Goal: Information Seeking & Learning: Learn about a topic

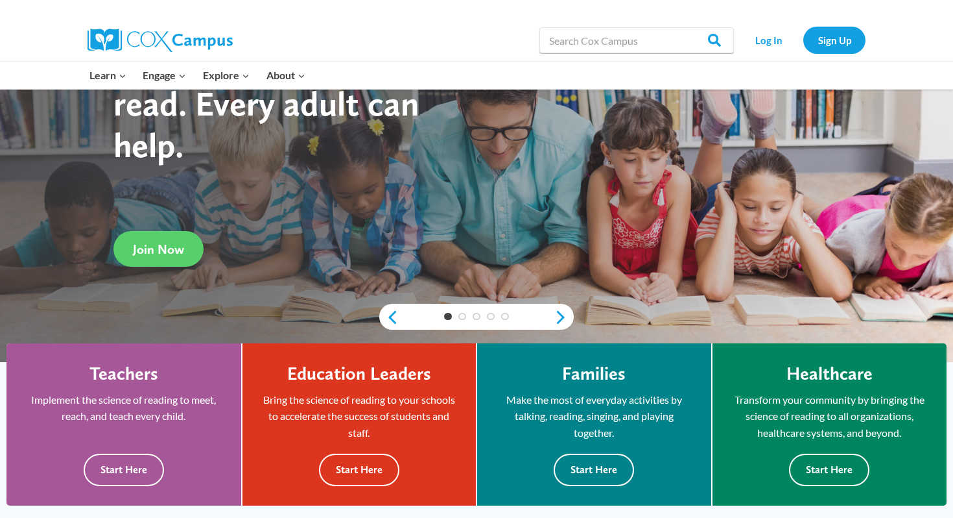
scroll to position [250, 0]
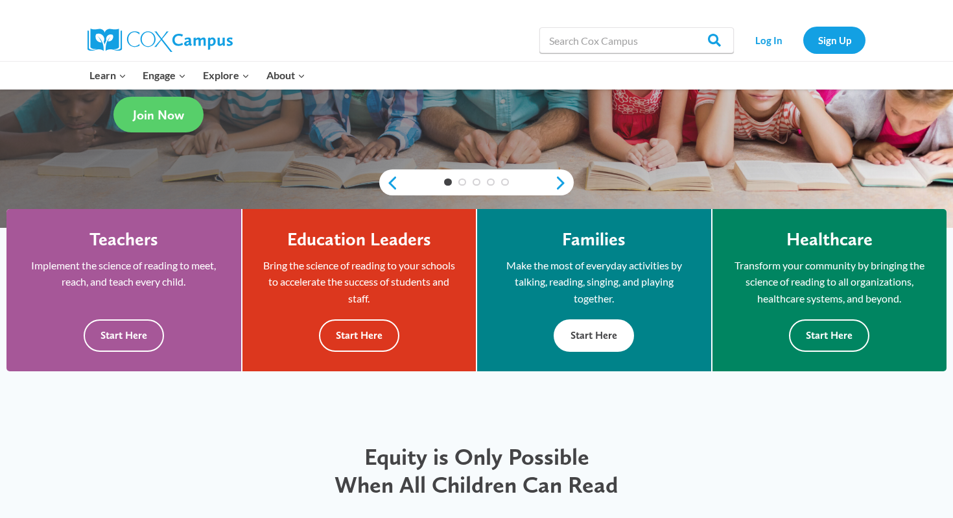
click at [469, 323] on button "Start Here" at bounding box center [594, 335] width 80 height 32
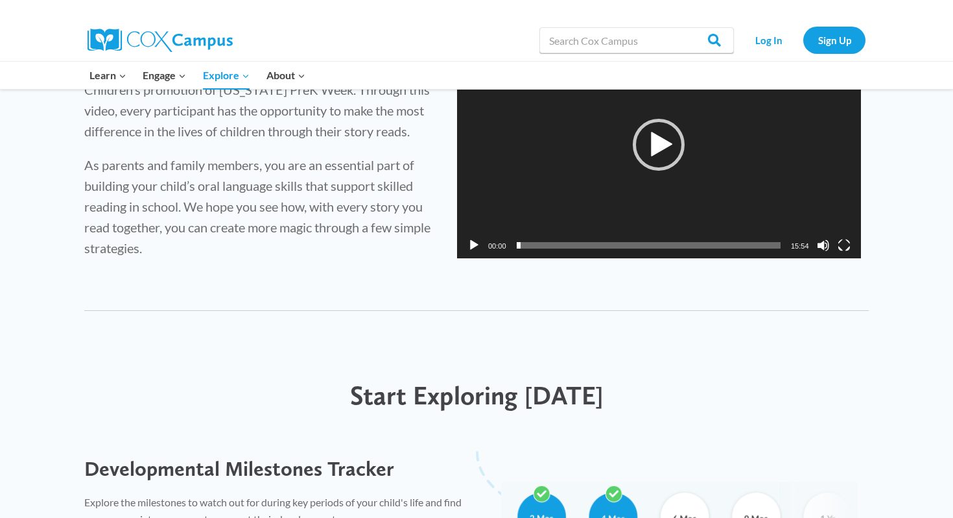
scroll to position [907, 0]
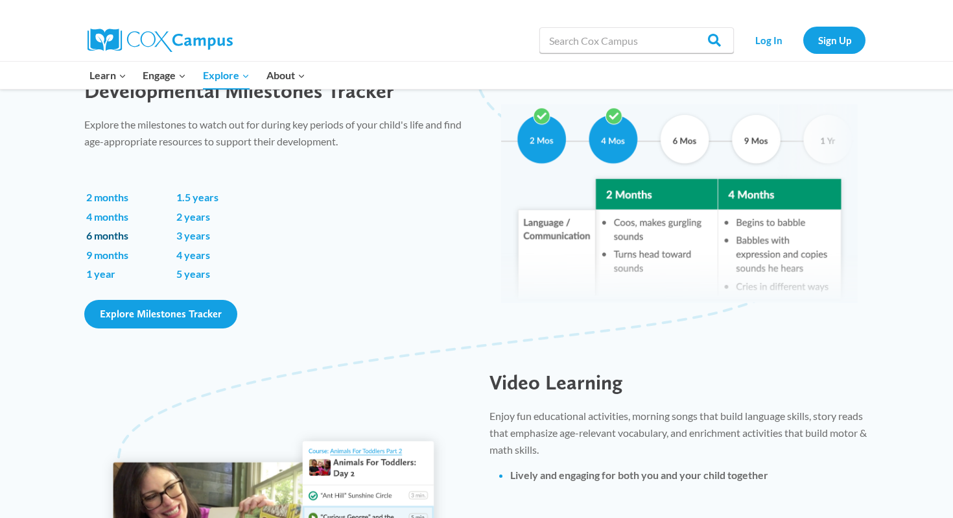
click at [119, 235] on link "6 months" at bounding box center [107, 235] width 42 height 12
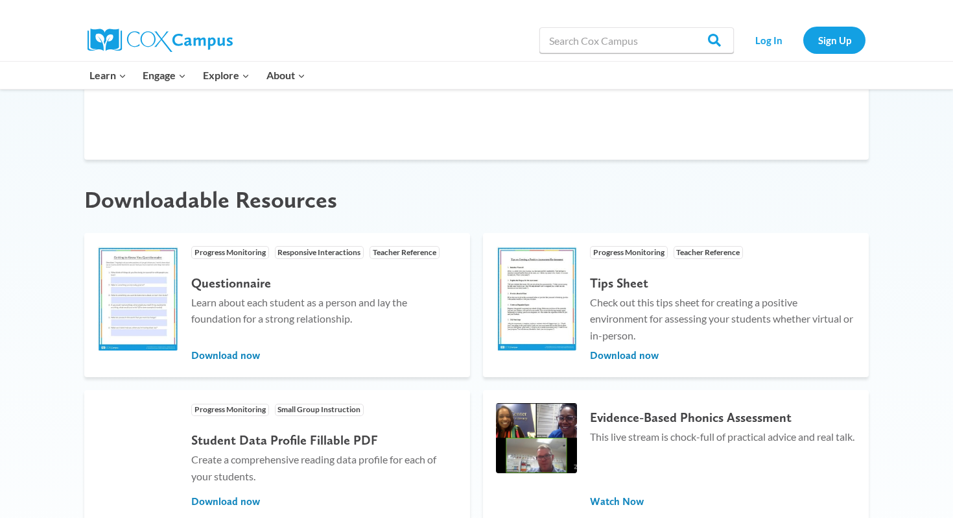
scroll to position [1004, 0]
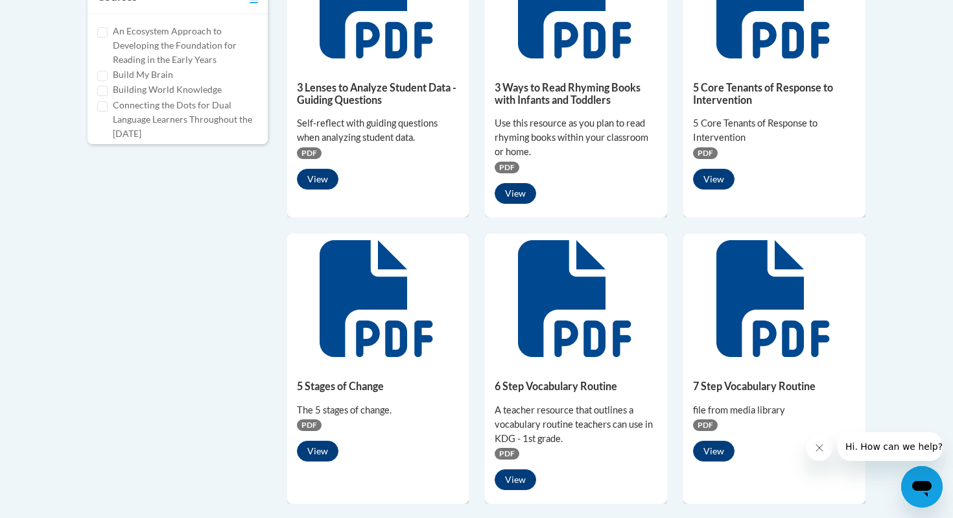
scroll to position [864, 0]
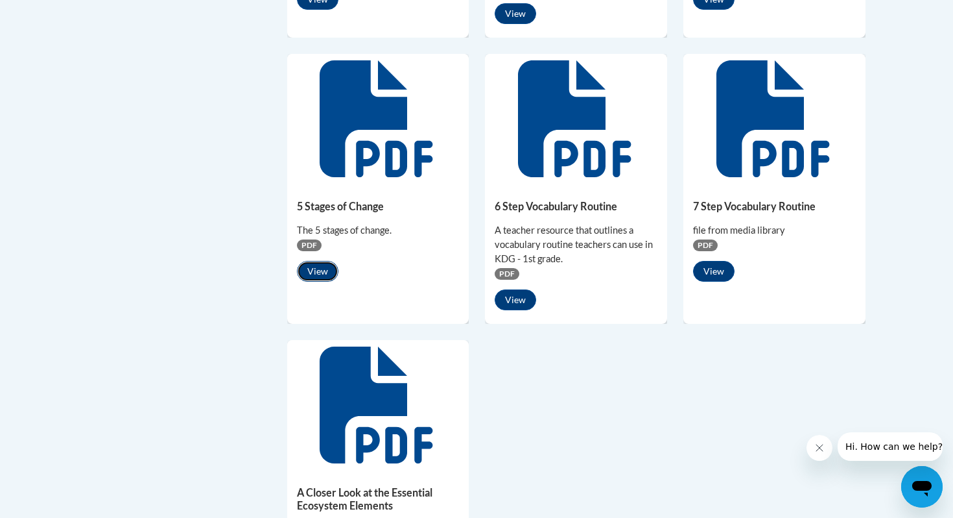
click at [318, 263] on button "View" at bounding box center [318, 271] width 42 height 21
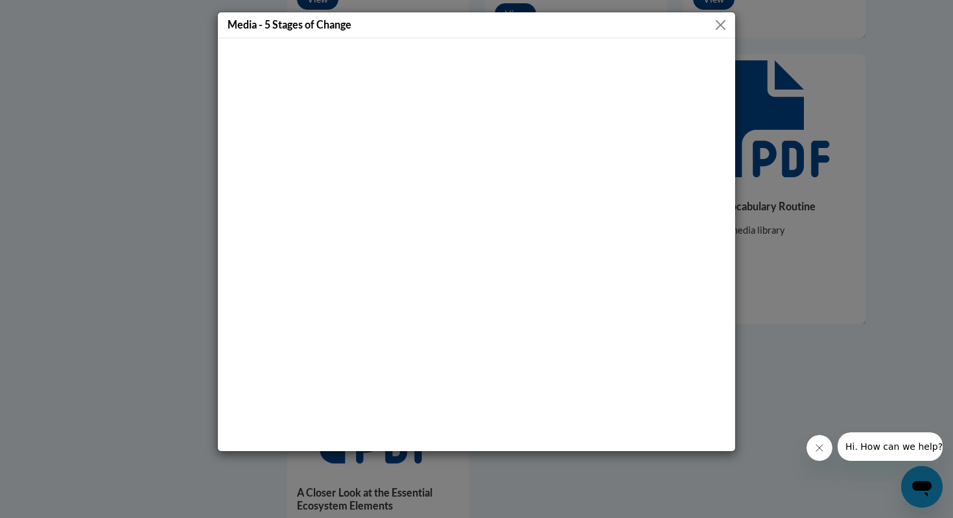
click at [718, 27] on button "Close" at bounding box center [721, 25] width 16 height 16
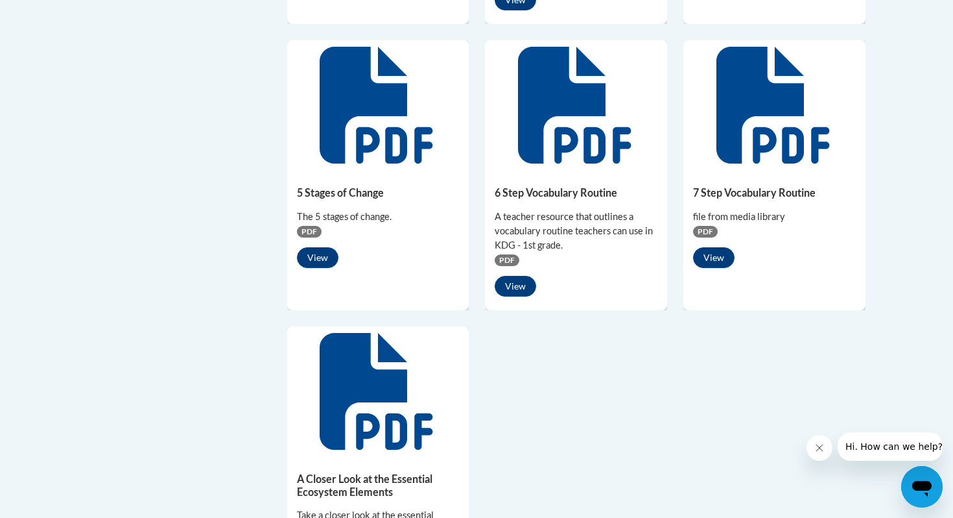
scroll to position [879, 0]
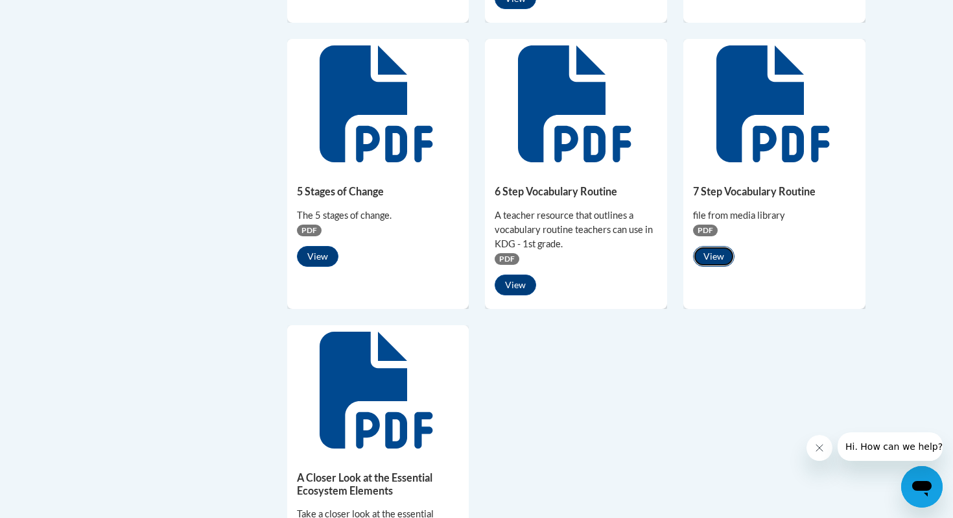
click at [728, 256] on button "View" at bounding box center [714, 256] width 42 height 21
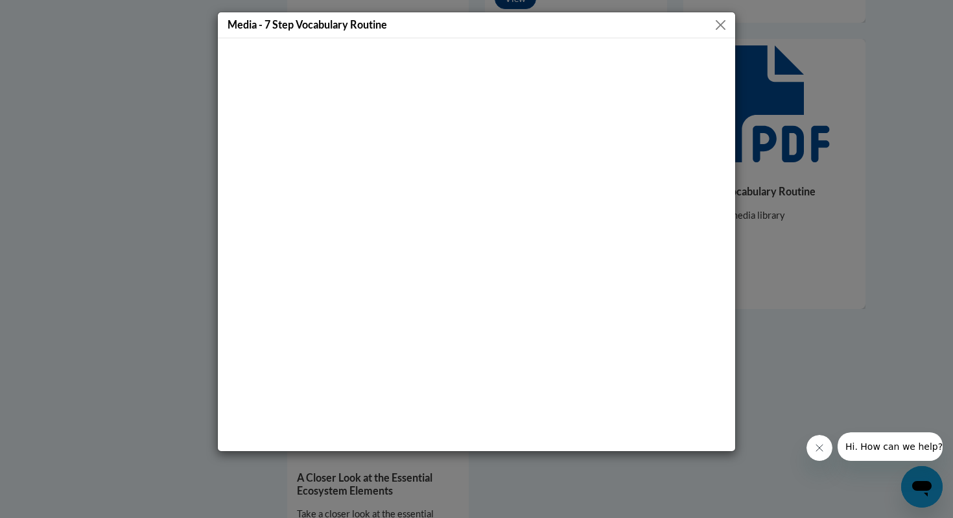
click at [722, 21] on button "Close" at bounding box center [721, 25] width 16 height 16
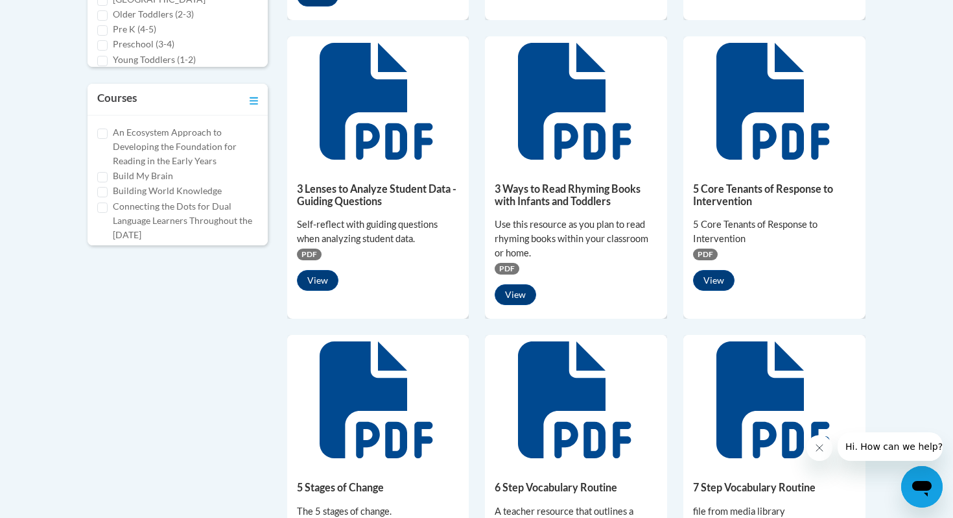
scroll to position [569, 0]
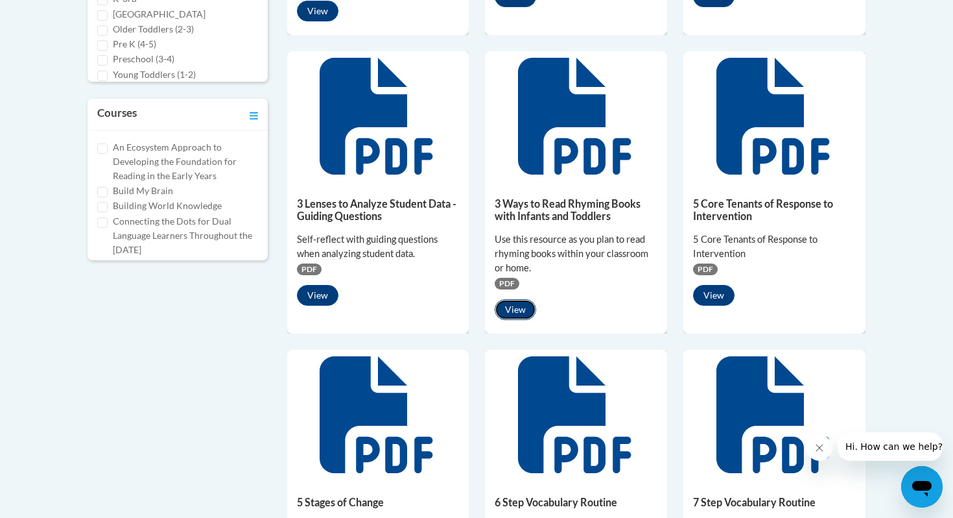
click at [516, 313] on button "View" at bounding box center [516, 309] width 42 height 21
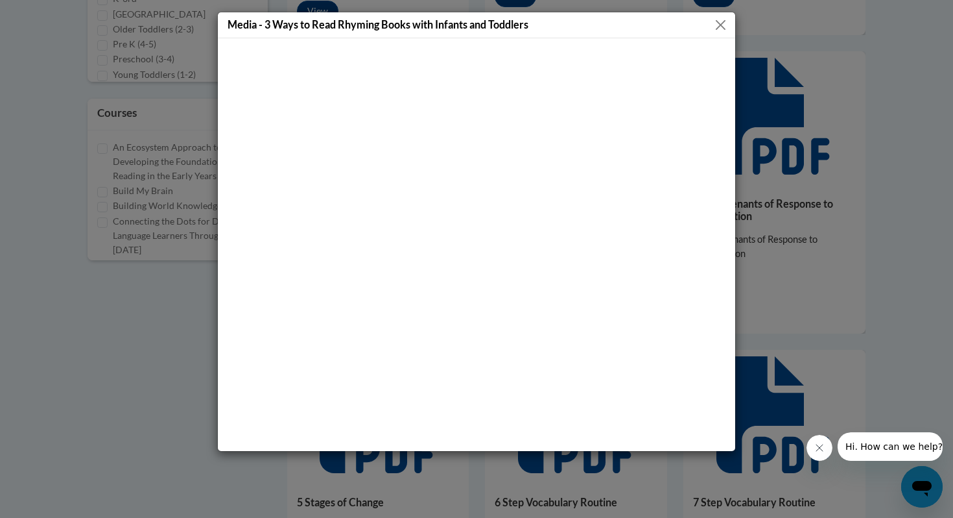
click at [719, 24] on button "Close" at bounding box center [721, 25] width 16 height 16
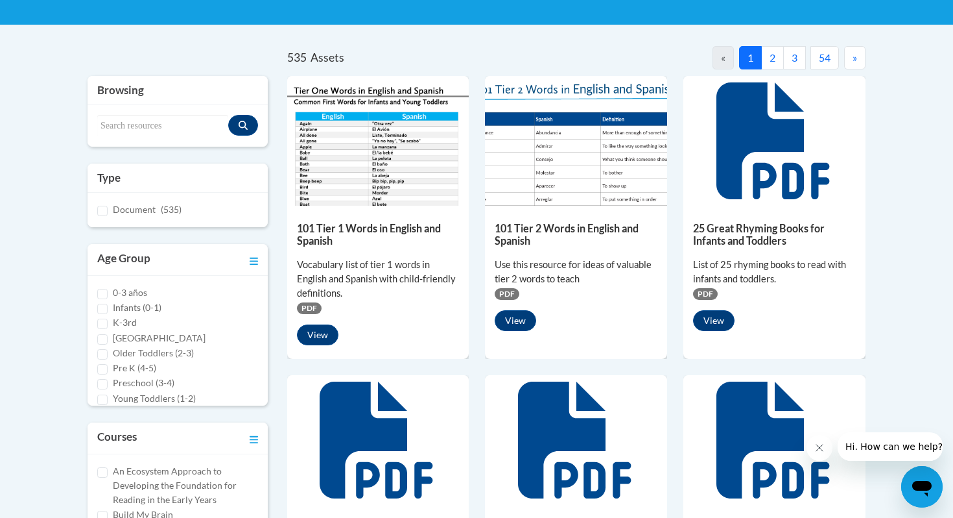
scroll to position [244, 0]
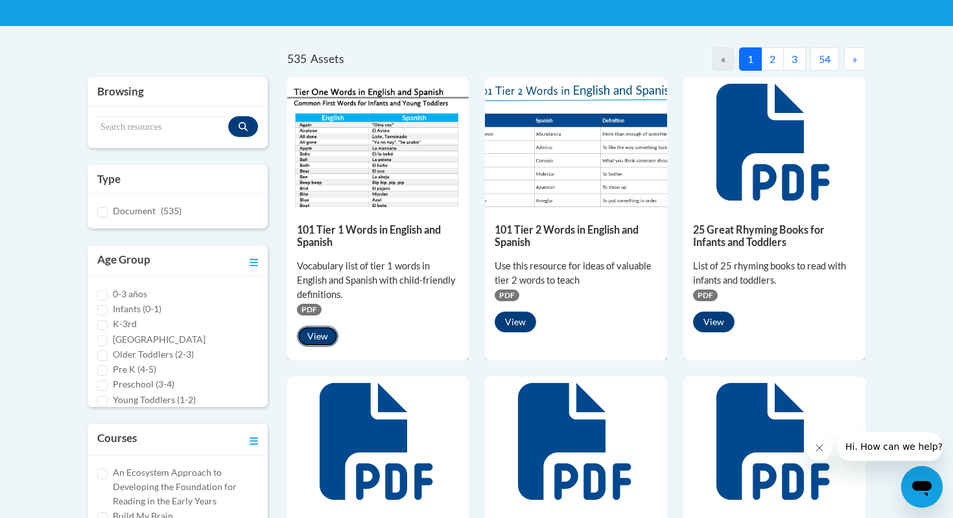
click at [328, 329] on button "View" at bounding box center [318, 336] width 42 height 21
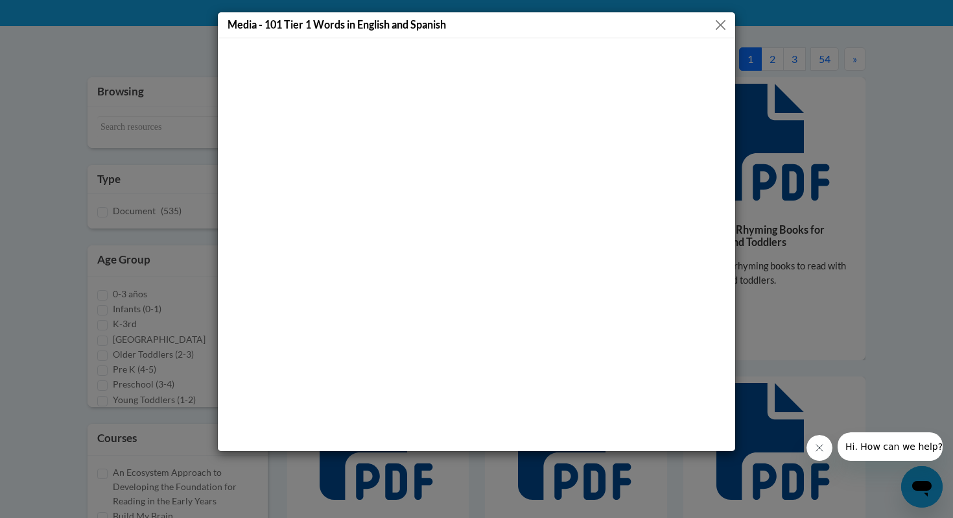
click at [721, 21] on button "Close" at bounding box center [721, 25] width 16 height 16
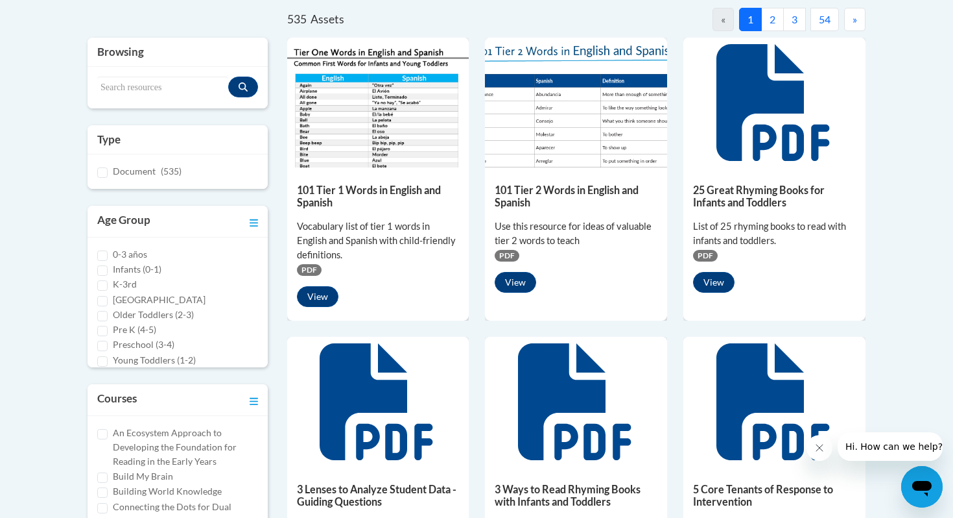
scroll to position [291, 0]
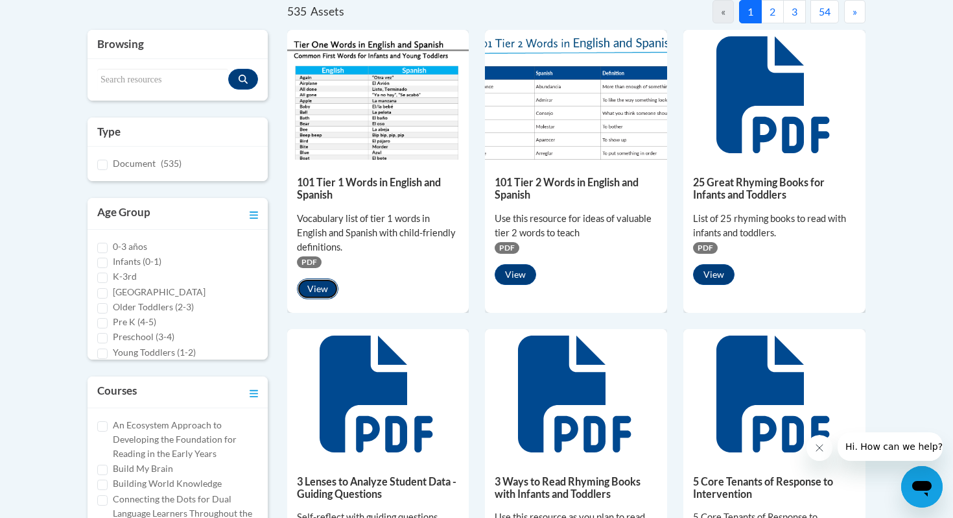
click at [320, 296] on button "View" at bounding box center [318, 288] width 42 height 21
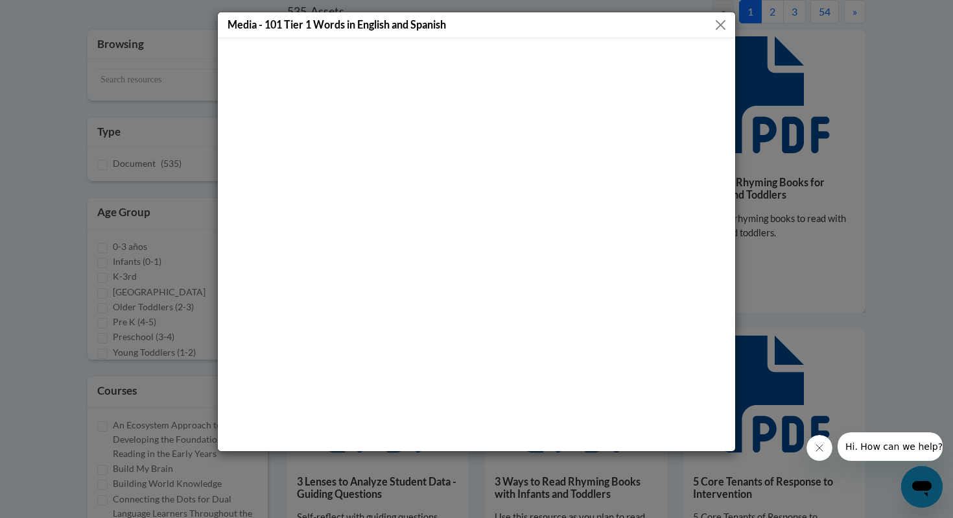
click at [726, 24] on button "Close" at bounding box center [721, 25] width 16 height 16
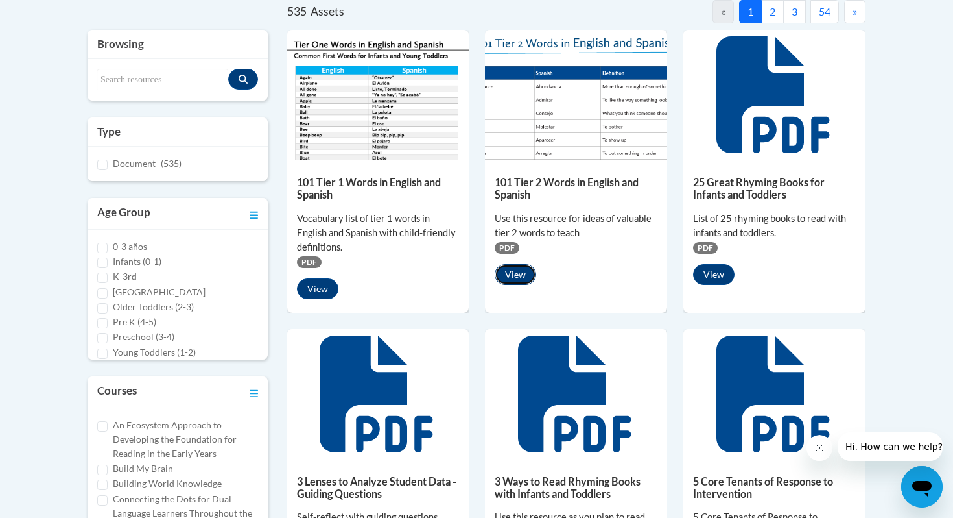
click at [516, 276] on button "View" at bounding box center [516, 274] width 42 height 21
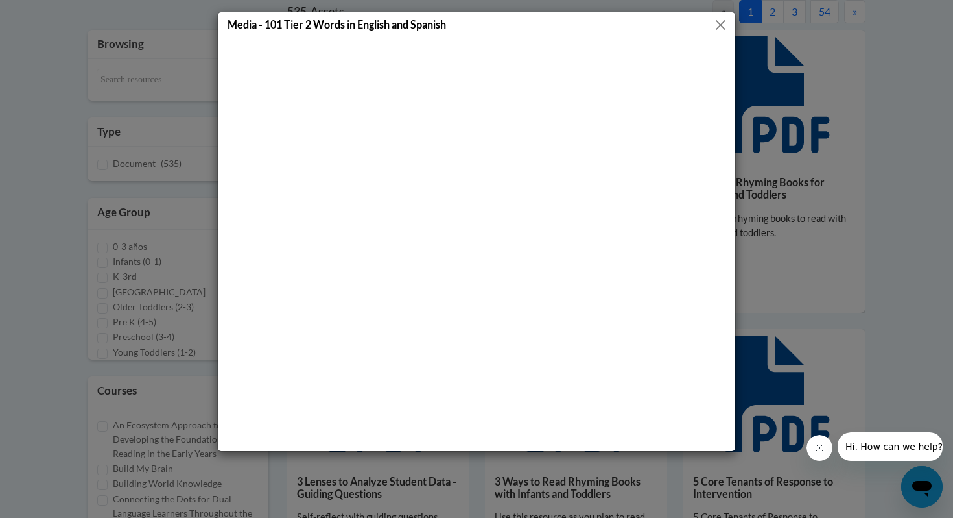
click at [722, 19] on button "Close" at bounding box center [721, 25] width 16 height 16
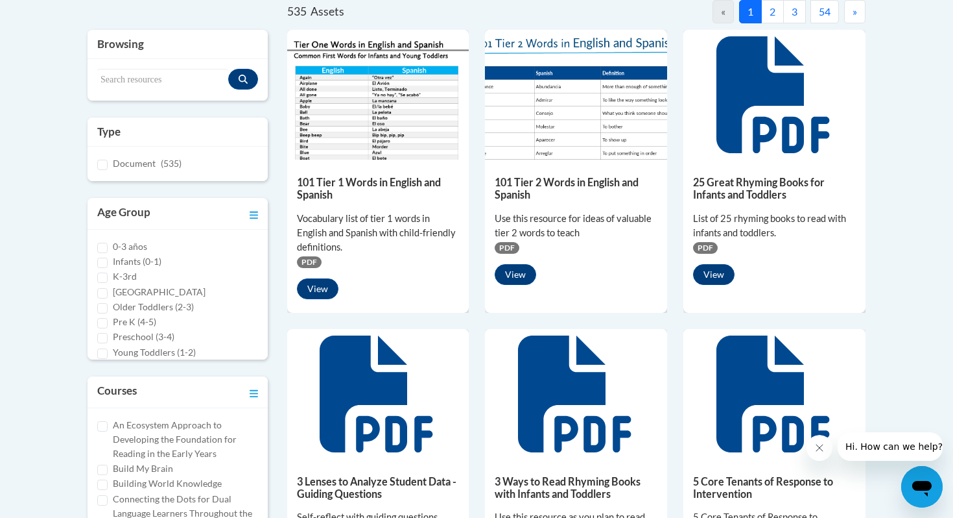
click at [136, 261] on label "Infants (0-1)" at bounding box center [137, 261] width 49 height 14
click at [108, 261] on input "Infants (0-1)" at bounding box center [102, 262] width 10 height 10
checkbox input "true"
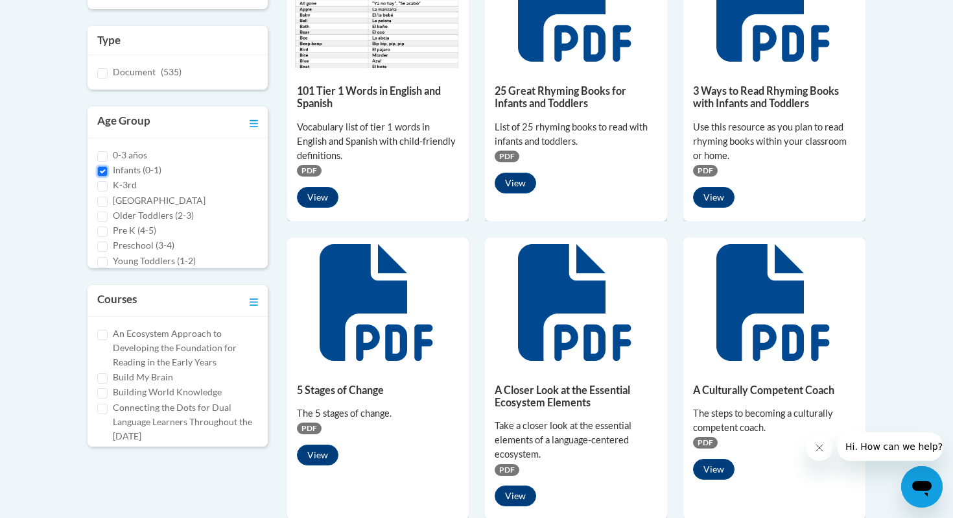
scroll to position [248, 0]
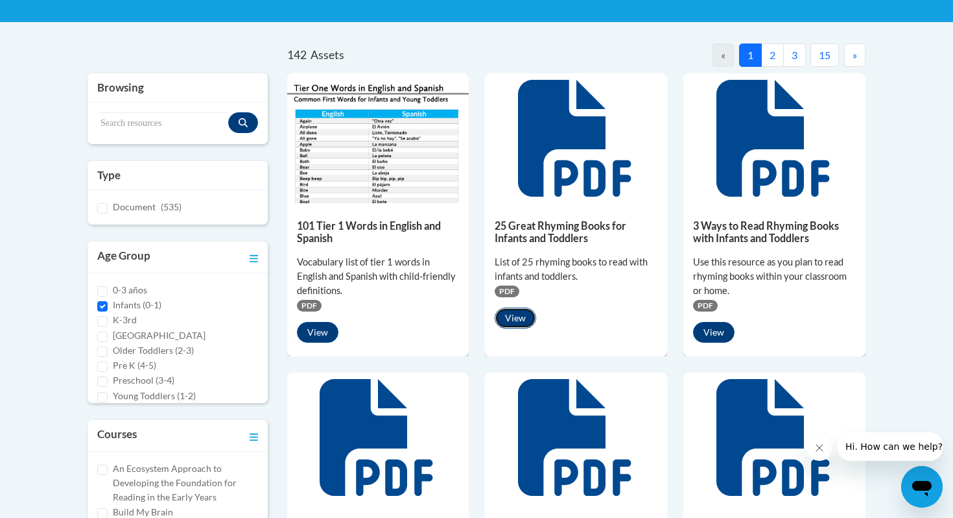
click at [514, 320] on button "View" at bounding box center [516, 317] width 42 height 21
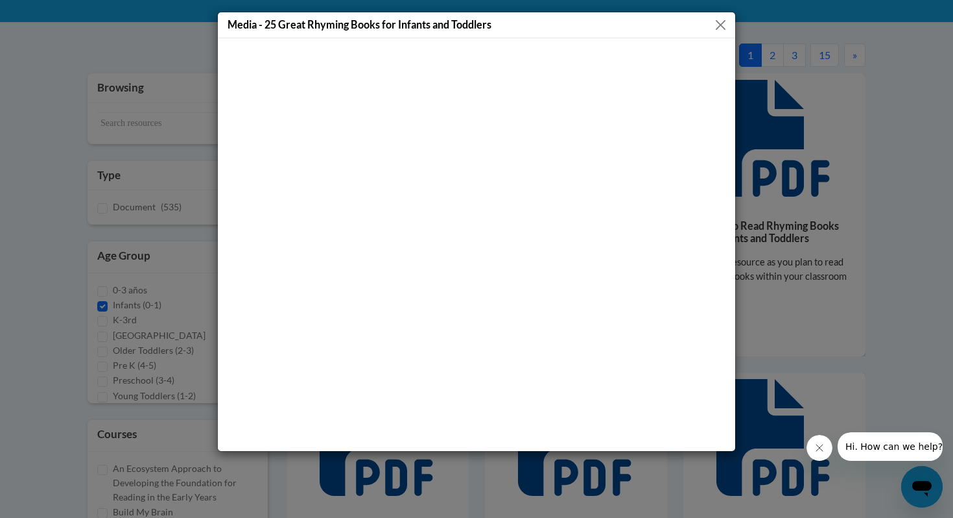
click at [751, 125] on div "Media - 25 Great Rhyming Books for Infants and Toddlers" at bounding box center [476, 259] width 953 height 518
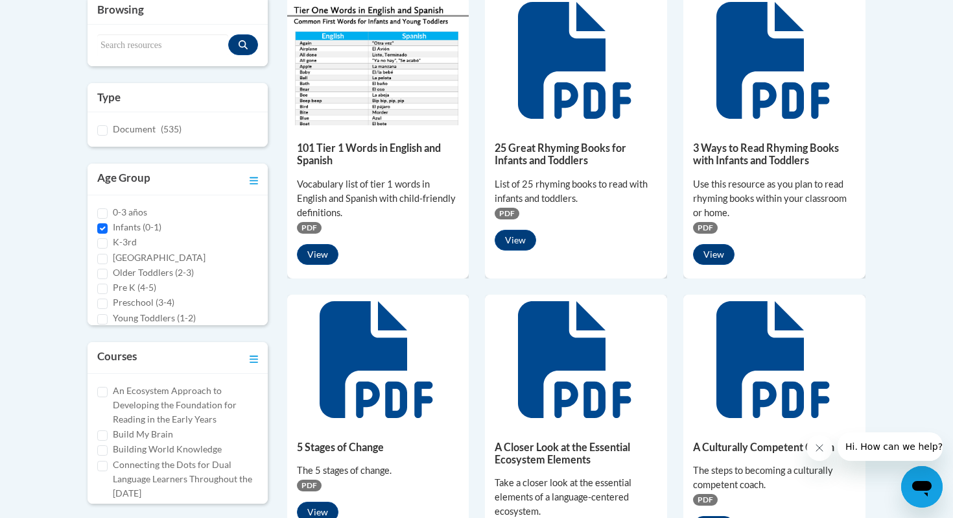
scroll to position [556, 0]
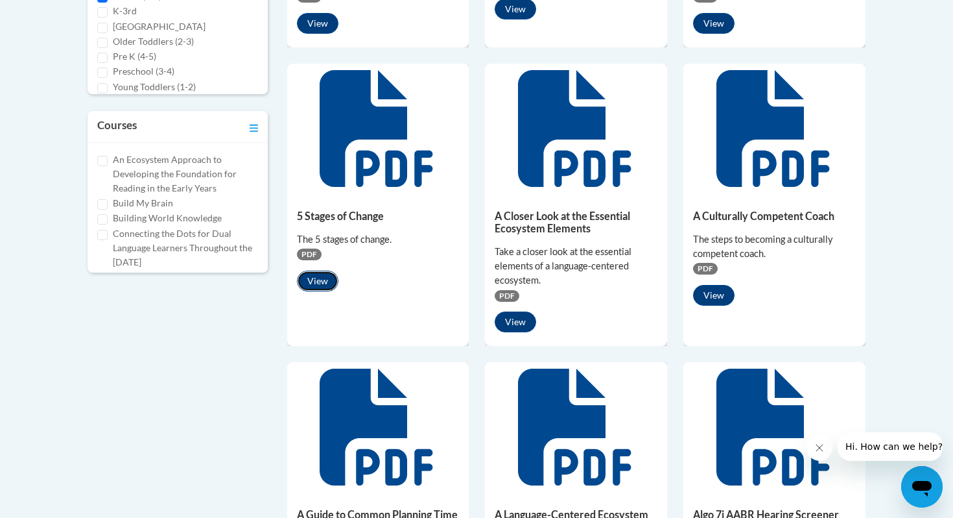
click at [327, 280] on button "View" at bounding box center [318, 280] width 42 height 21
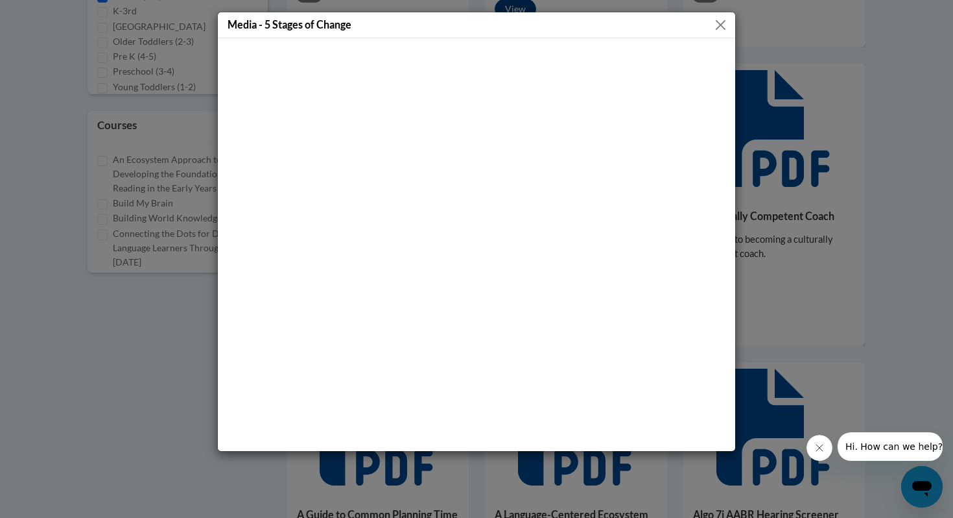
click at [728, 18] on div "Media - 5 Stages of Change" at bounding box center [477, 25] width 518 height 26
click at [709, 26] on div "Media - 5 Stages of Change" at bounding box center [477, 25] width 518 height 26
click at [716, 26] on button "Close" at bounding box center [721, 25] width 16 height 16
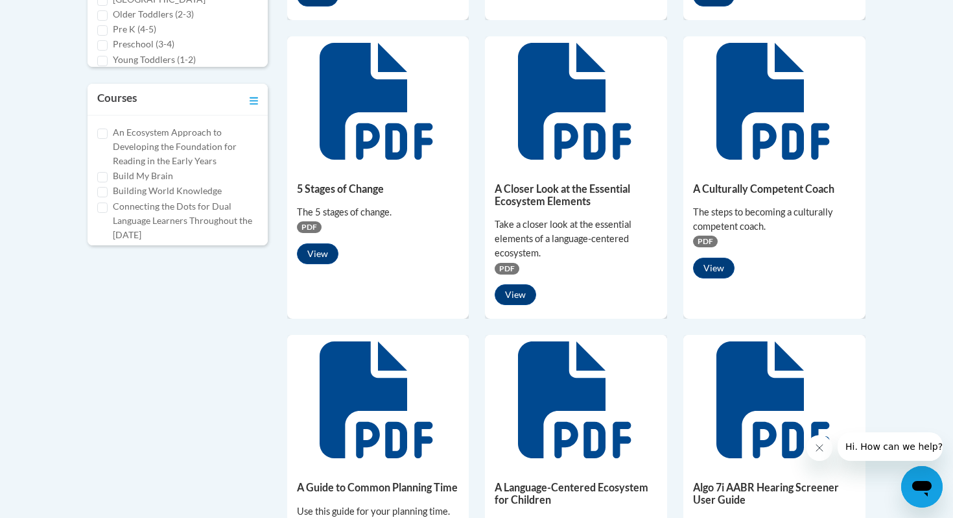
scroll to position [599, 0]
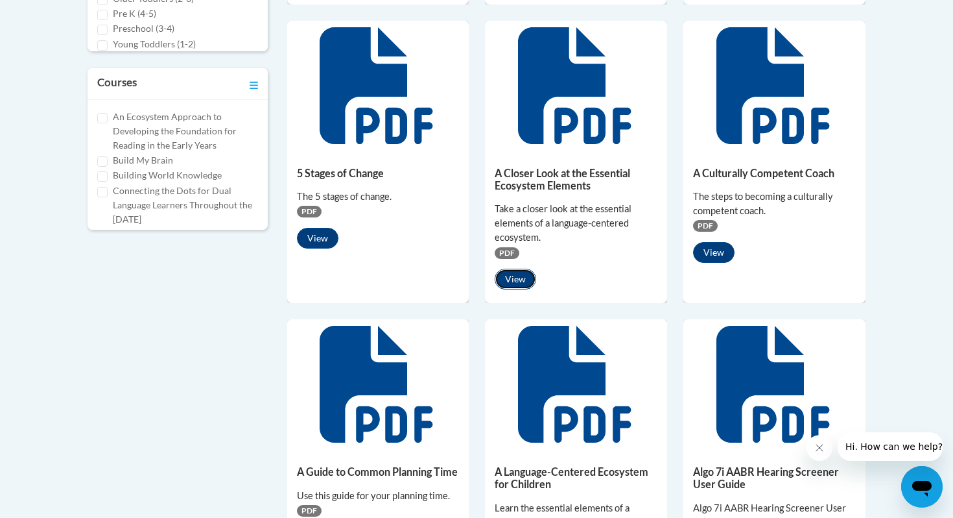
click at [512, 283] on button "View" at bounding box center [516, 278] width 42 height 21
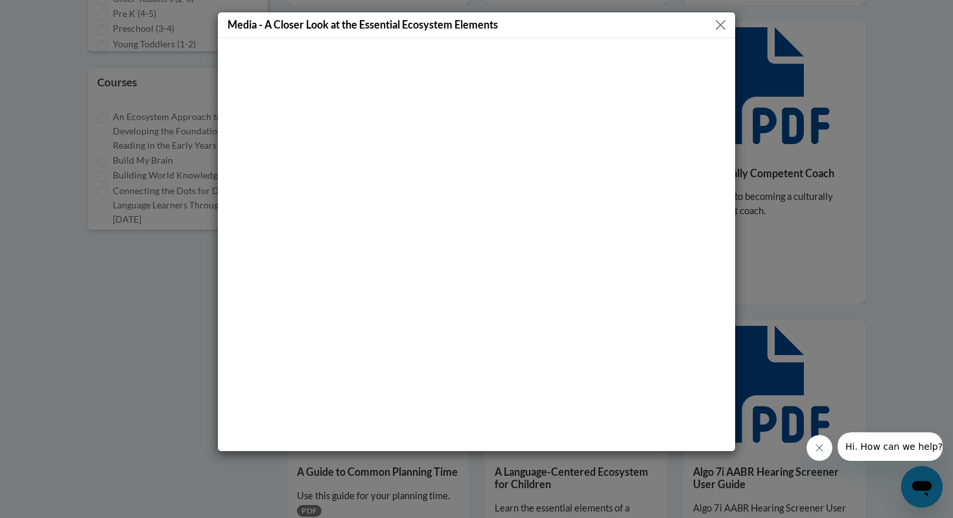
click at [721, 23] on button "Close" at bounding box center [721, 25] width 16 height 16
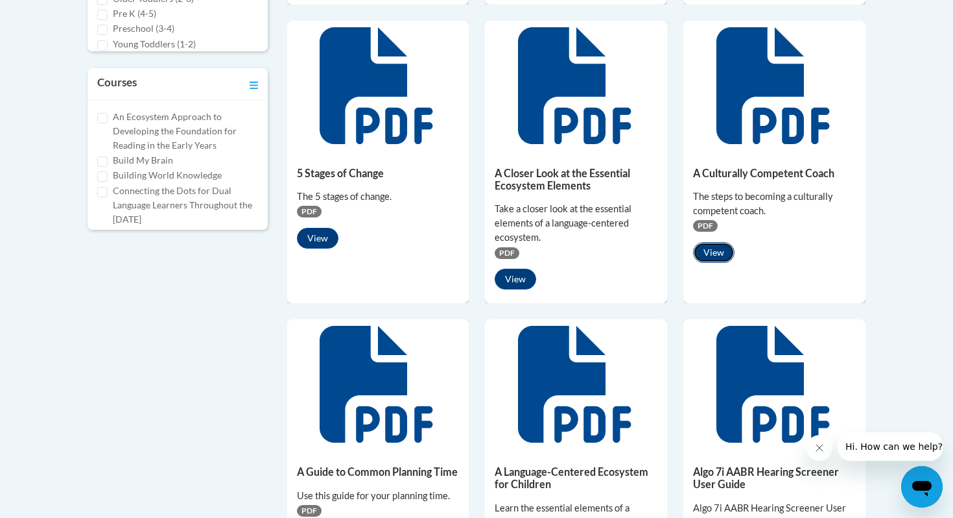
click at [713, 247] on button "View" at bounding box center [714, 252] width 42 height 21
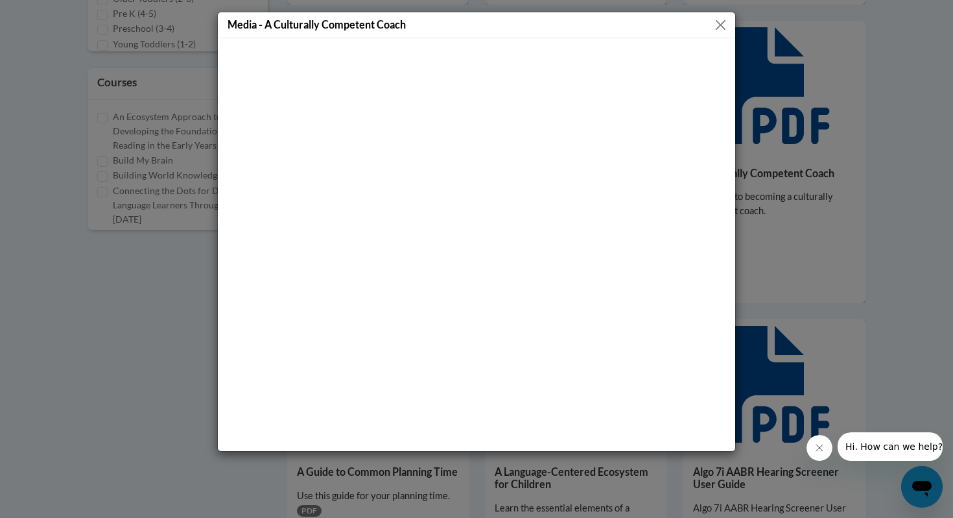
click at [718, 24] on button "Close" at bounding box center [721, 25] width 16 height 16
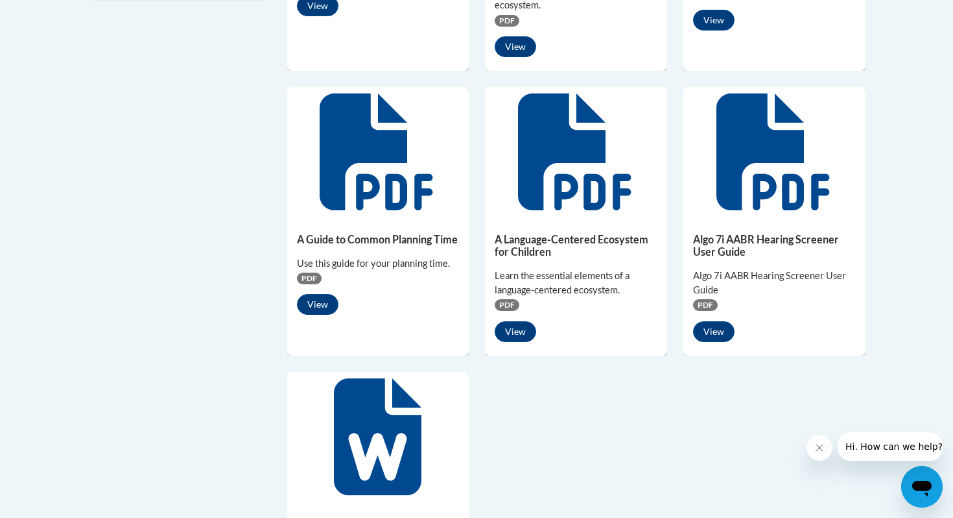
scroll to position [890, 0]
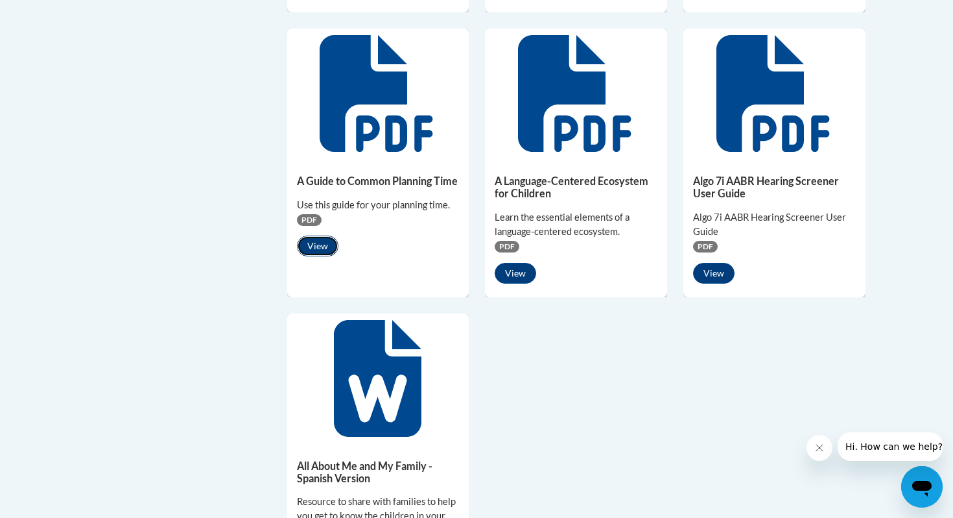
click at [320, 248] on button "View" at bounding box center [318, 245] width 42 height 21
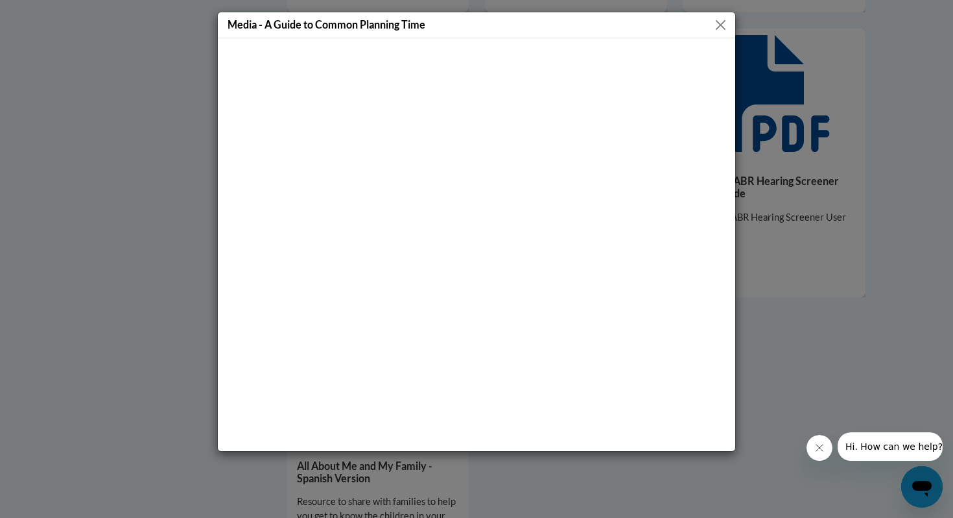
click at [723, 17] on button "Close" at bounding box center [721, 25] width 16 height 16
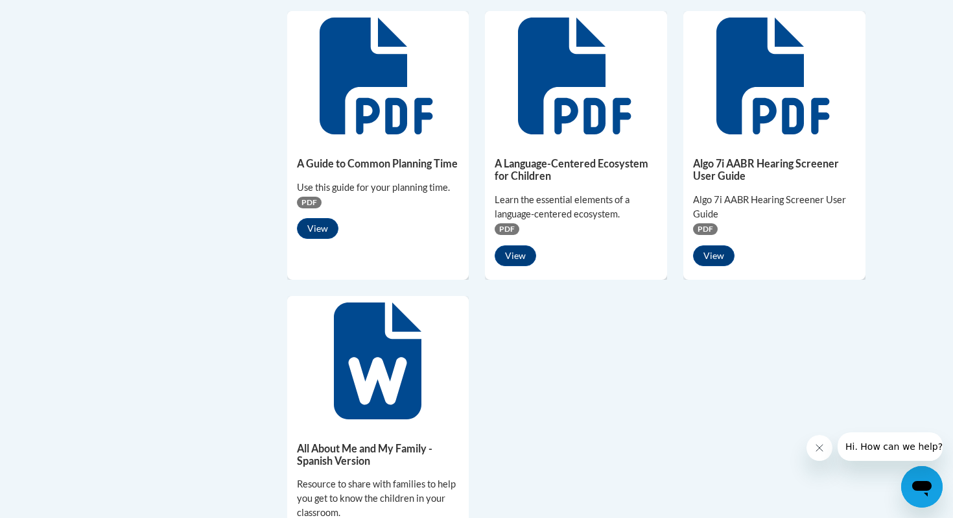
scroll to position [912, 0]
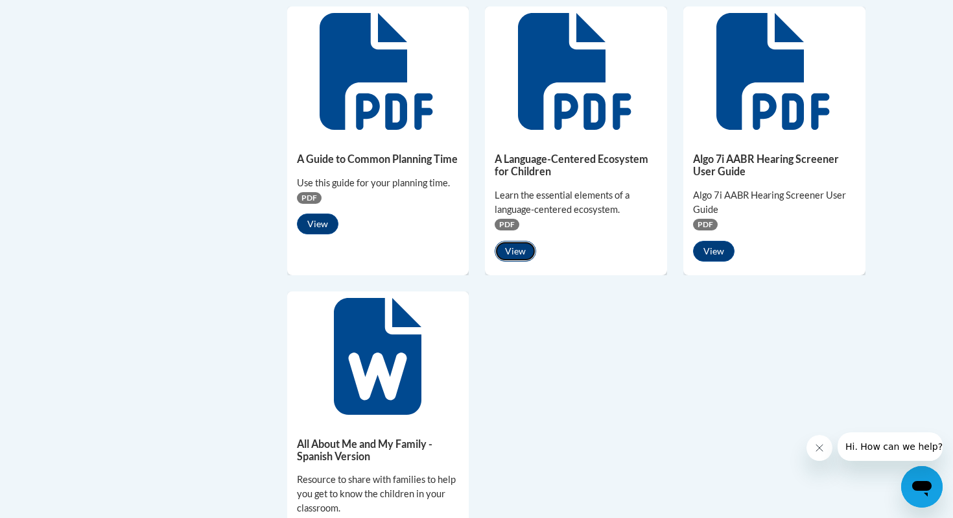
click at [516, 246] on button "View" at bounding box center [516, 251] width 42 height 21
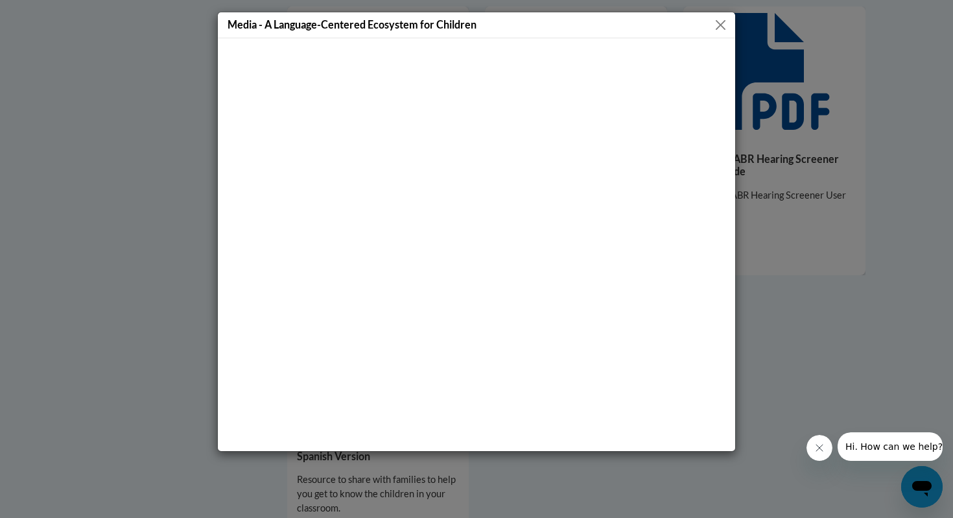
click at [716, 26] on button "Close" at bounding box center [721, 25] width 16 height 16
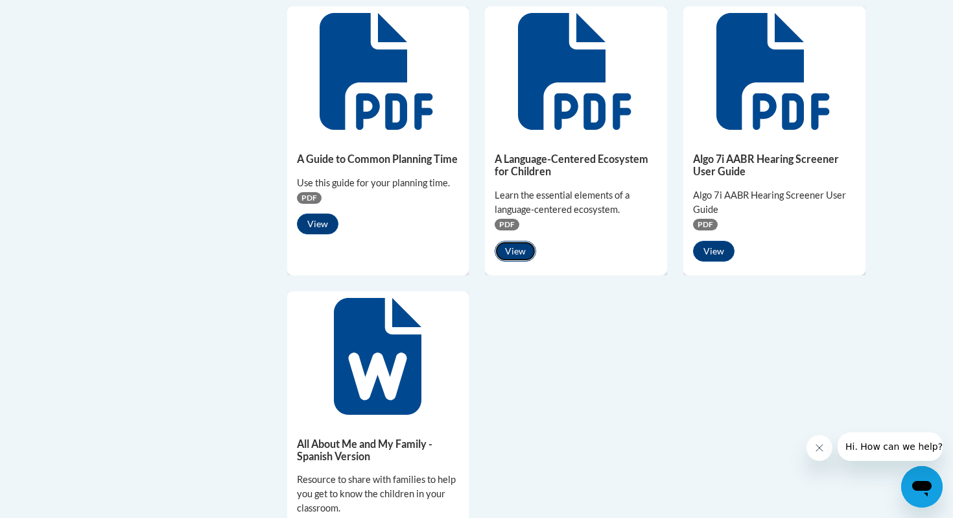
click at [516, 256] on button "View" at bounding box center [516, 251] width 42 height 21
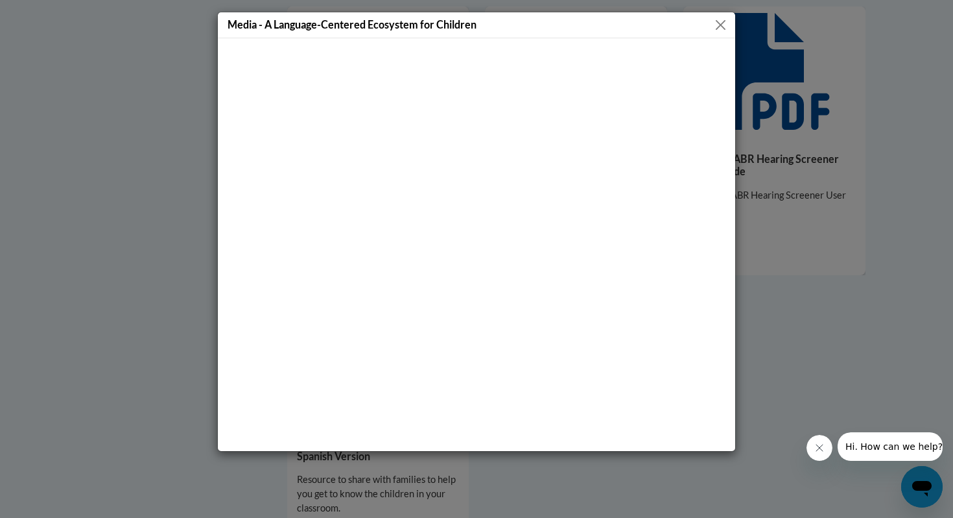
click at [722, 18] on button "Close" at bounding box center [721, 25] width 16 height 16
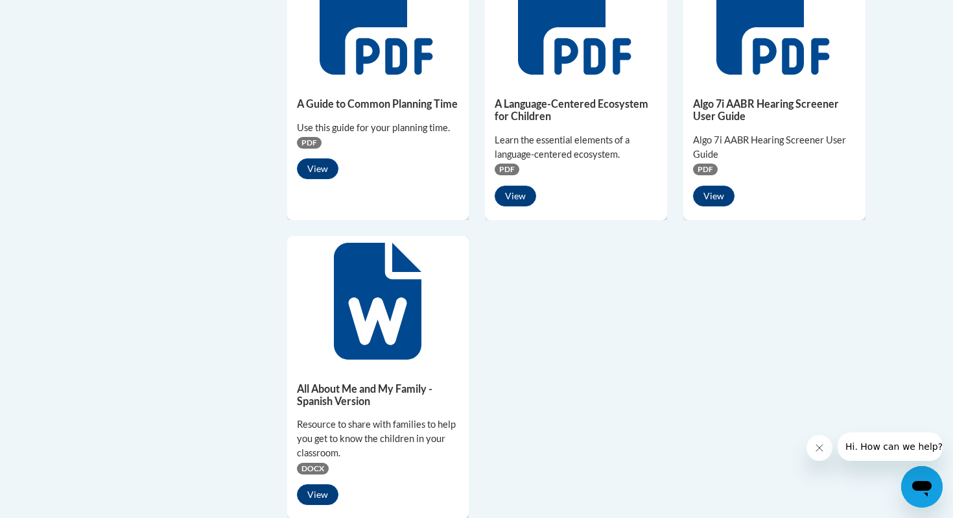
scroll to position [977, 0]
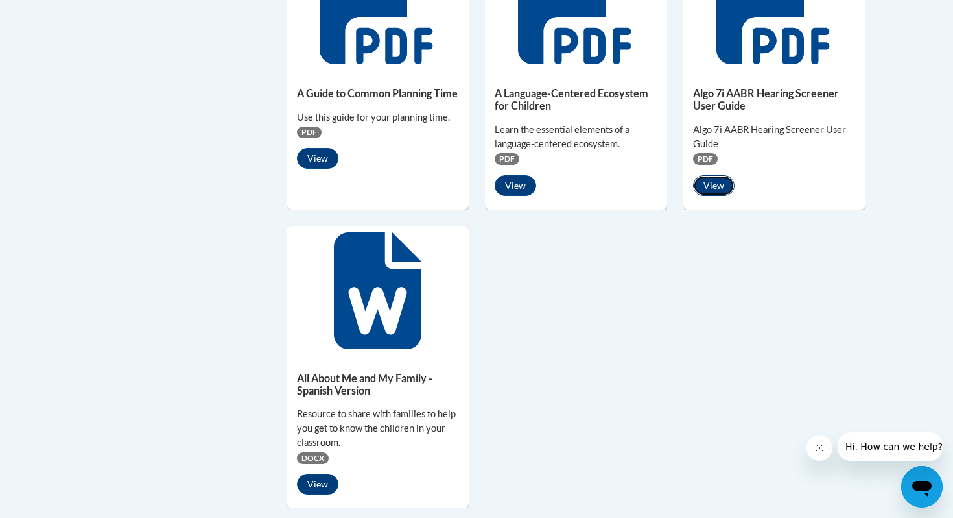
click at [702, 188] on button "View" at bounding box center [714, 185] width 42 height 21
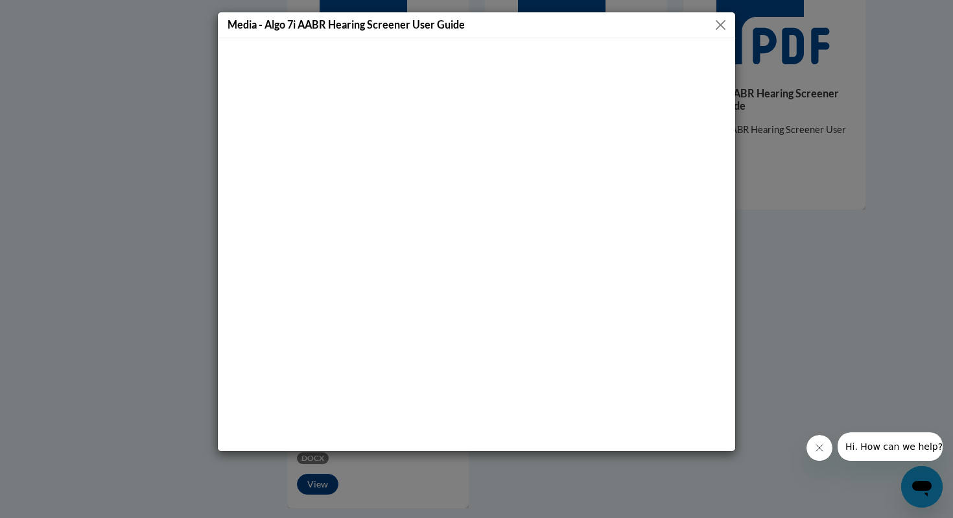
click at [724, 23] on button "Close" at bounding box center [721, 25] width 16 height 16
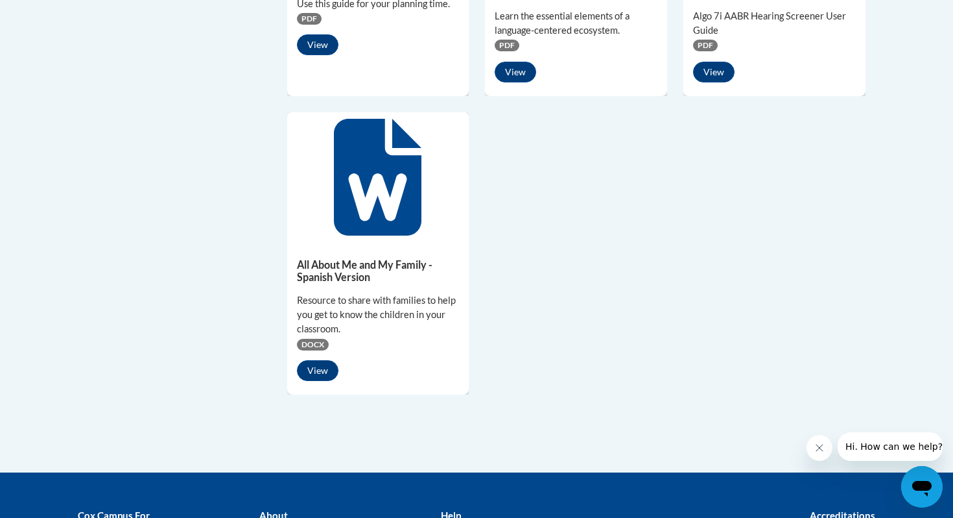
scroll to position [1115, 0]
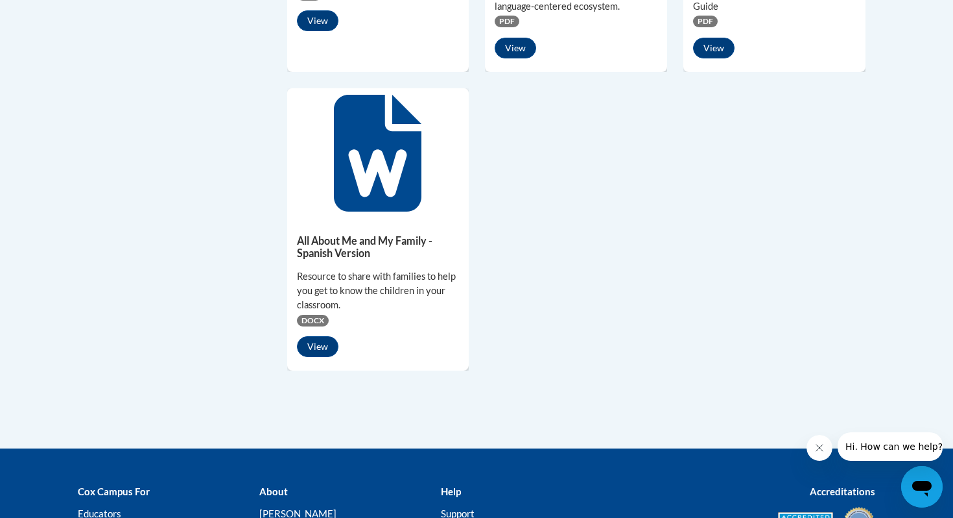
click at [324, 355] on div "All About Me and My Family - Spanish Version Resource to share with families to…" at bounding box center [378, 292] width 182 height 149
click at [323, 352] on button "View" at bounding box center [318, 346] width 42 height 21
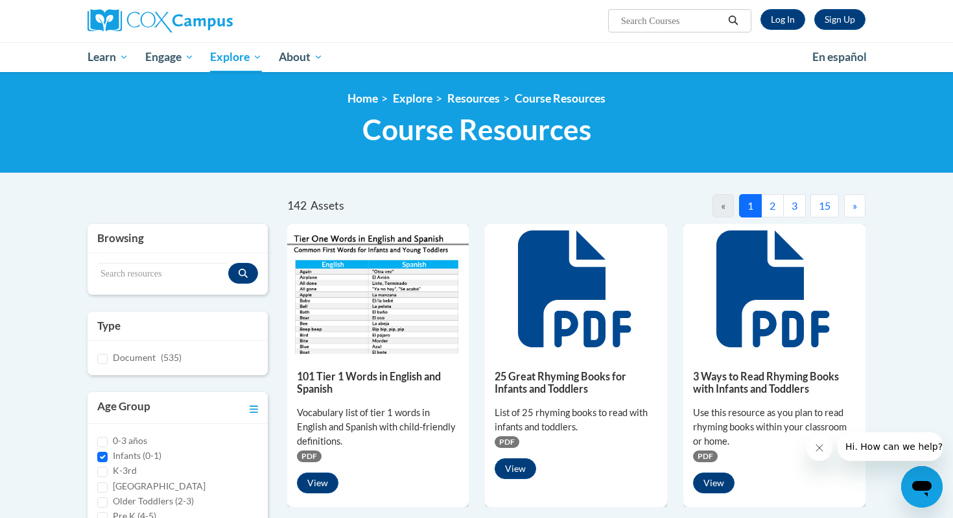
scroll to position [102, 0]
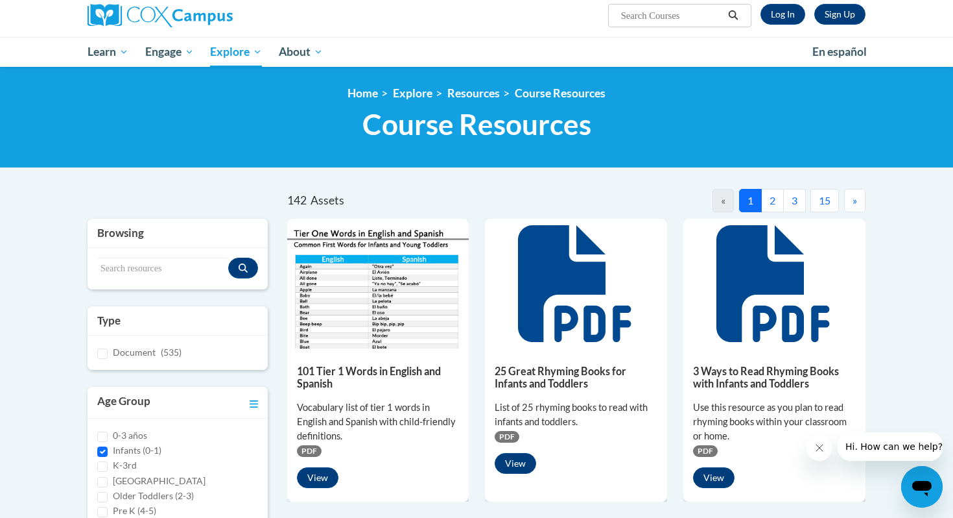
click at [771, 202] on button "2" at bounding box center [772, 200] width 23 height 23
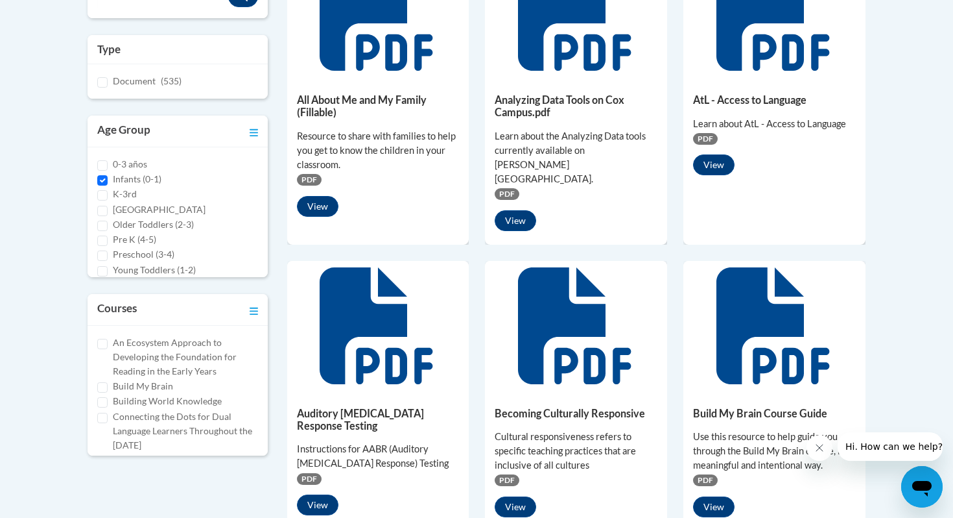
scroll to position [511, 0]
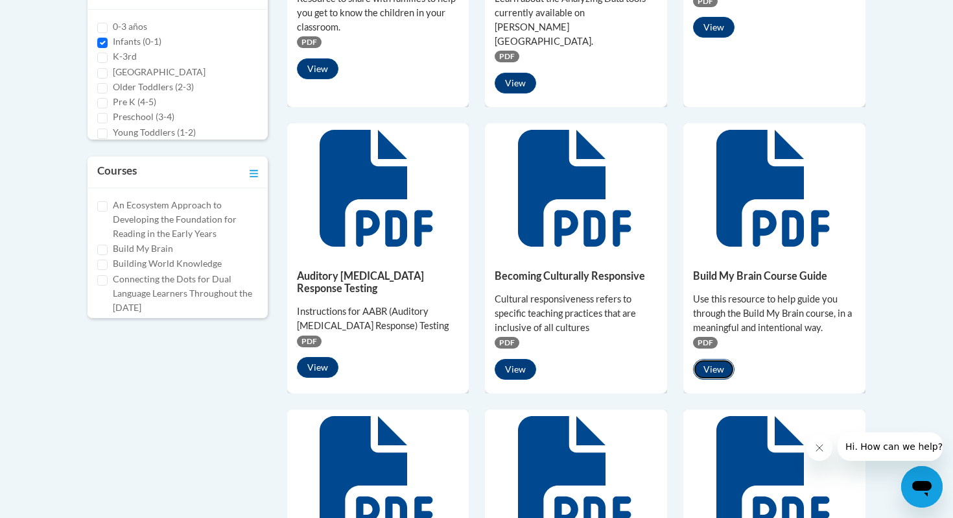
click at [717, 359] on button "View" at bounding box center [714, 369] width 42 height 21
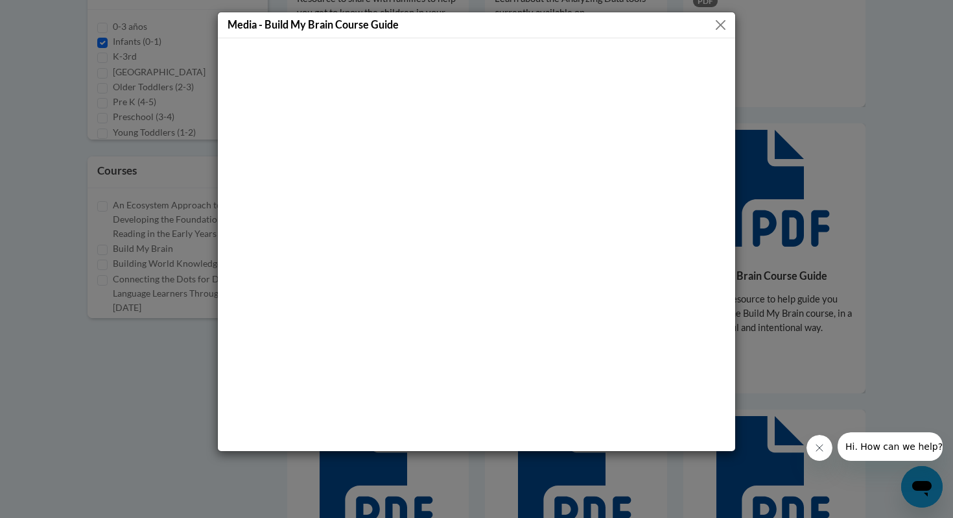
click at [785, 83] on div "Media - Build My Brain Course Guide" at bounding box center [476, 259] width 953 height 518
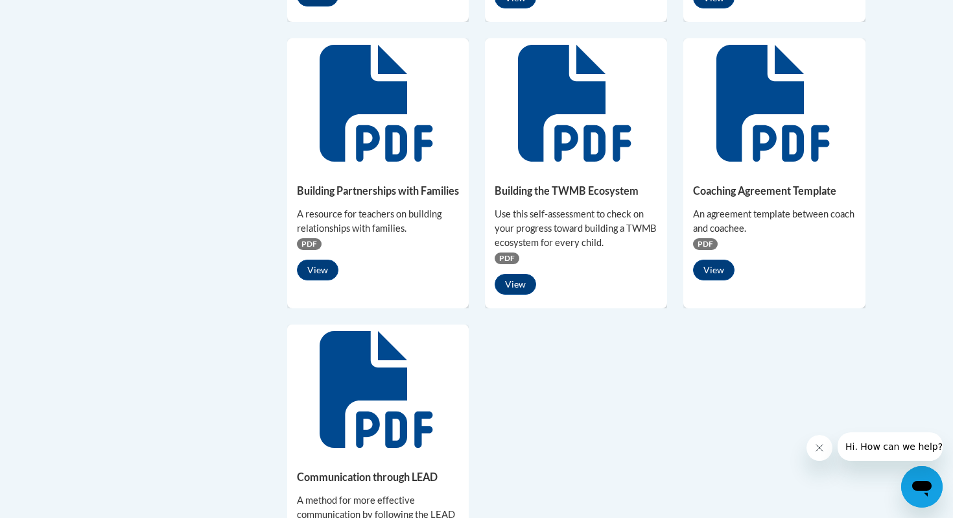
scroll to position [952, 0]
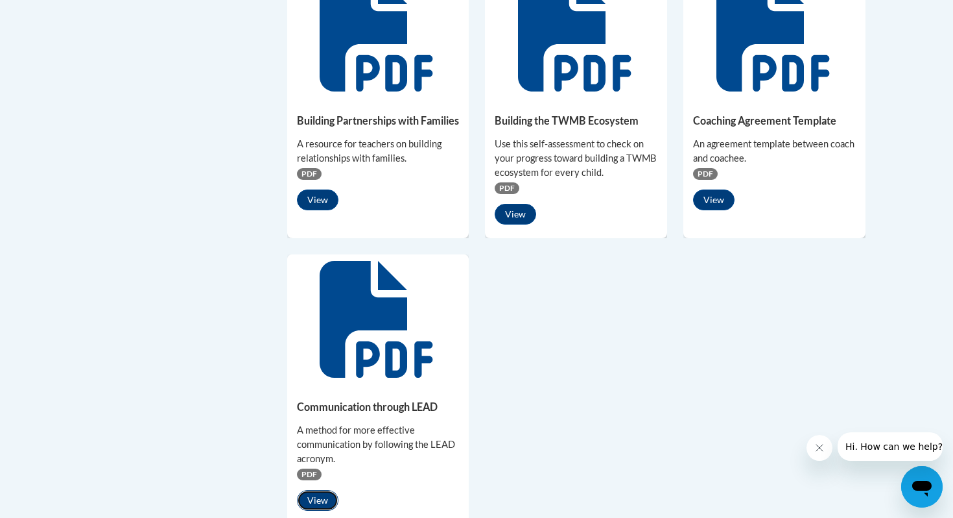
click at [308, 490] on button "View" at bounding box center [318, 500] width 42 height 21
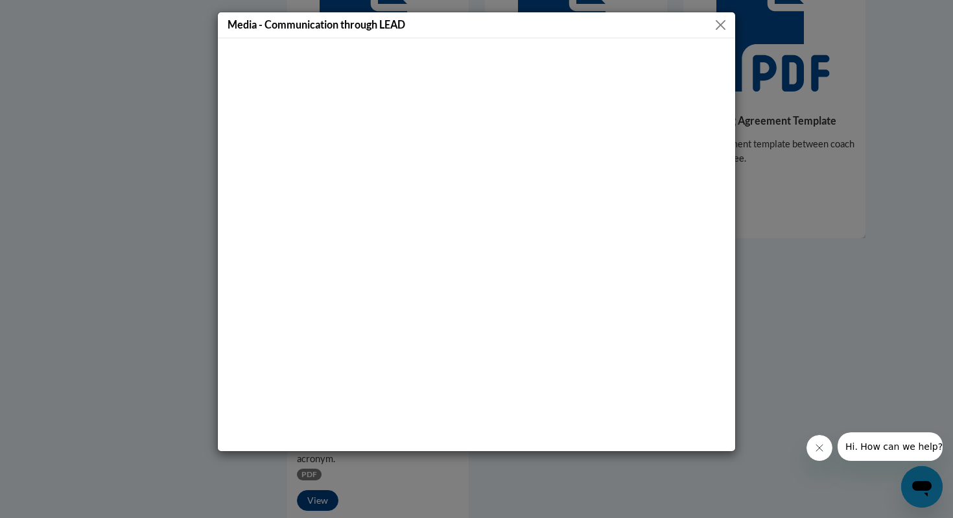
click at [848, 156] on div "Media - Communication through LEAD" at bounding box center [476, 259] width 953 height 518
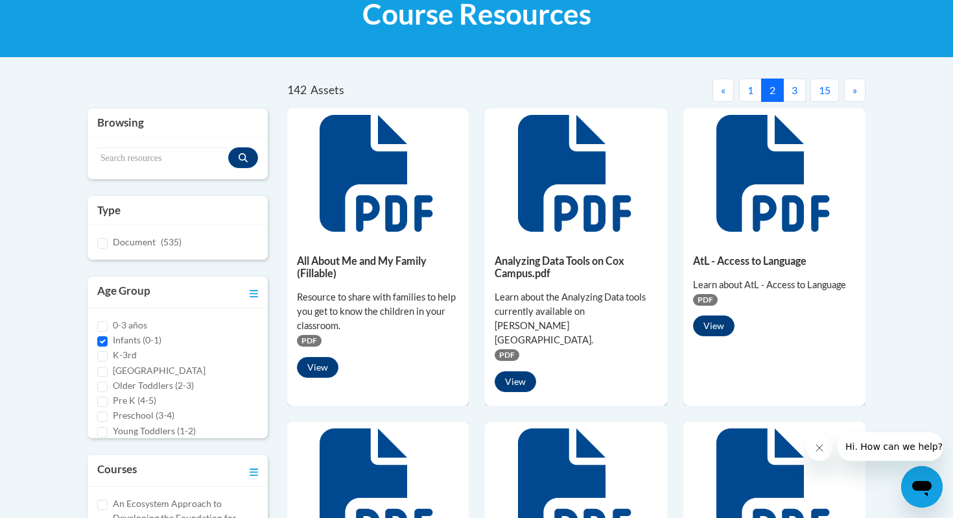
scroll to position [0, 0]
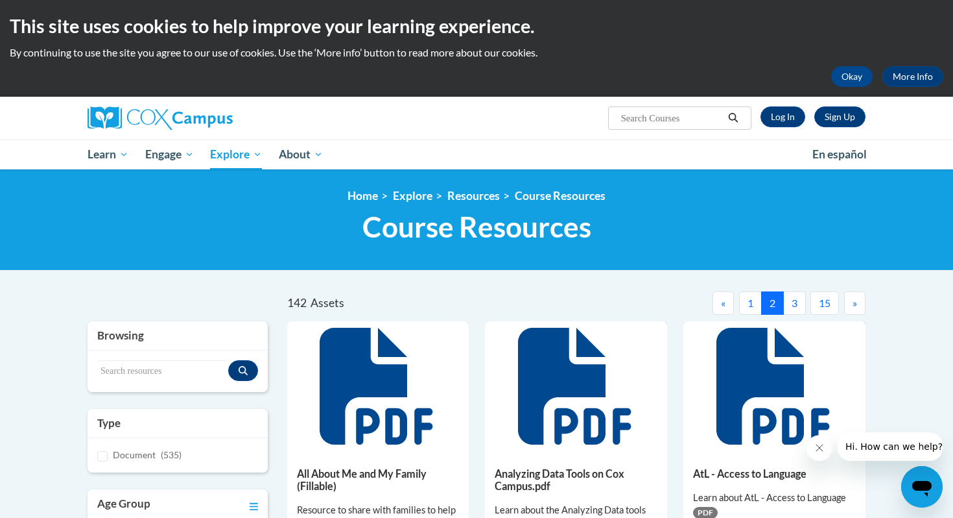
click at [792, 300] on button "3" at bounding box center [794, 302] width 23 height 23
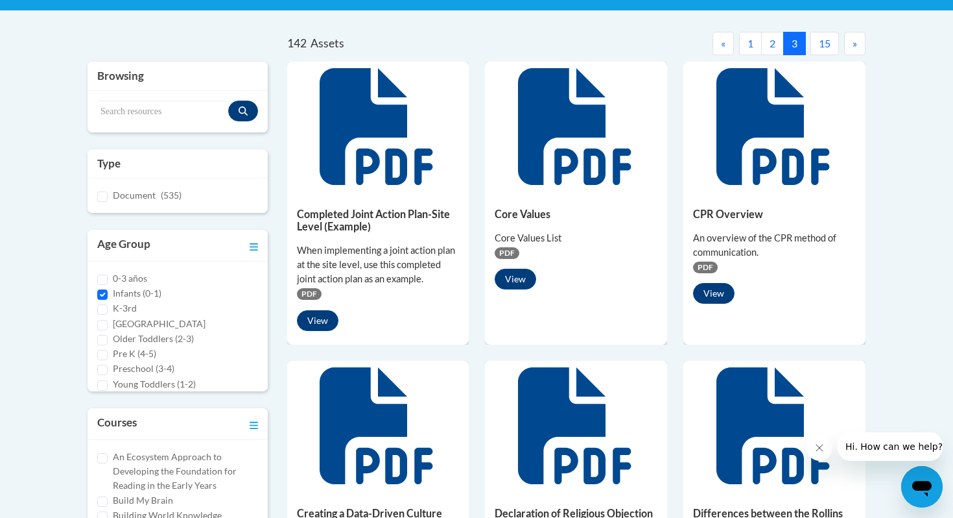
scroll to position [283, 0]
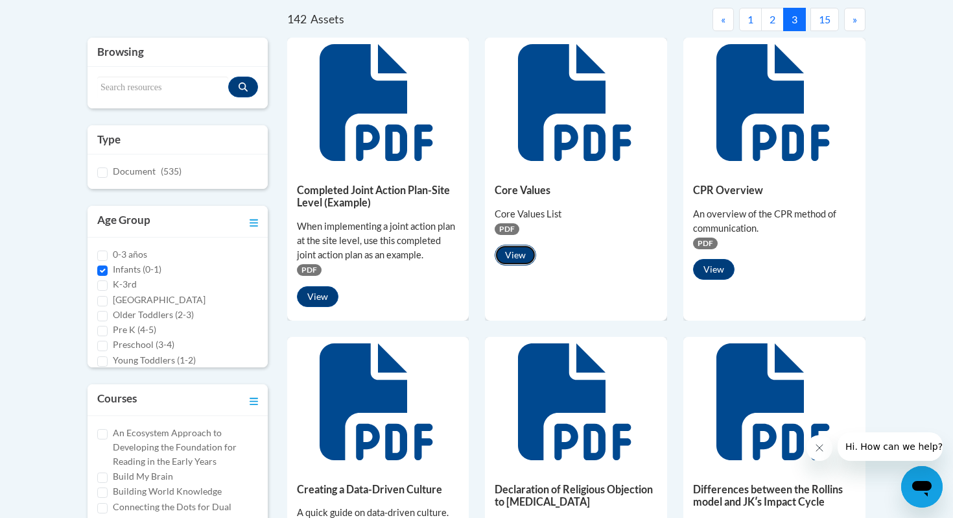
click at [523, 258] on button "View" at bounding box center [516, 254] width 42 height 21
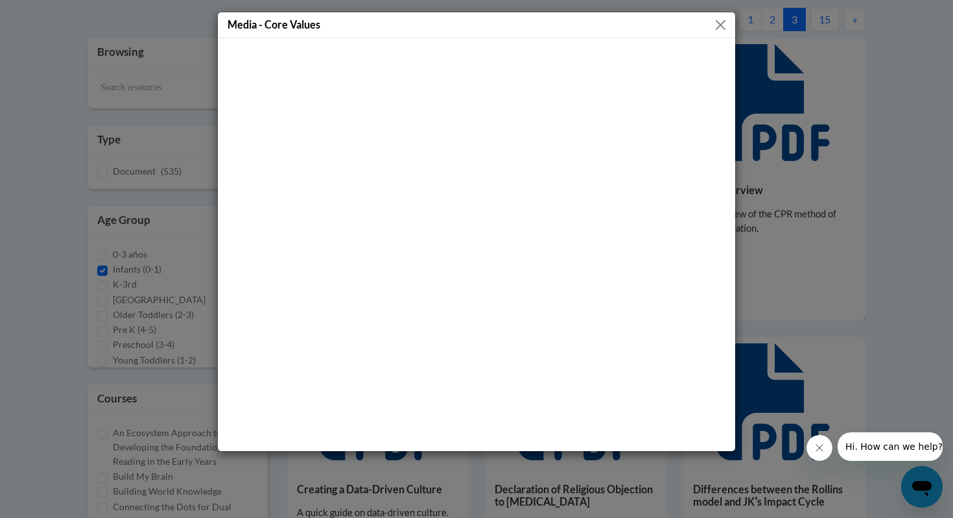
click at [763, 73] on div "Media - Core Values" at bounding box center [476, 259] width 953 height 518
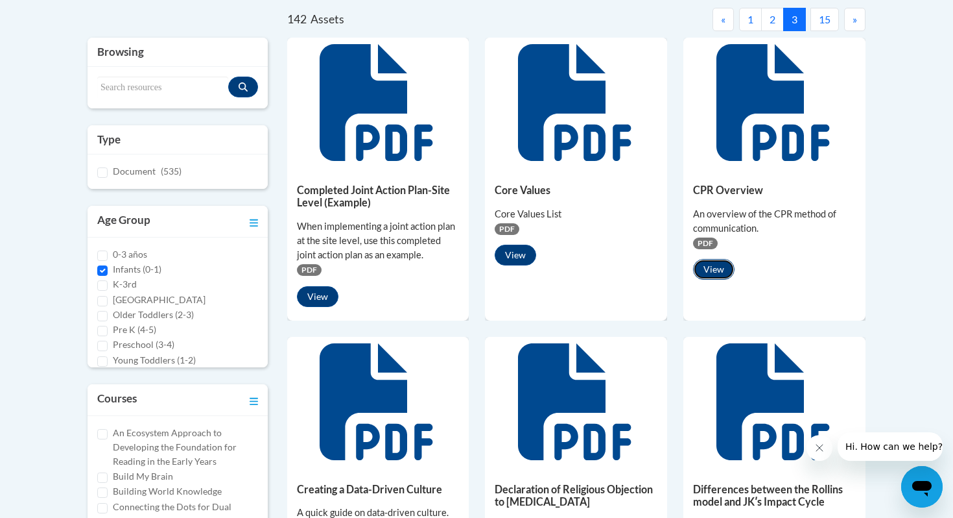
click at [705, 273] on button "View" at bounding box center [714, 269] width 42 height 21
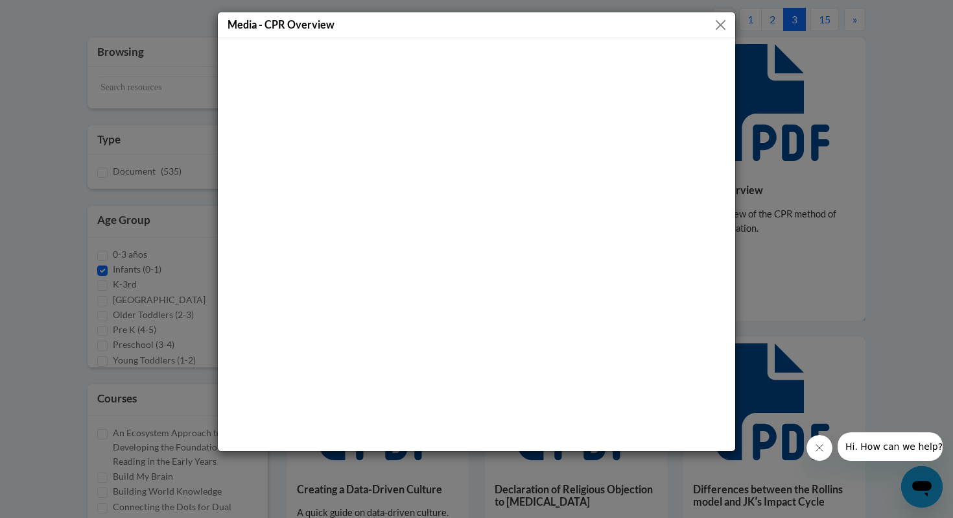
drag, startPoint x: 735, startPoint y: 226, endPoint x: 735, endPoint y: 147, distance: 79.1
click at [735, 147] on div "Media - CPR Overview" at bounding box center [476, 232] width 519 height 440
click at [720, 27] on button "Close" at bounding box center [721, 25] width 16 height 16
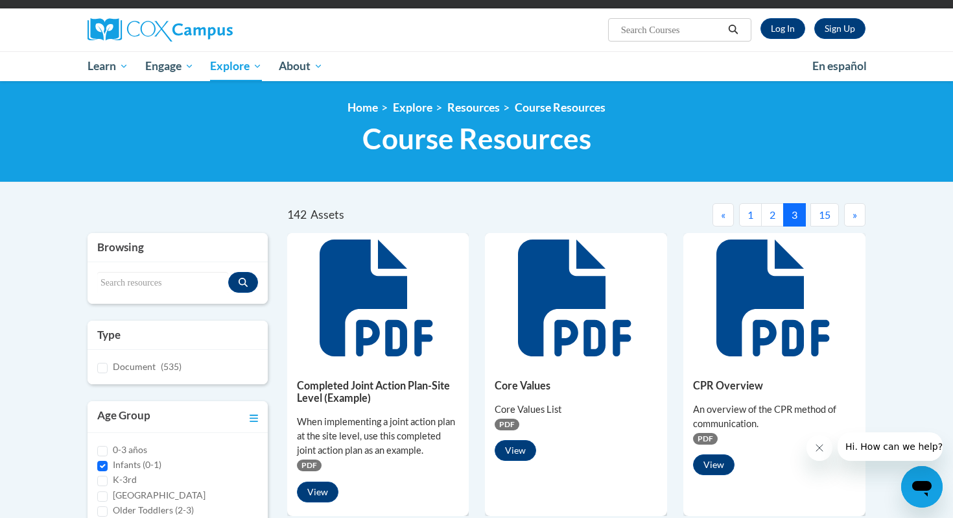
scroll to position [6, 0]
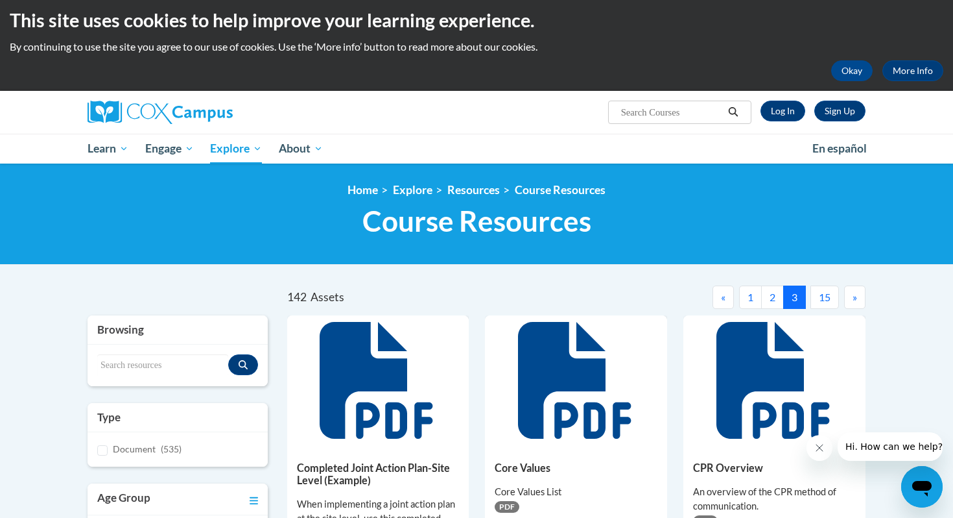
click at [856, 292] on span "»" at bounding box center [855, 297] width 5 height 12
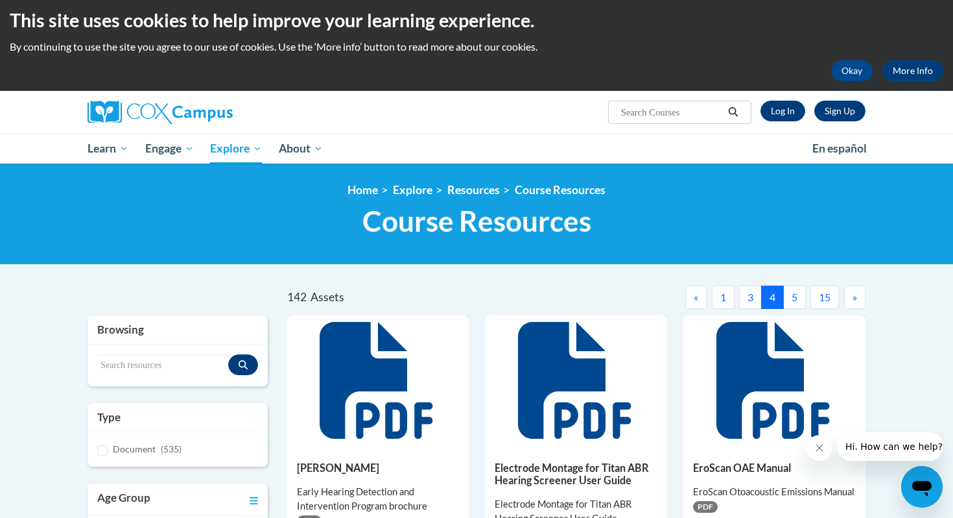
click at [772, 301] on button "4" at bounding box center [772, 296] width 23 height 23
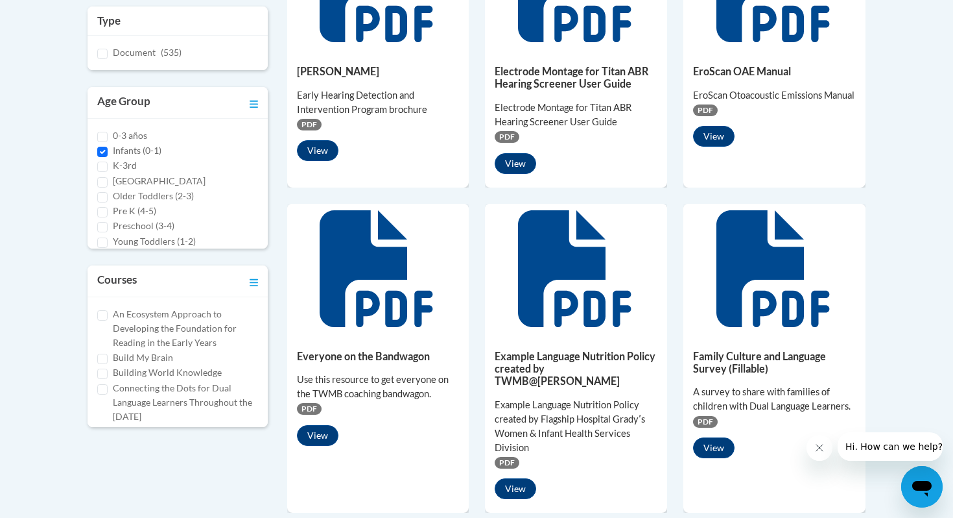
scroll to position [506, 0]
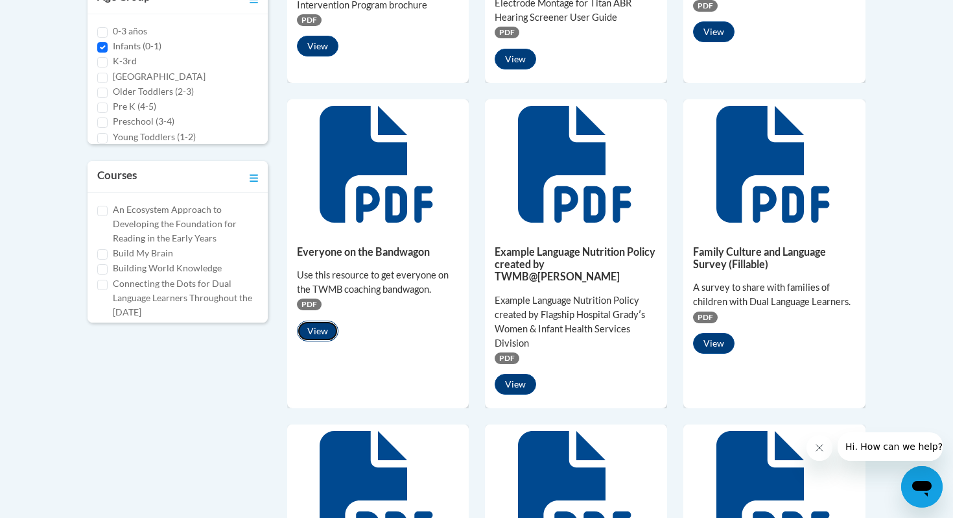
click at [307, 335] on button "View" at bounding box center [318, 330] width 42 height 21
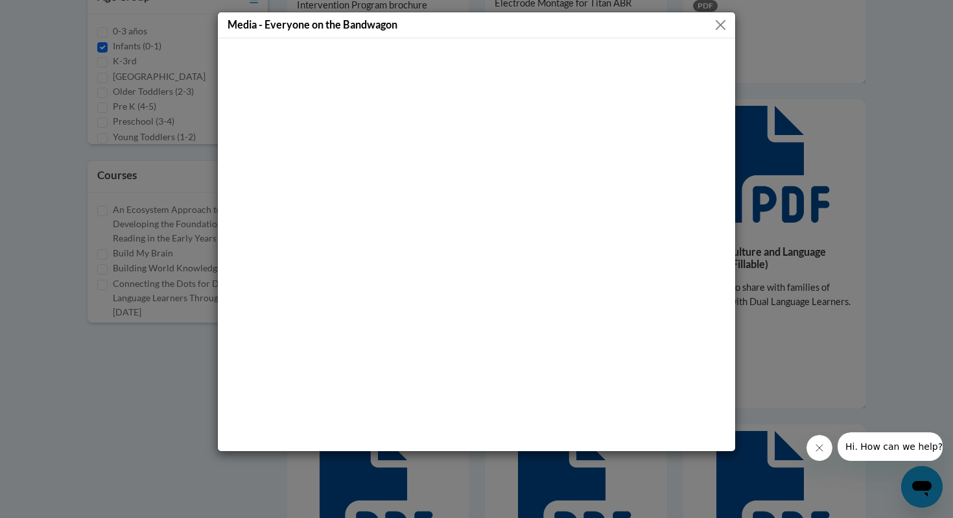
click at [727, 26] on button "Close" at bounding box center [721, 25] width 16 height 16
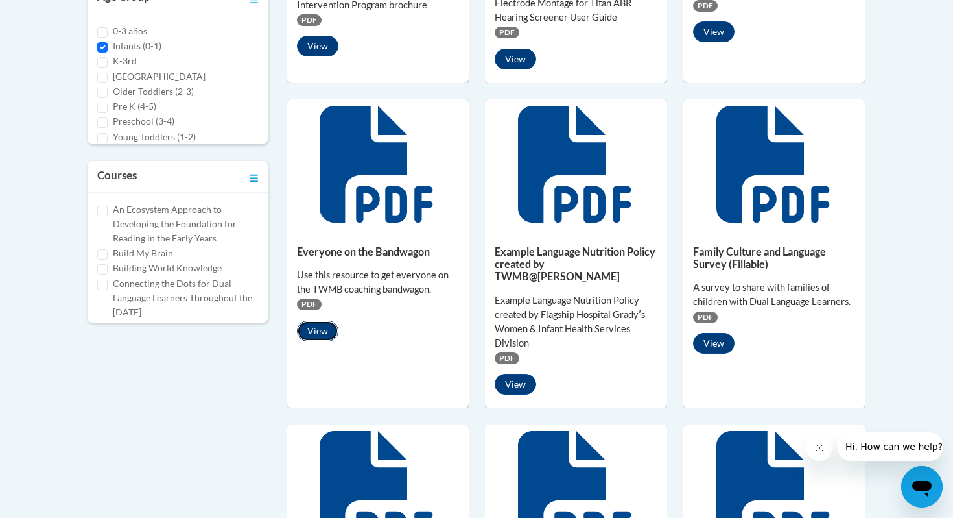
click at [334, 331] on button "View" at bounding box center [318, 330] width 42 height 21
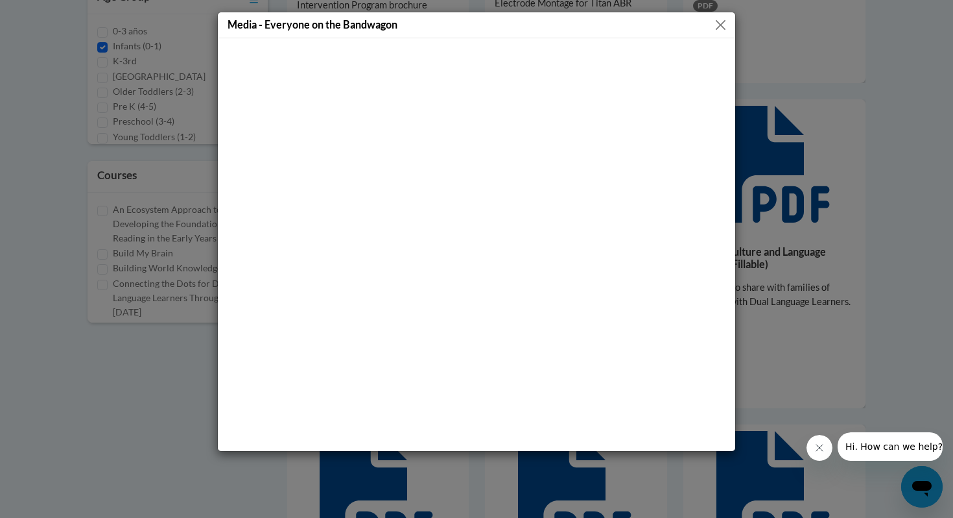
click at [721, 21] on button "Close" at bounding box center [721, 25] width 16 height 16
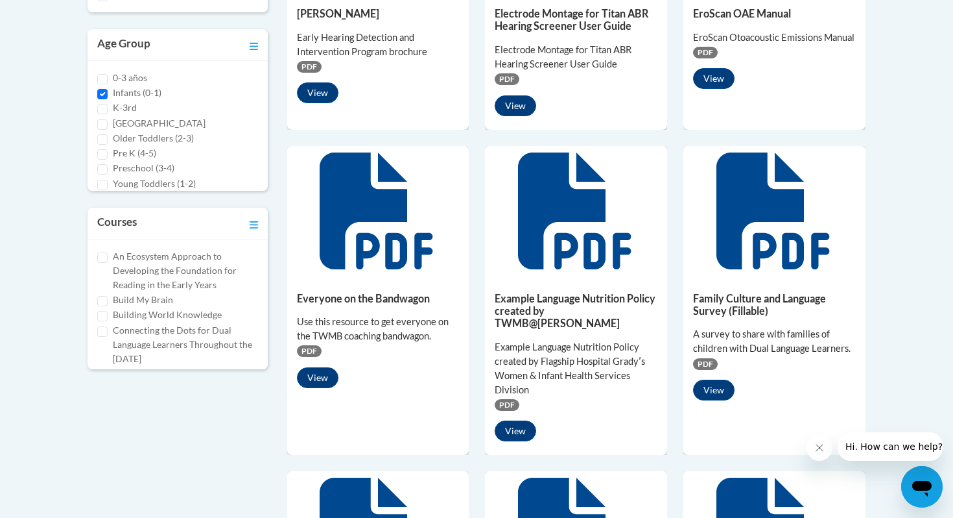
scroll to position [236, 0]
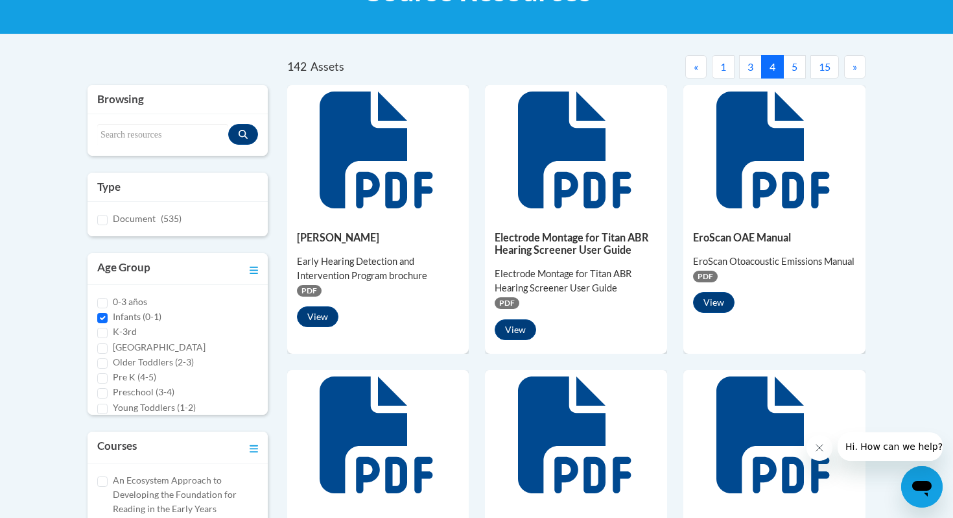
click at [798, 71] on button "5" at bounding box center [794, 66] width 23 height 23
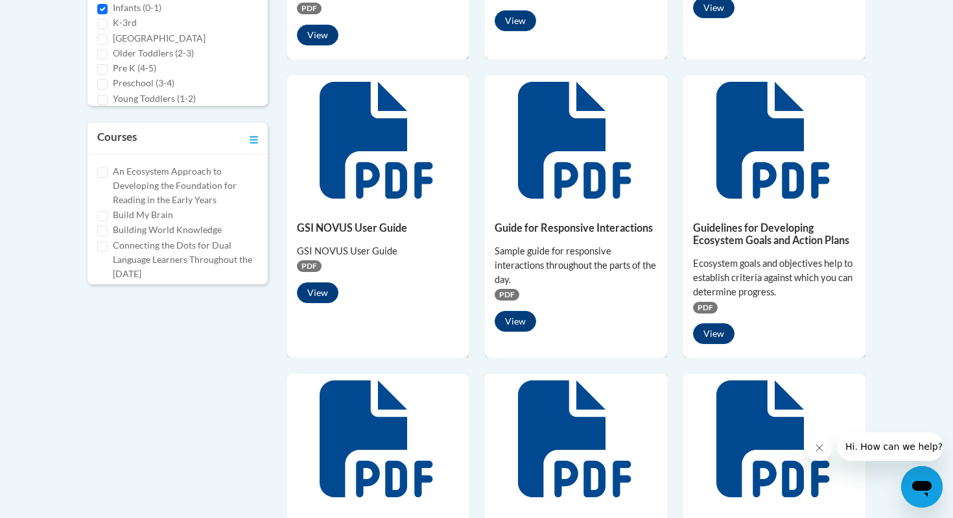
scroll to position [549, 0]
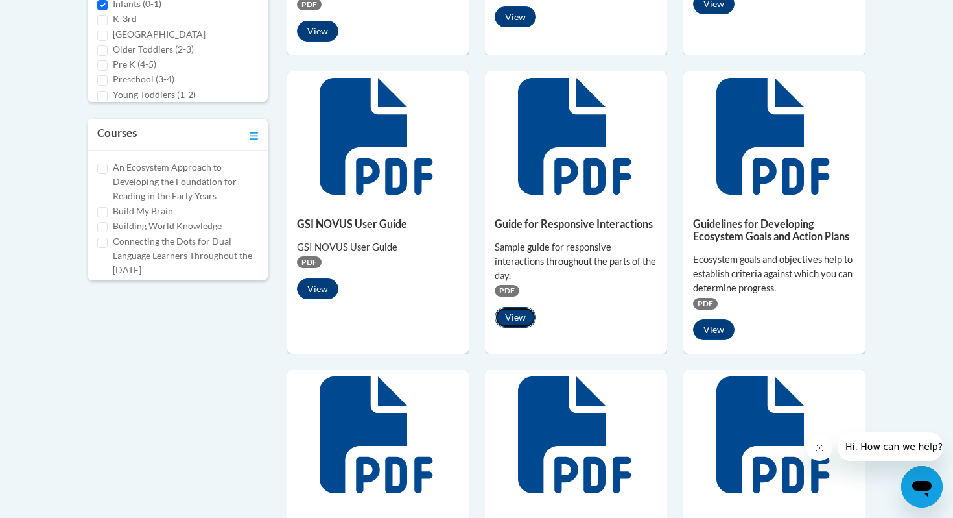
click at [512, 321] on button "View" at bounding box center [516, 317] width 42 height 21
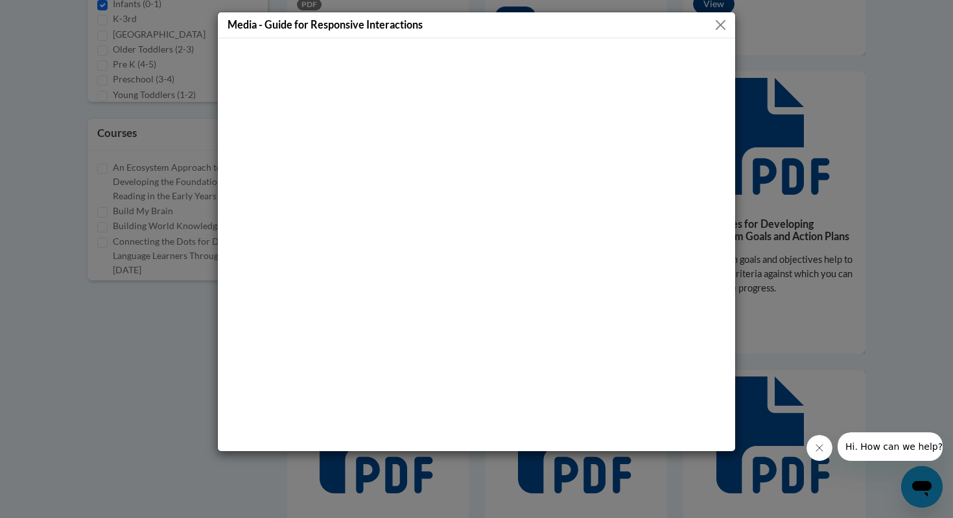
click at [724, 27] on button "Close" at bounding box center [721, 25] width 16 height 16
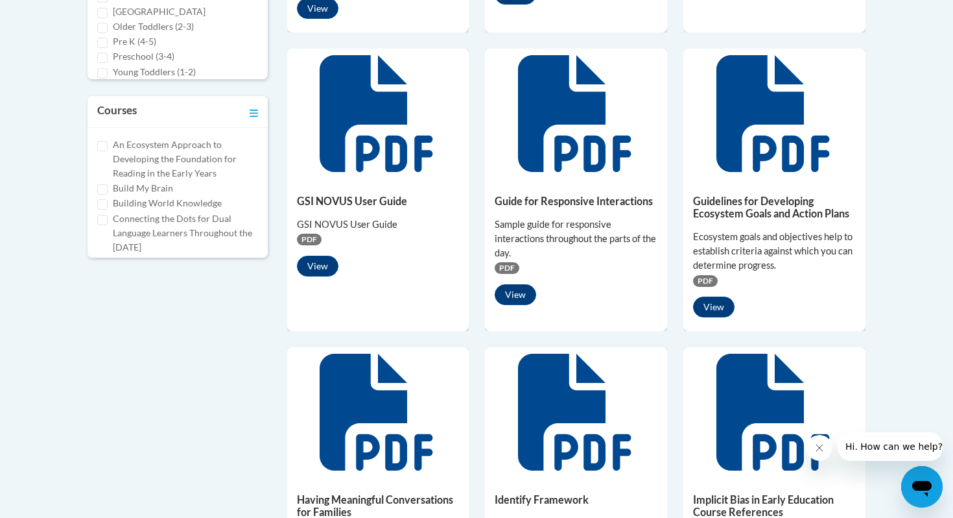
scroll to position [590, 0]
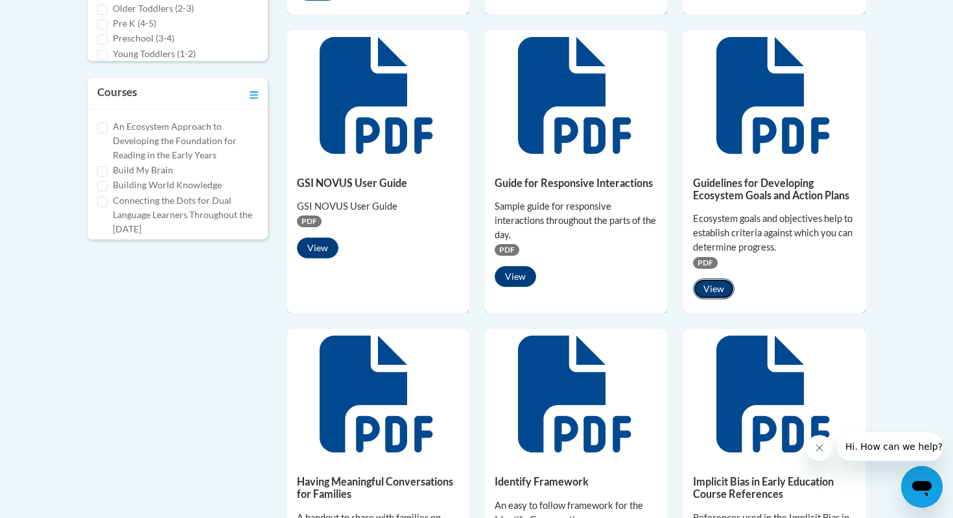
click at [710, 283] on button "View" at bounding box center [714, 288] width 42 height 21
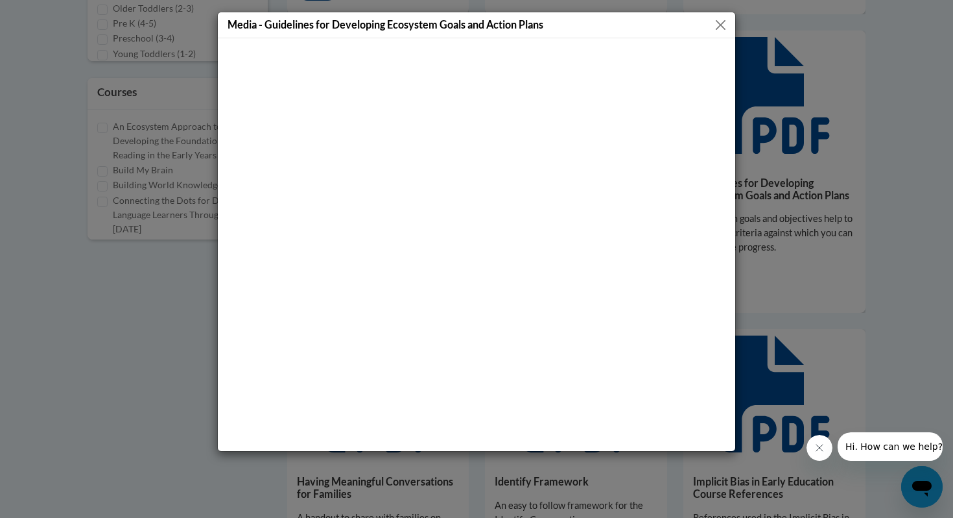
click at [728, 19] on button "Close" at bounding box center [721, 25] width 16 height 16
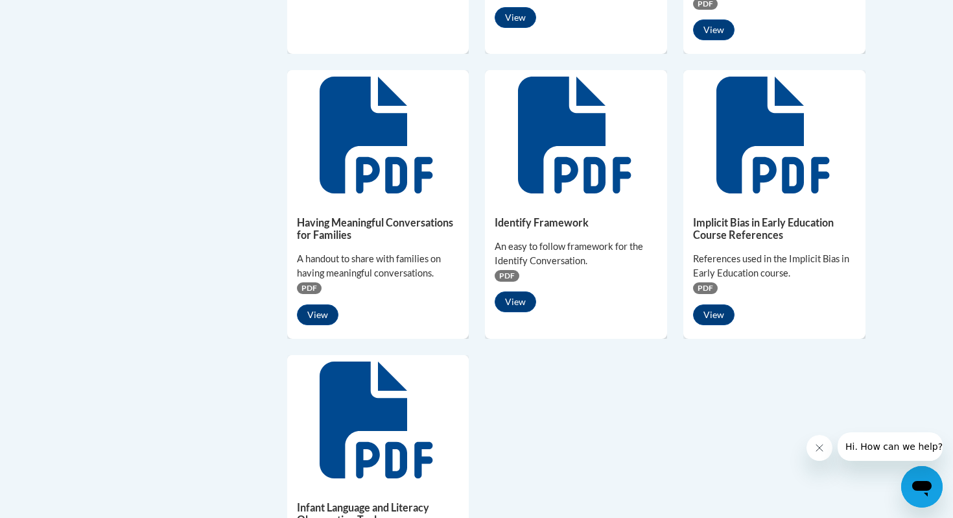
scroll to position [914, 0]
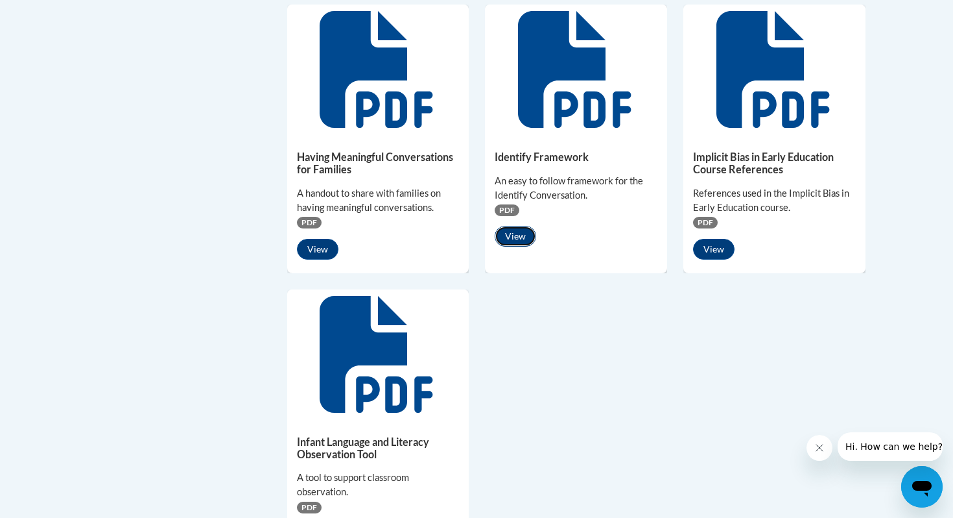
click at [523, 235] on button "View" at bounding box center [516, 236] width 42 height 21
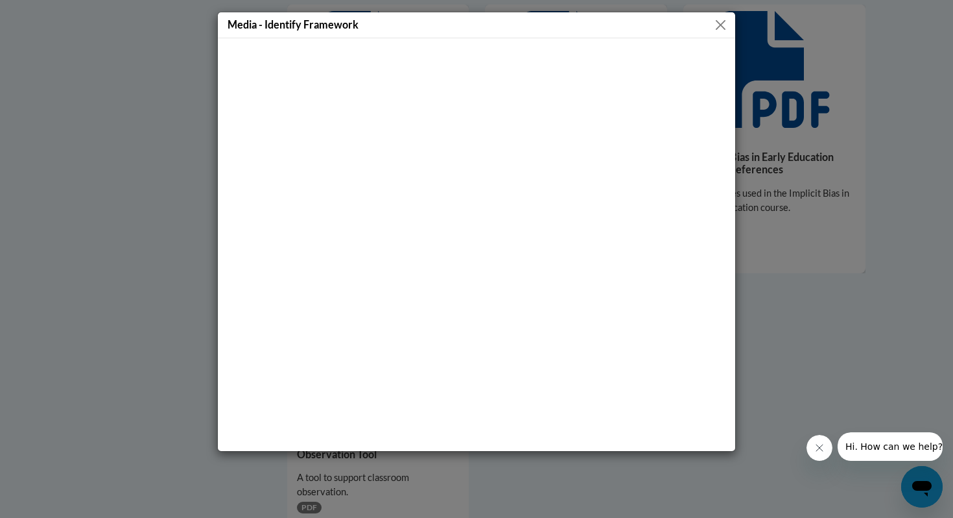
click at [722, 21] on button "Close" at bounding box center [721, 25] width 16 height 16
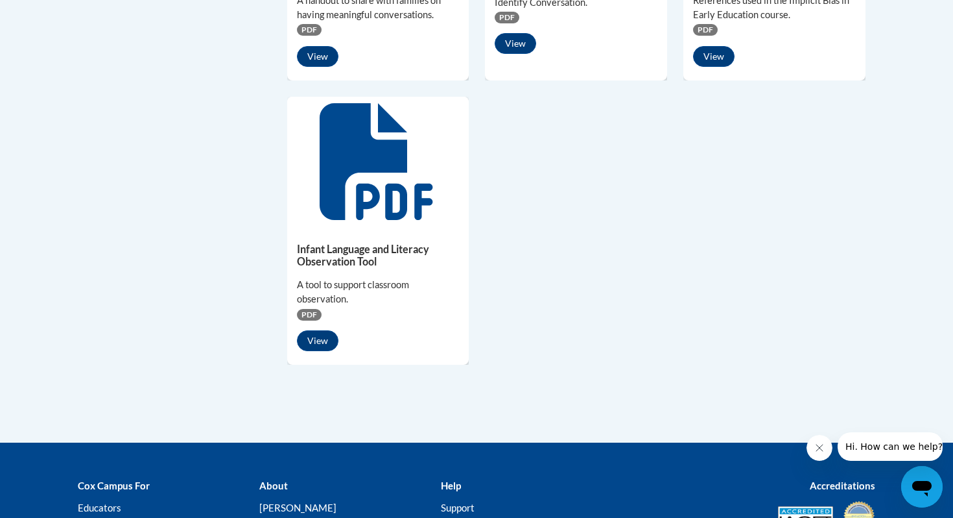
scroll to position [1208, 0]
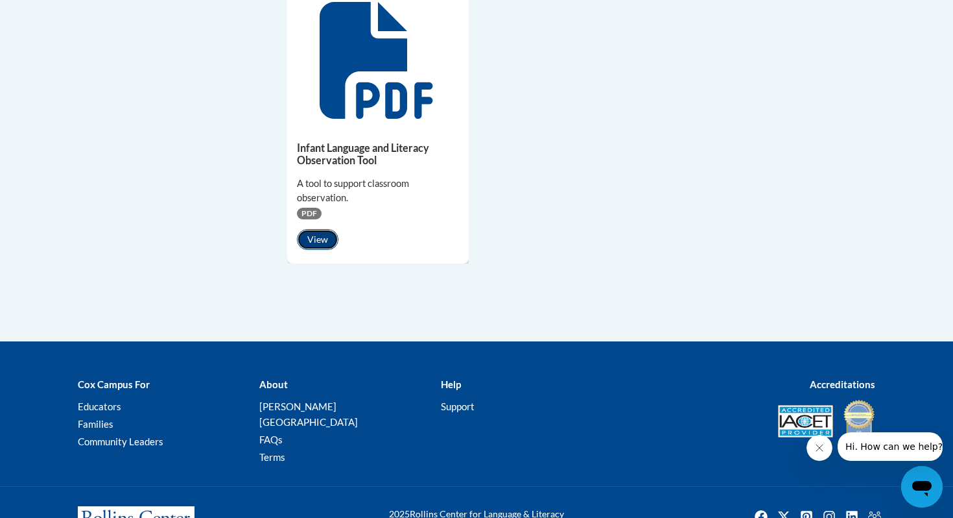
click at [320, 238] on button "View" at bounding box center [318, 239] width 42 height 21
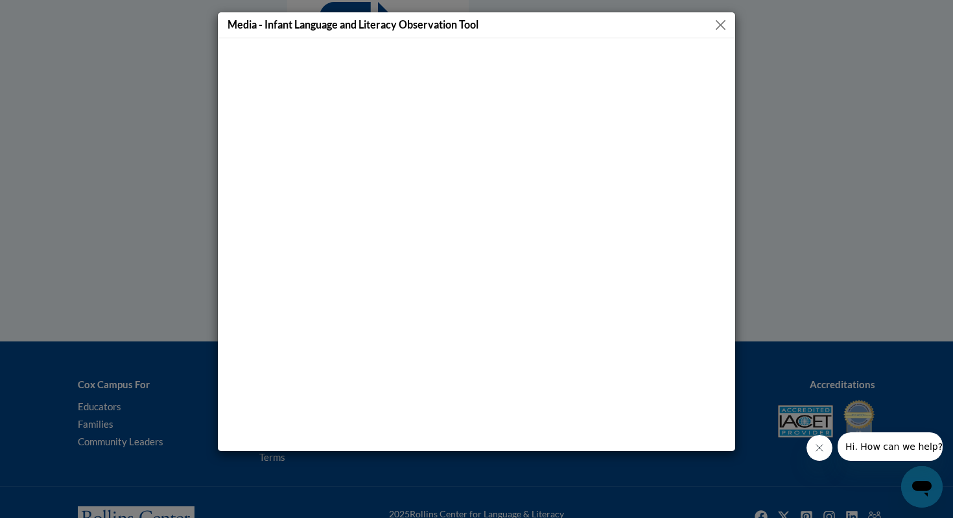
click at [732, 20] on div "Media - Infant Language and Literacy Observation Tool" at bounding box center [477, 25] width 518 height 26
click at [726, 19] on button "Close" at bounding box center [721, 25] width 16 height 16
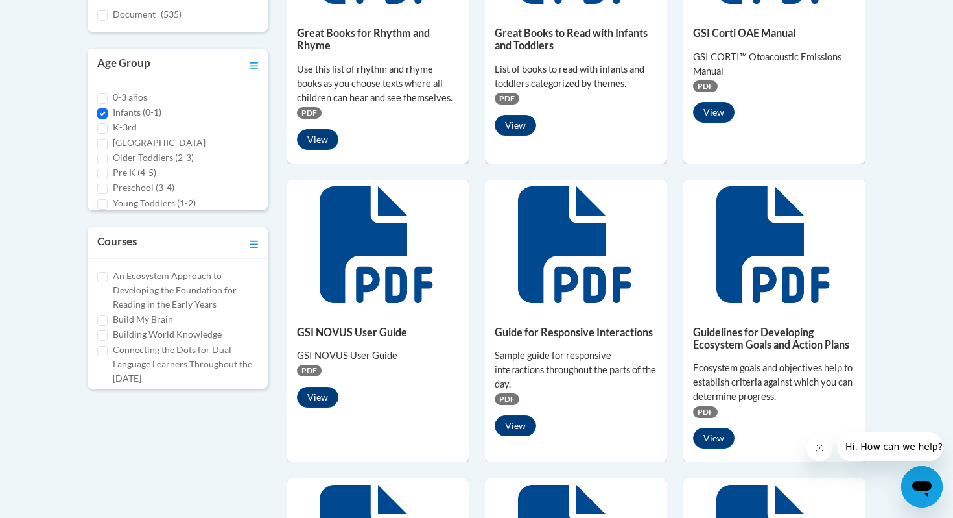
scroll to position [0, 0]
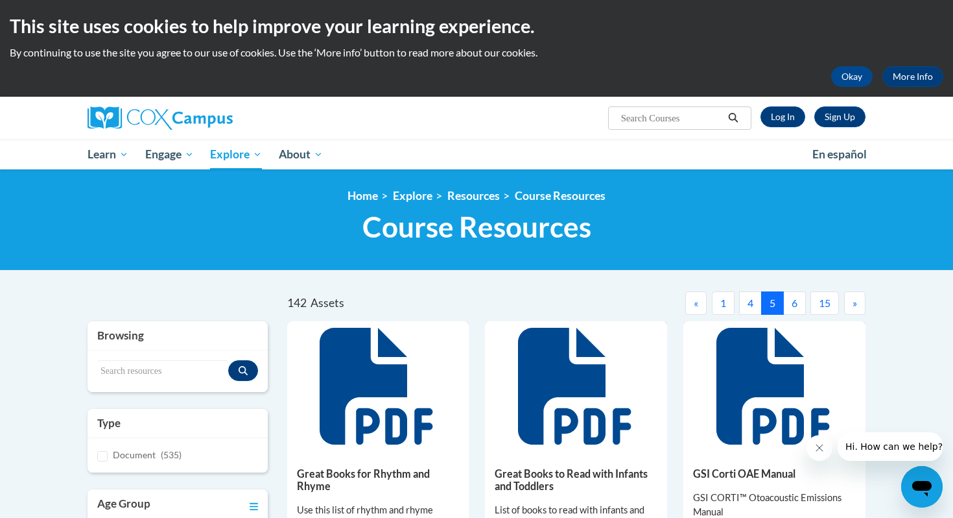
click at [794, 298] on button "6" at bounding box center [794, 302] width 23 height 23
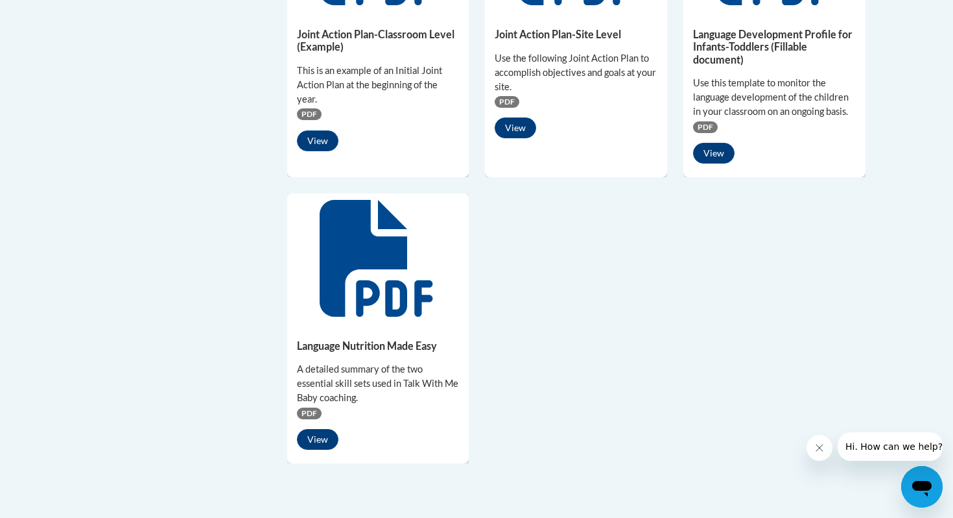
scroll to position [1034, 0]
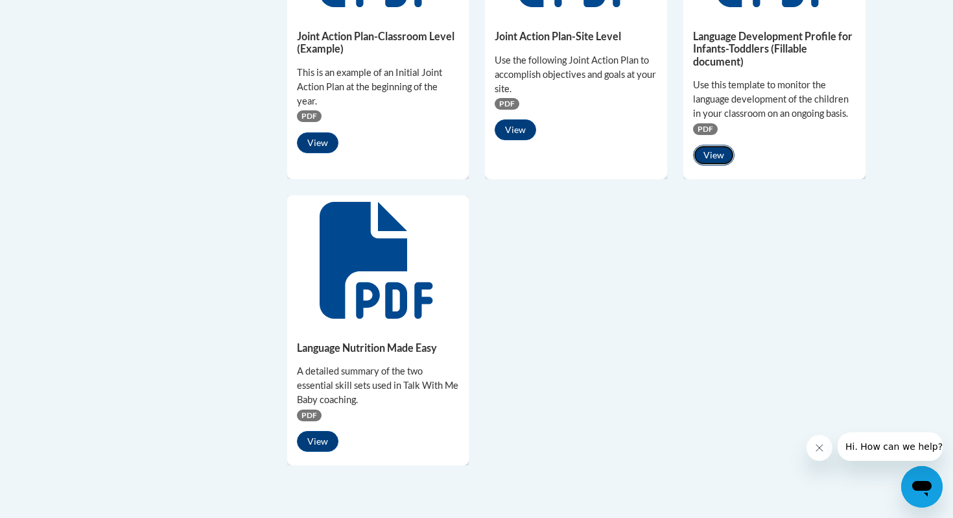
click at [721, 151] on button "View" at bounding box center [714, 155] width 42 height 21
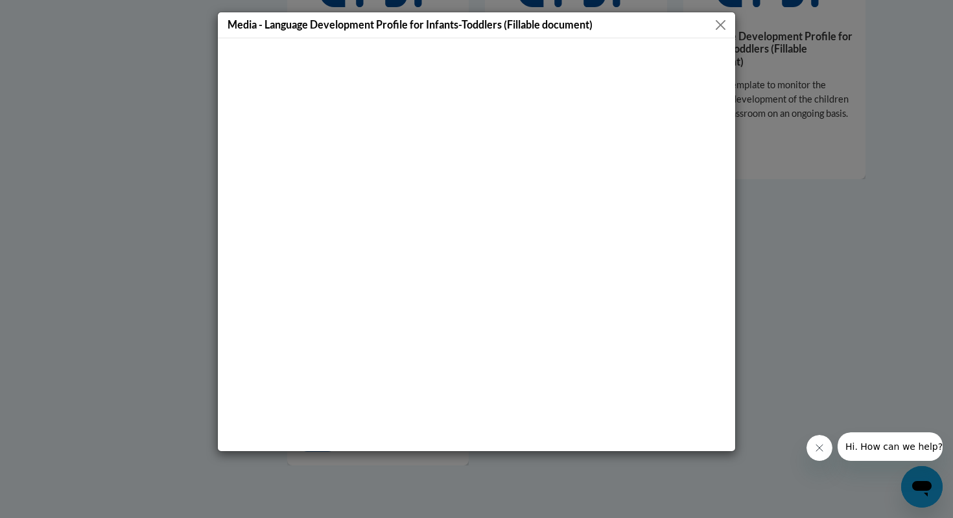
click at [721, 30] on button "Close" at bounding box center [721, 25] width 16 height 16
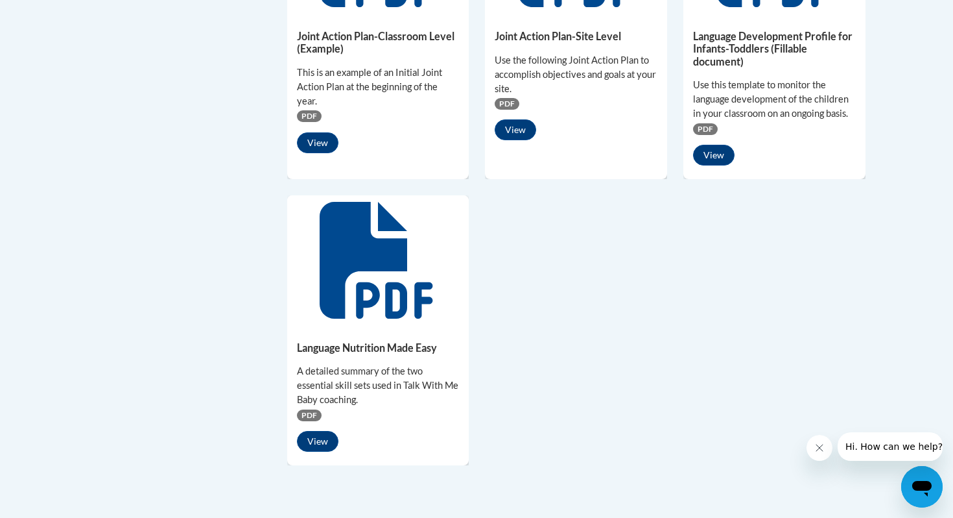
click at [722, 24] on div "Language Development Profile for Infants-Toddlers (Fillable document) Use this …" at bounding box center [775, 94] width 182 height 161
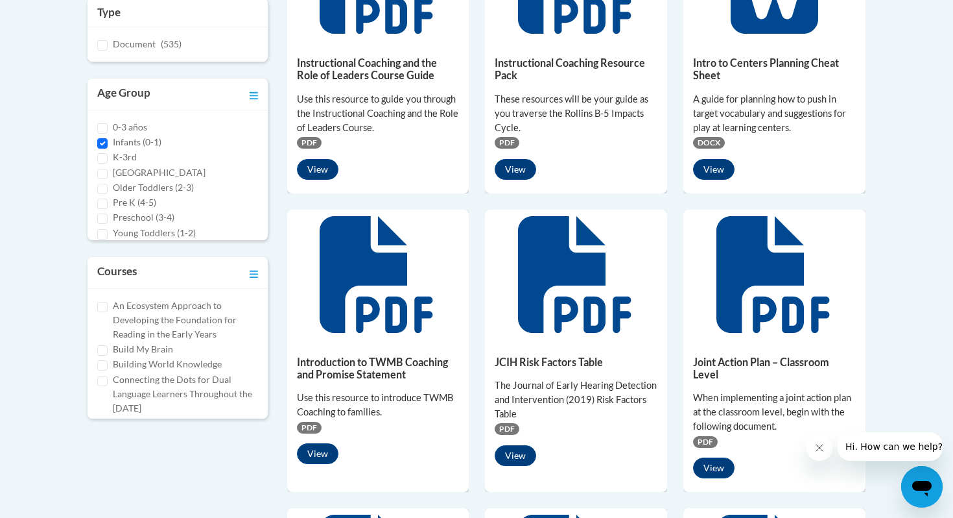
scroll to position [214, 0]
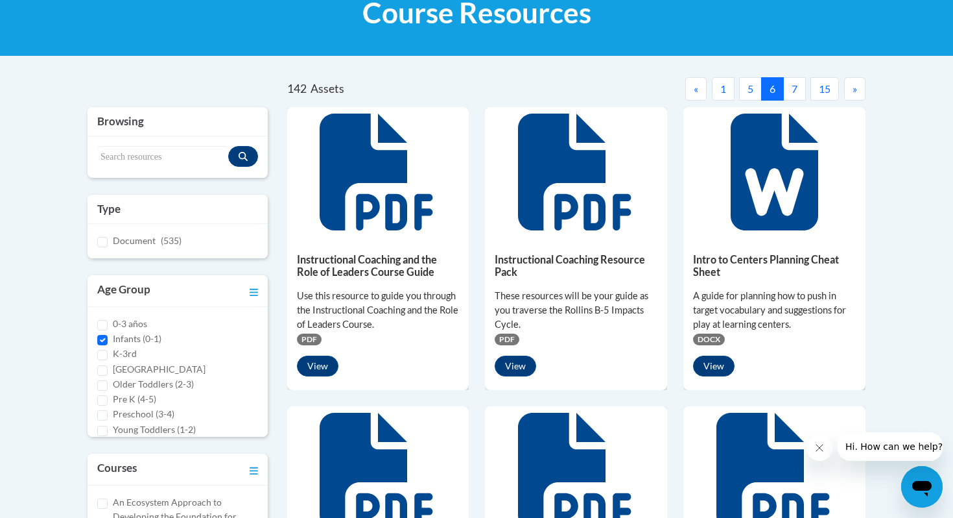
click at [796, 82] on button "7" at bounding box center [794, 88] width 23 height 23
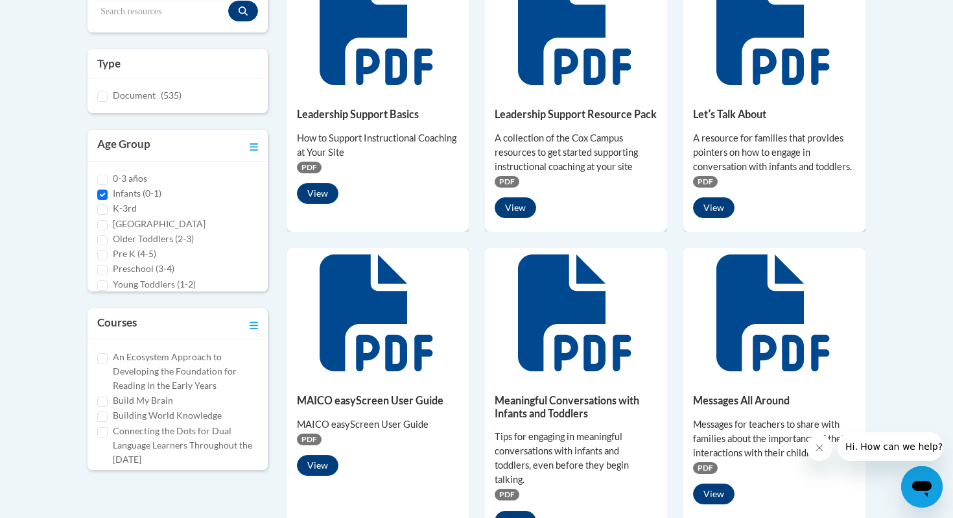
scroll to position [361, 0]
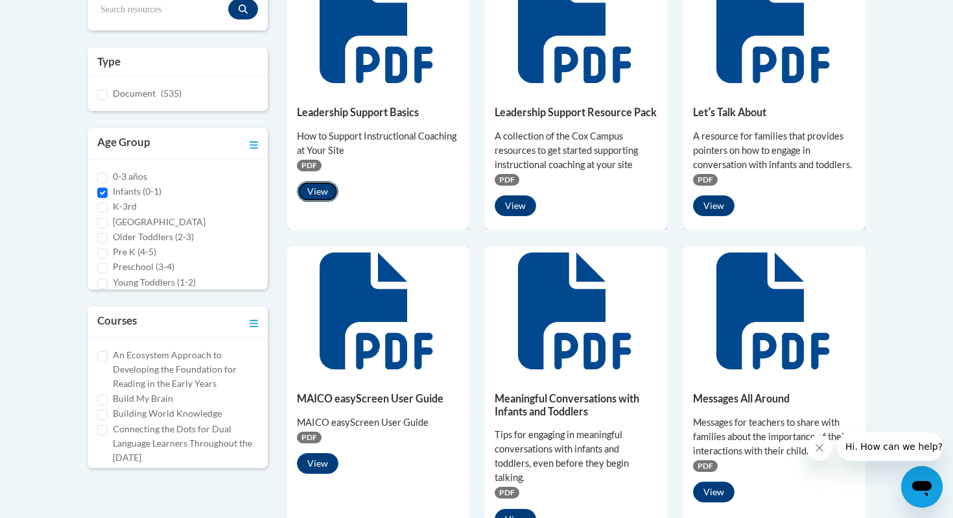
click at [323, 185] on button "View" at bounding box center [318, 191] width 42 height 21
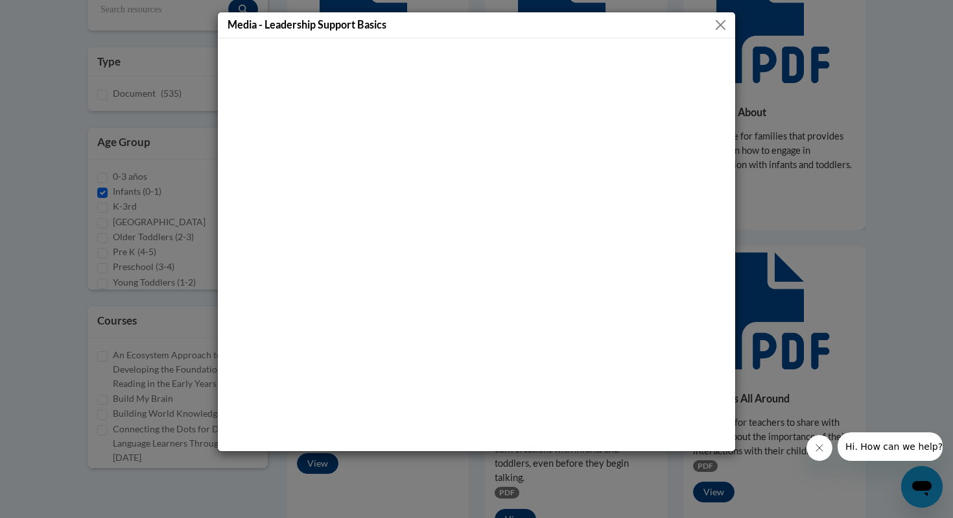
click at [725, 19] on button "Close" at bounding box center [721, 25] width 16 height 16
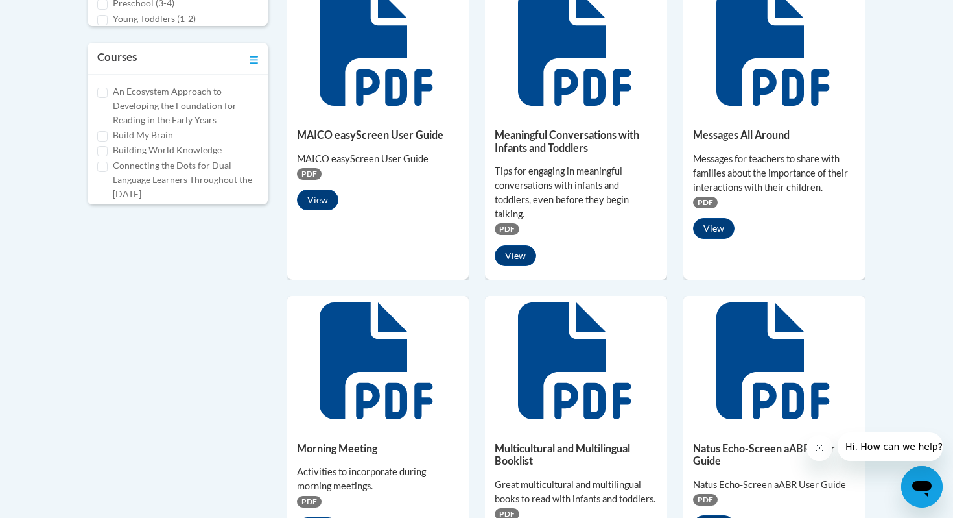
scroll to position [477, 0]
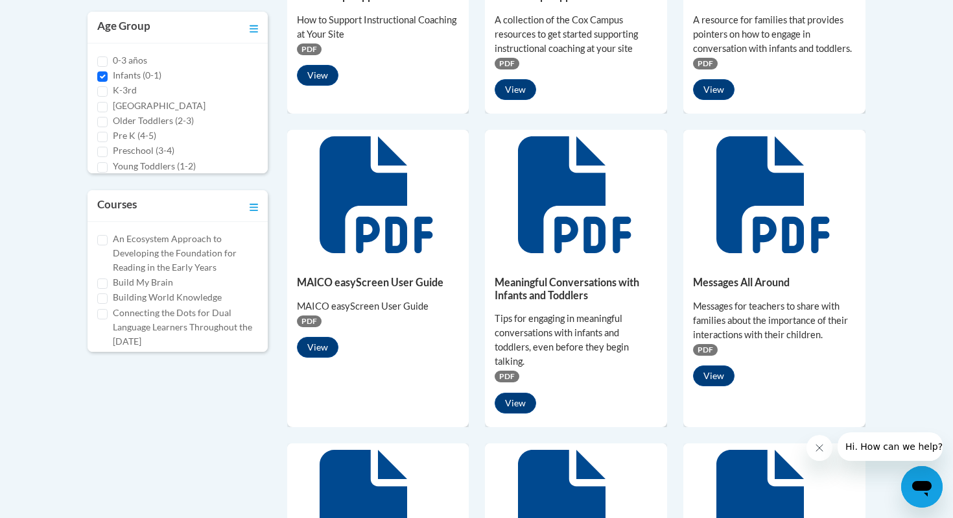
click at [259, 207] on div "Courses" at bounding box center [178, 206] width 180 height 32
click at [252, 207] on icon "Toggle collapse" at bounding box center [254, 207] width 8 height 7
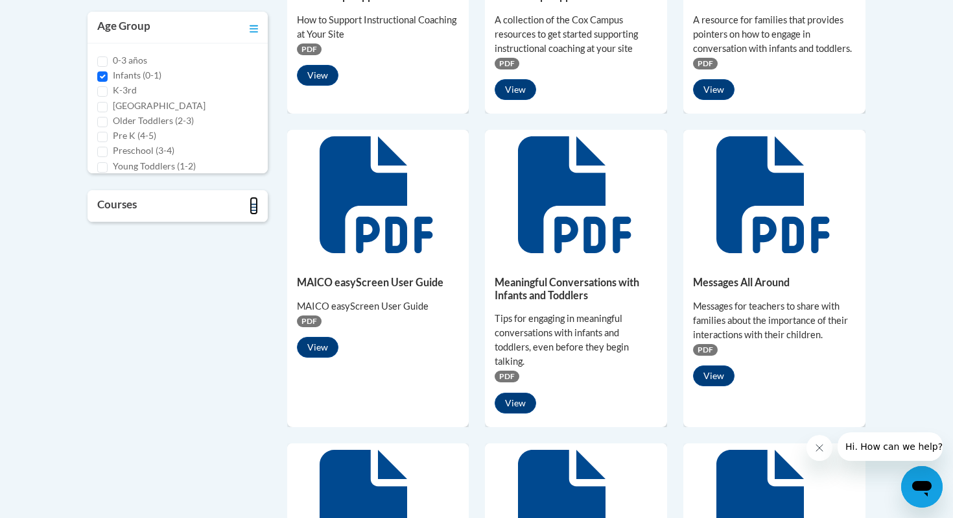
click at [252, 206] on icon "Toggle collapse" at bounding box center [254, 207] width 8 height 7
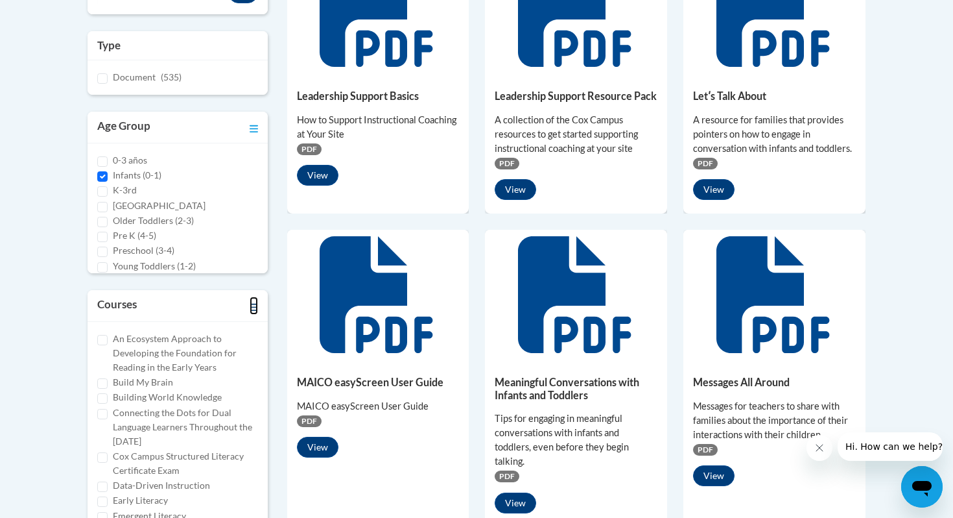
scroll to position [198, 0]
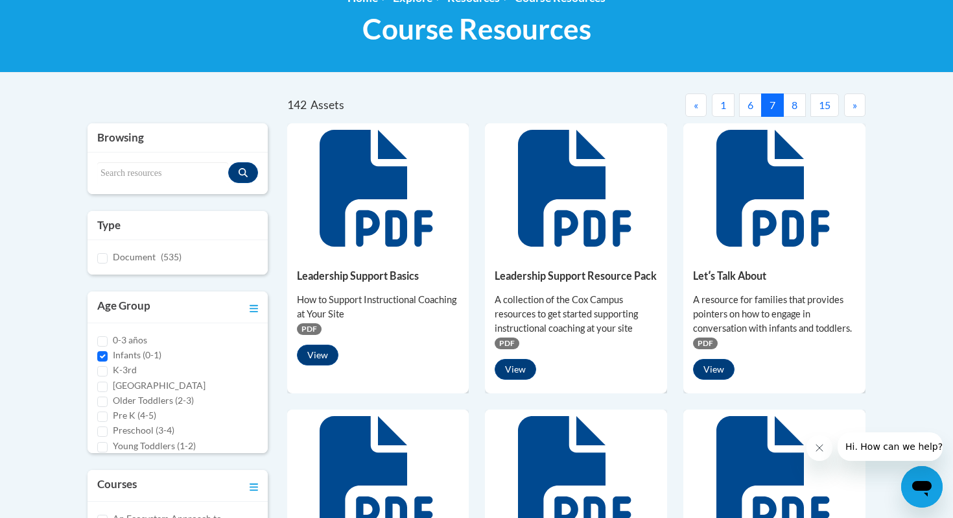
click at [787, 108] on button "8" at bounding box center [794, 104] width 23 height 23
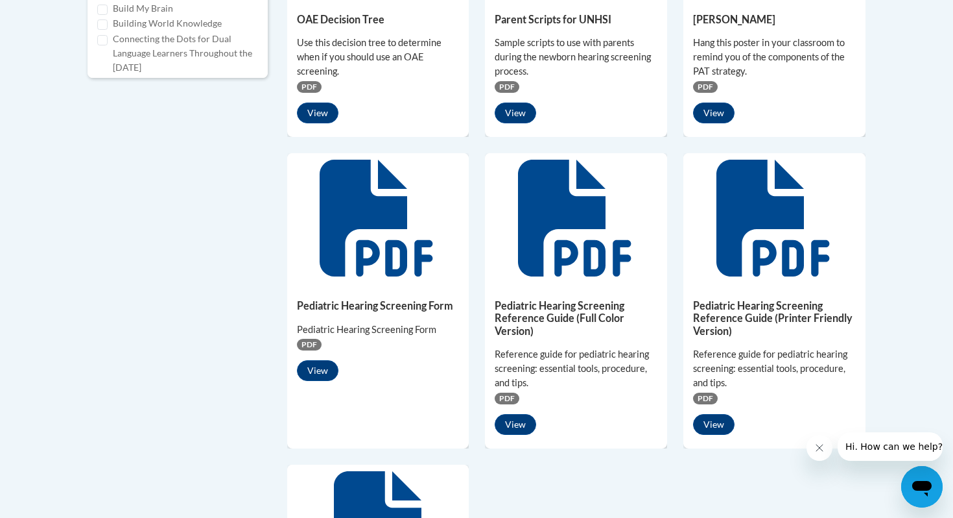
scroll to position [0, 0]
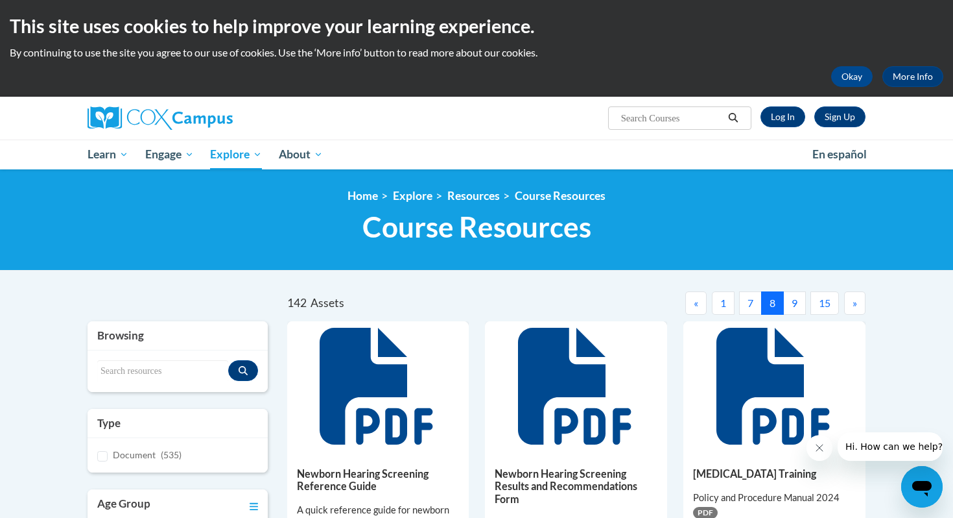
click at [792, 300] on button "9" at bounding box center [794, 302] width 23 height 23
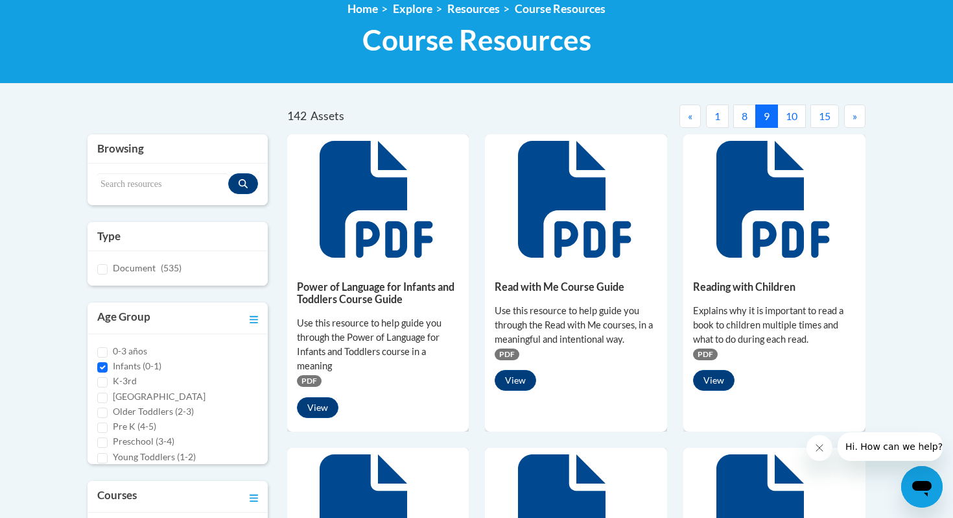
scroll to position [208, 0]
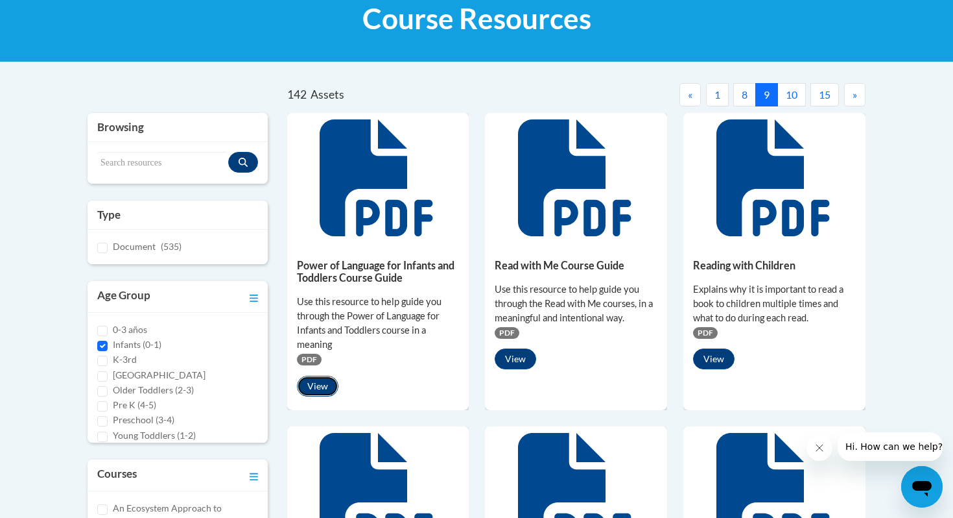
click at [321, 387] on button "View" at bounding box center [318, 385] width 42 height 21
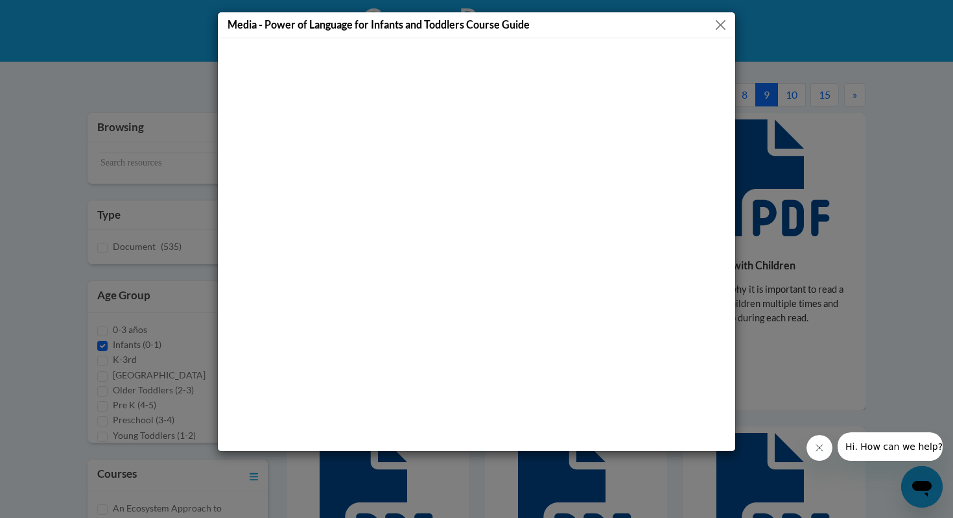
click at [709, 21] on div "Media - Power of Language for Infants and Toddlers Course Guide" at bounding box center [477, 25] width 518 height 26
click at [718, 27] on button "Close" at bounding box center [721, 25] width 16 height 16
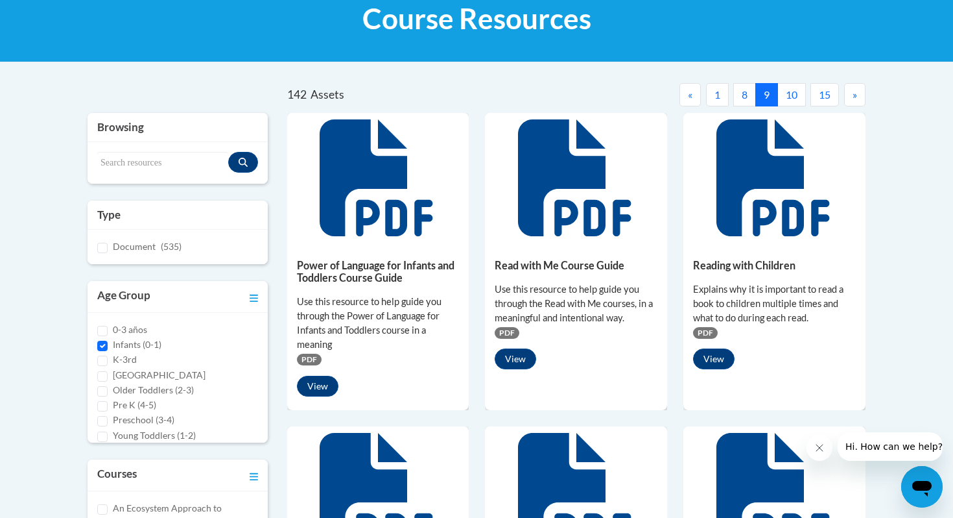
click at [709, 372] on div "Reading with Children Explains why it is important to read a book to children m…" at bounding box center [775, 311] width 182 height 136
click at [711, 353] on button "View" at bounding box center [714, 358] width 42 height 21
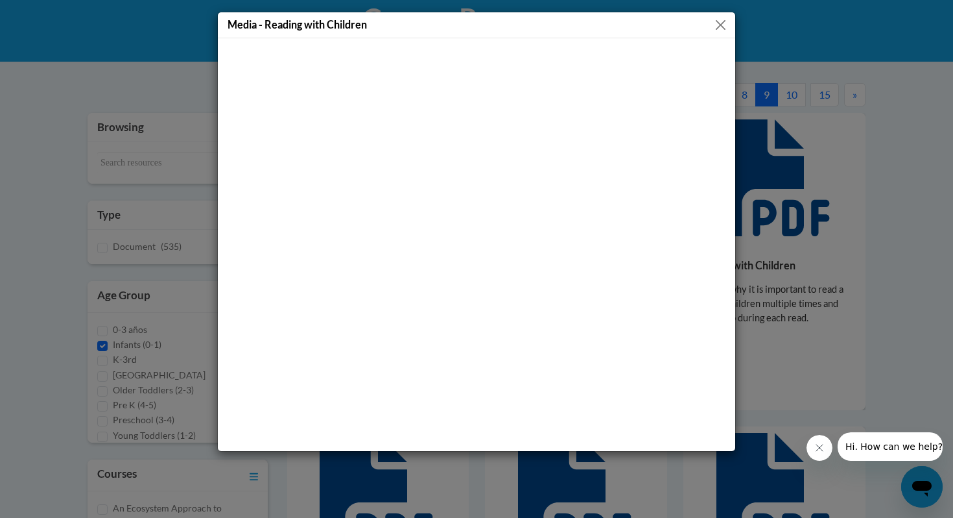
click at [724, 27] on button "Close" at bounding box center [721, 25] width 16 height 16
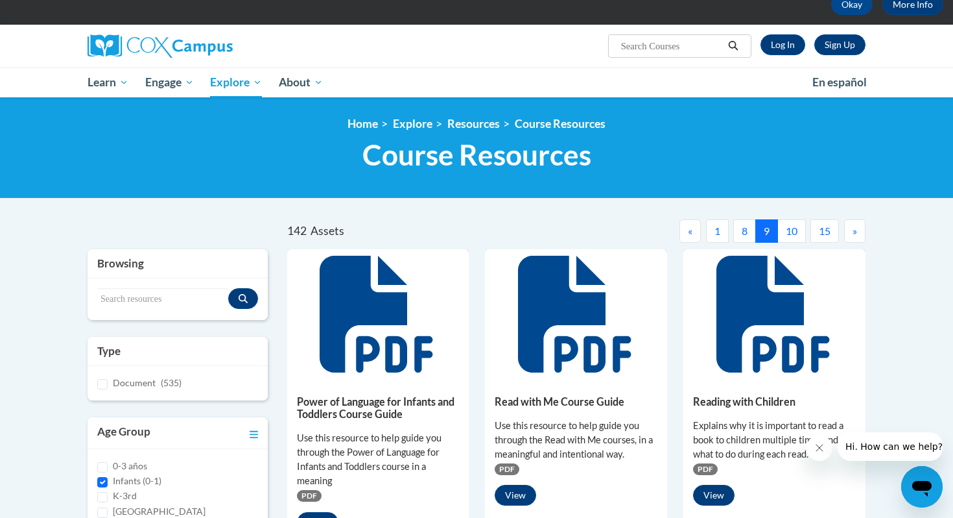
scroll to position [0, 0]
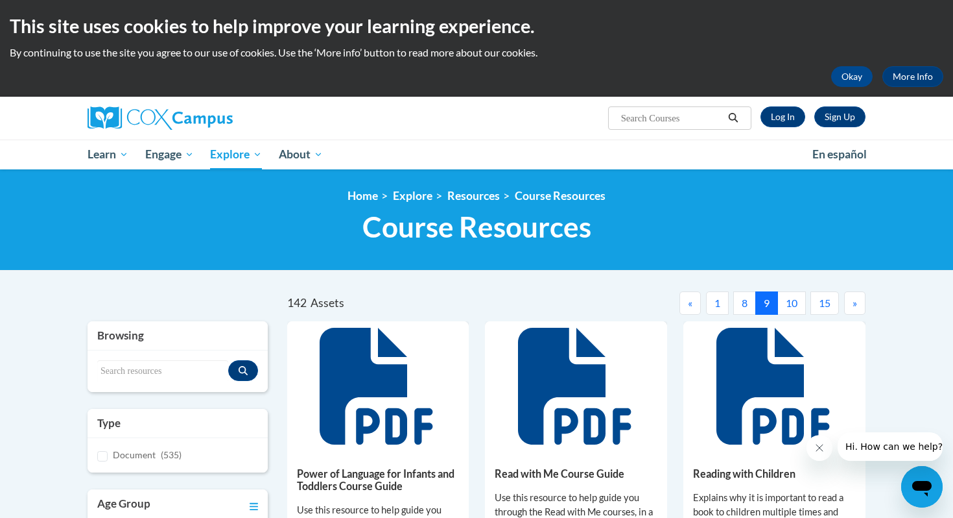
click at [794, 299] on button "10" at bounding box center [792, 302] width 29 height 23
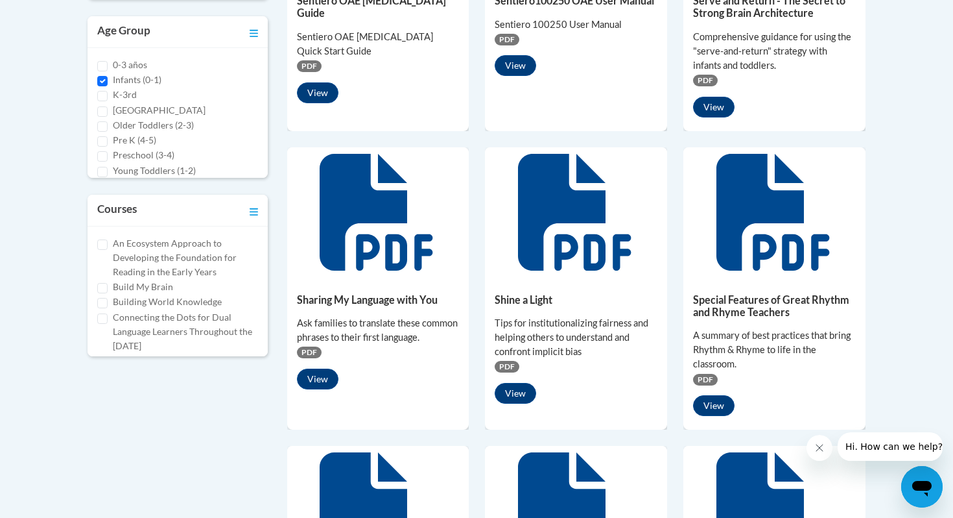
scroll to position [474, 0]
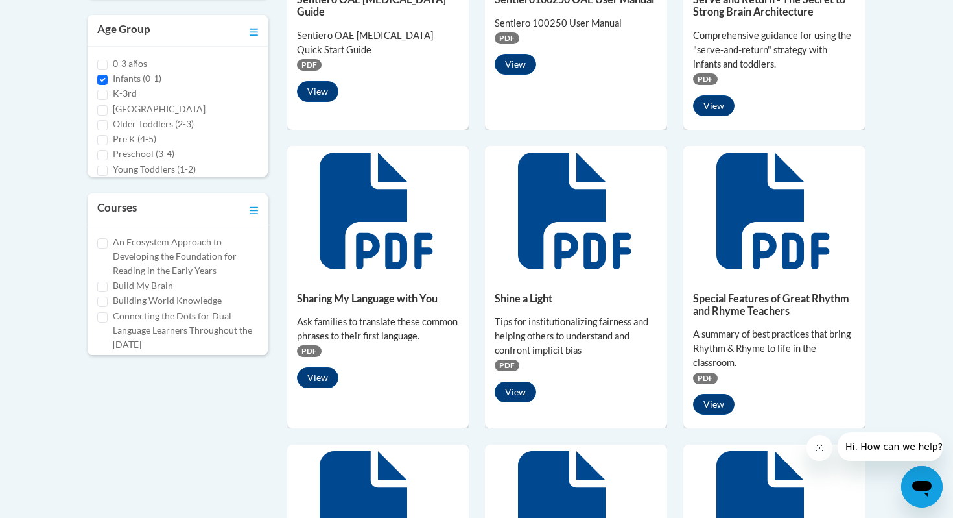
click at [708, 117] on div "Serve and Return - The Secret to Strong Brain Architecture Comprehensive guidan…" at bounding box center [775, 51] width 182 height 149
click at [709, 105] on button "View" at bounding box center [714, 105] width 42 height 21
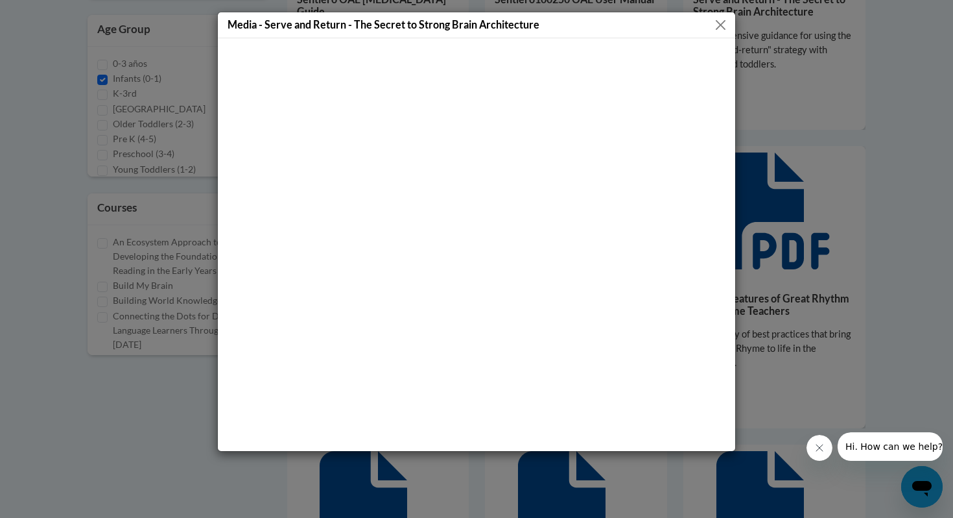
click at [727, 19] on button "Close" at bounding box center [721, 25] width 16 height 16
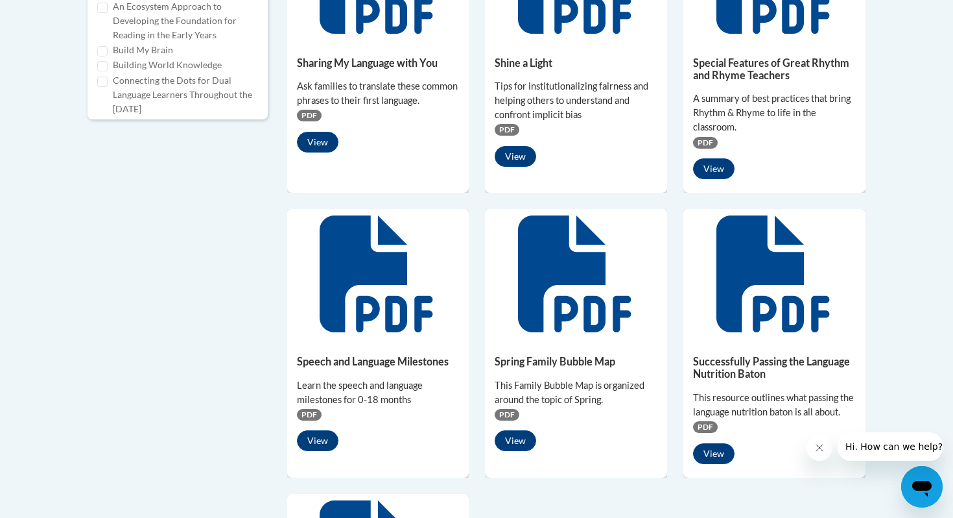
scroll to position [825, 0]
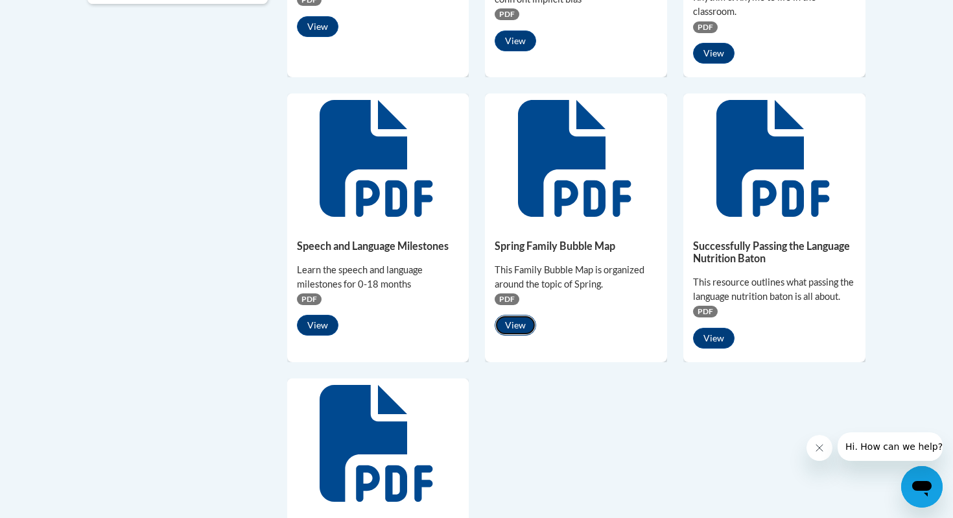
click at [527, 324] on button "View" at bounding box center [516, 325] width 42 height 21
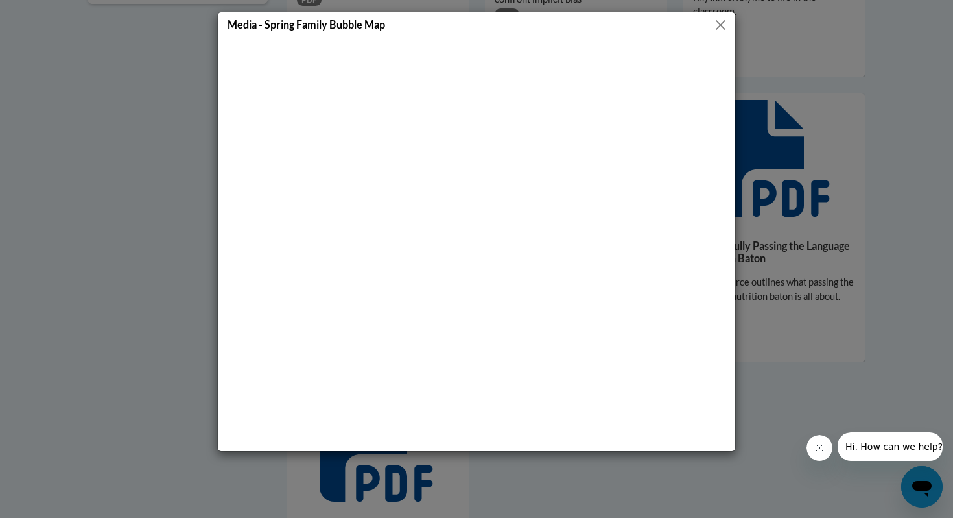
click at [753, 189] on div "Media - Spring Family Bubble Map" at bounding box center [476, 259] width 953 height 518
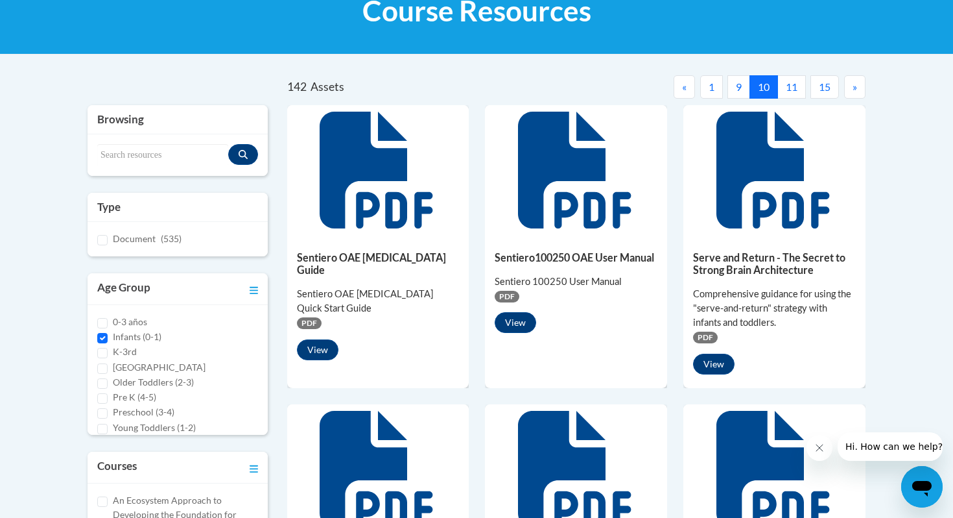
scroll to position [0, 0]
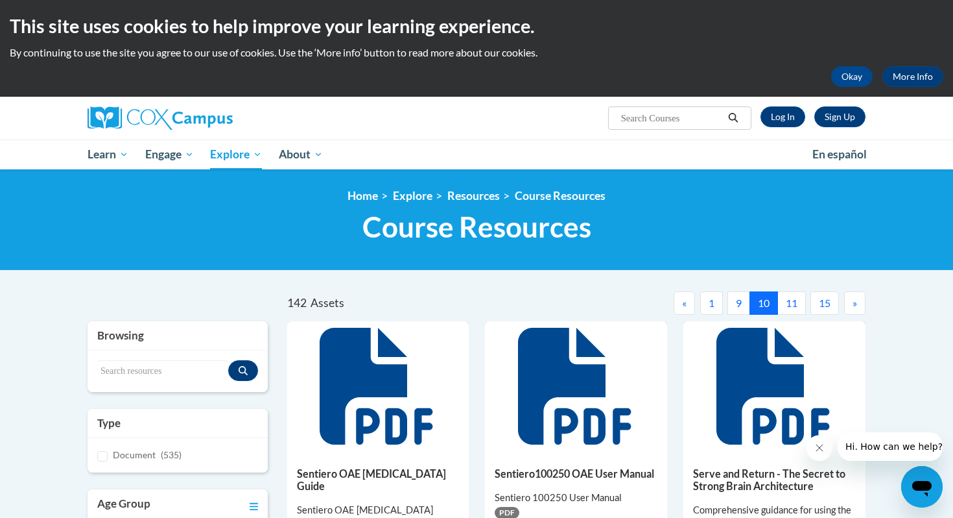
click at [789, 310] on button "11" at bounding box center [792, 302] width 29 height 23
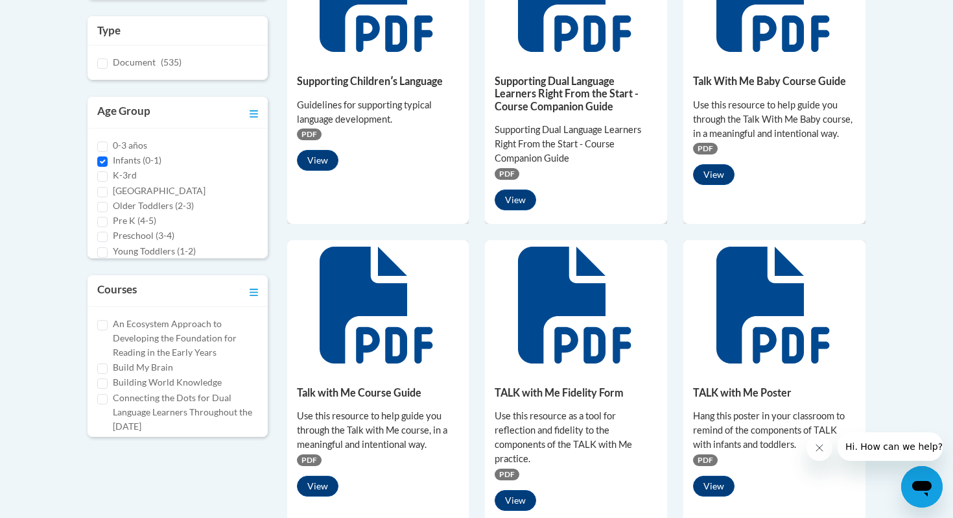
scroll to position [415, 0]
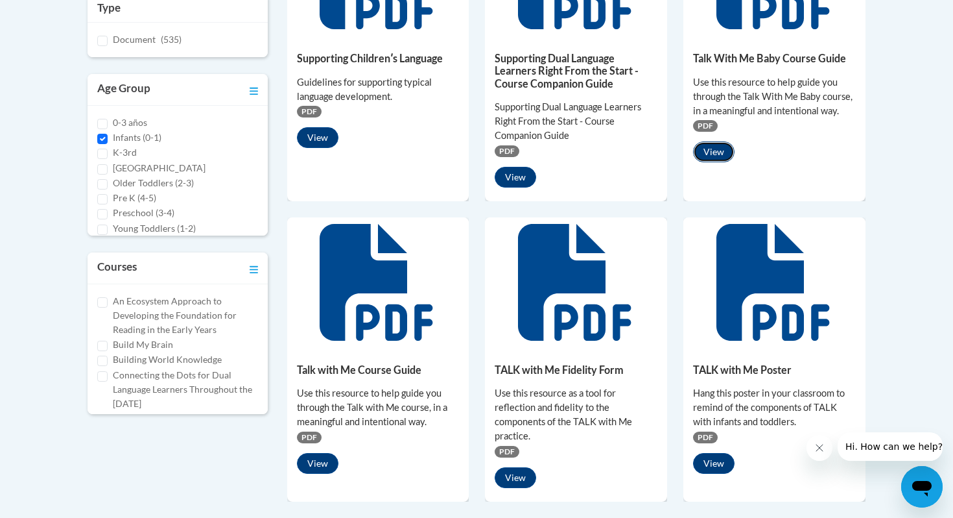
click at [716, 150] on button "View" at bounding box center [714, 151] width 42 height 21
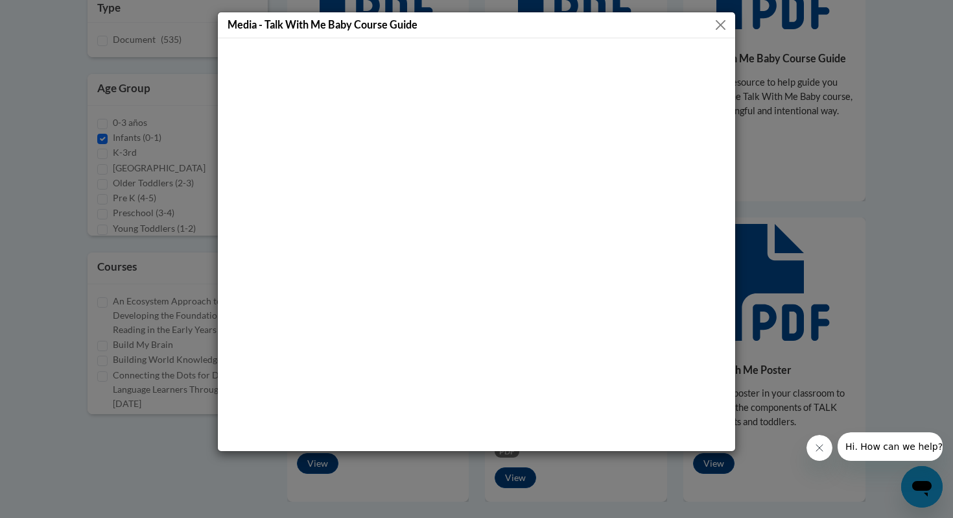
click at [726, 26] on button "Close" at bounding box center [721, 25] width 16 height 16
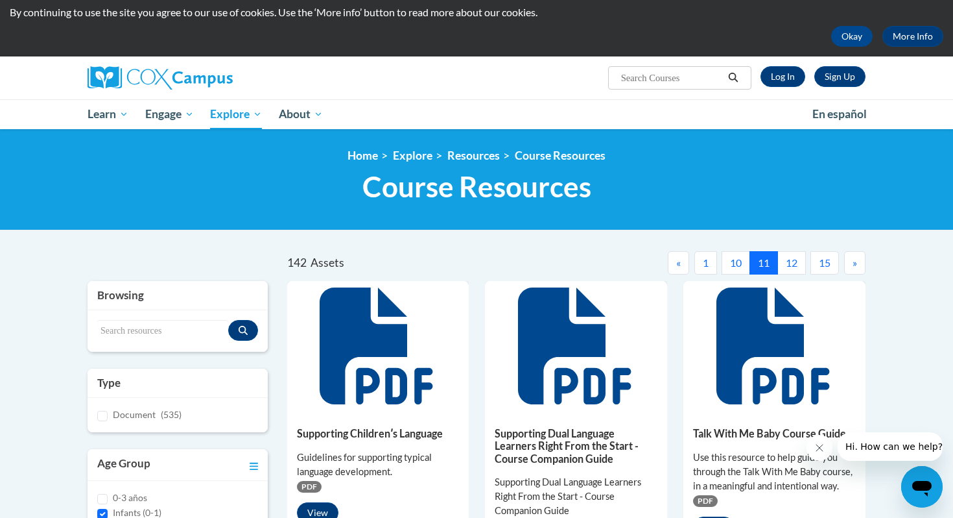
scroll to position [18, 0]
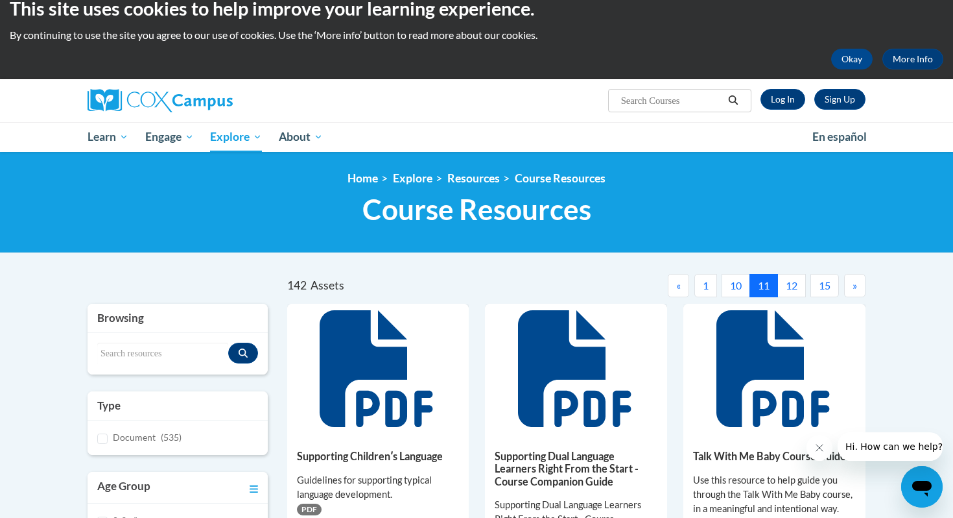
click at [793, 293] on button "12" at bounding box center [792, 285] width 29 height 23
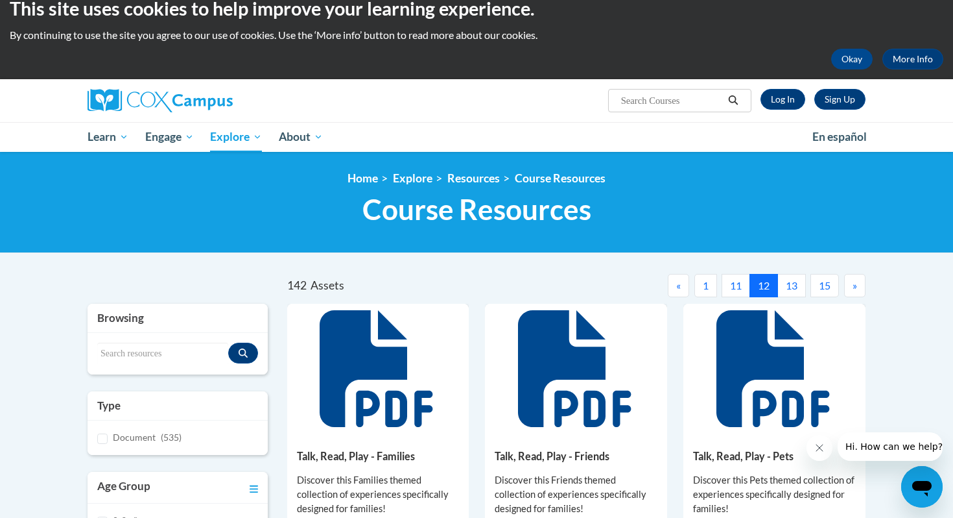
click at [783, 287] on button "13" at bounding box center [792, 285] width 29 height 23
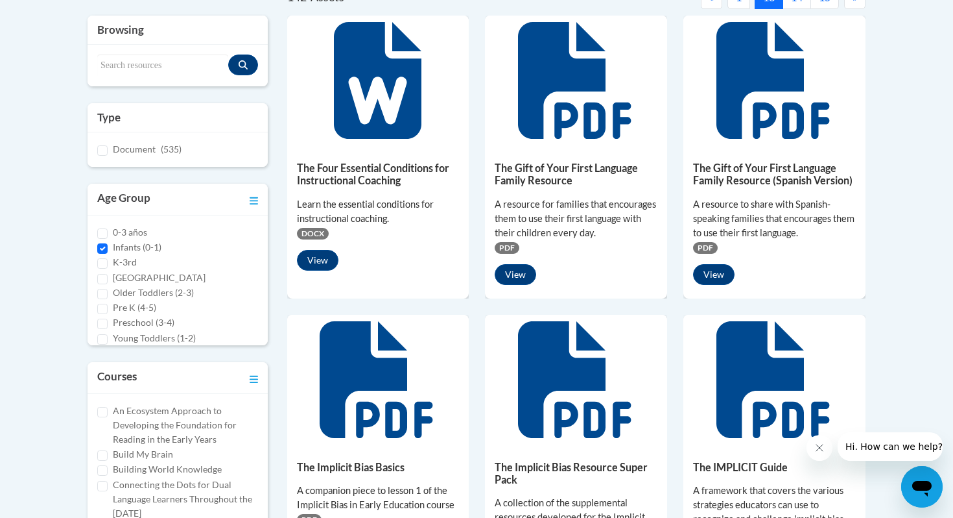
scroll to position [307, 0]
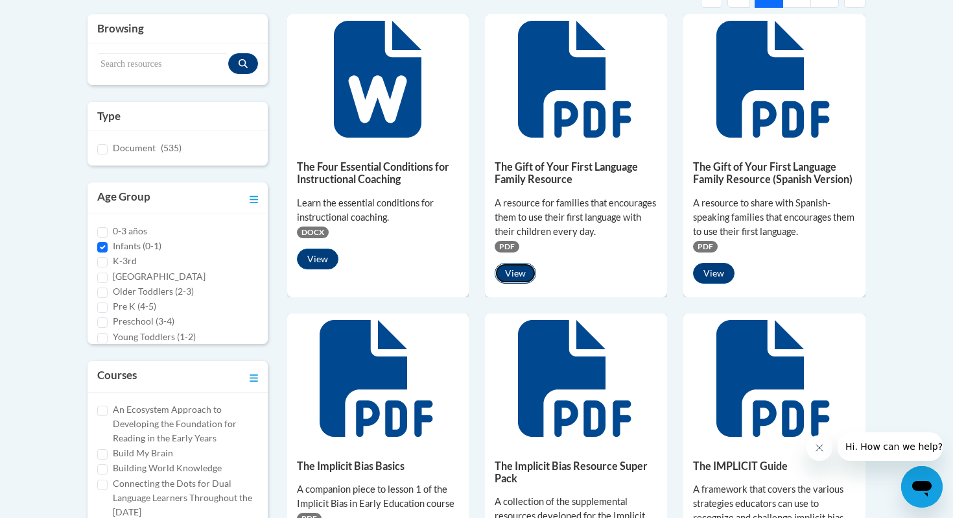
click at [527, 276] on button "View" at bounding box center [516, 273] width 42 height 21
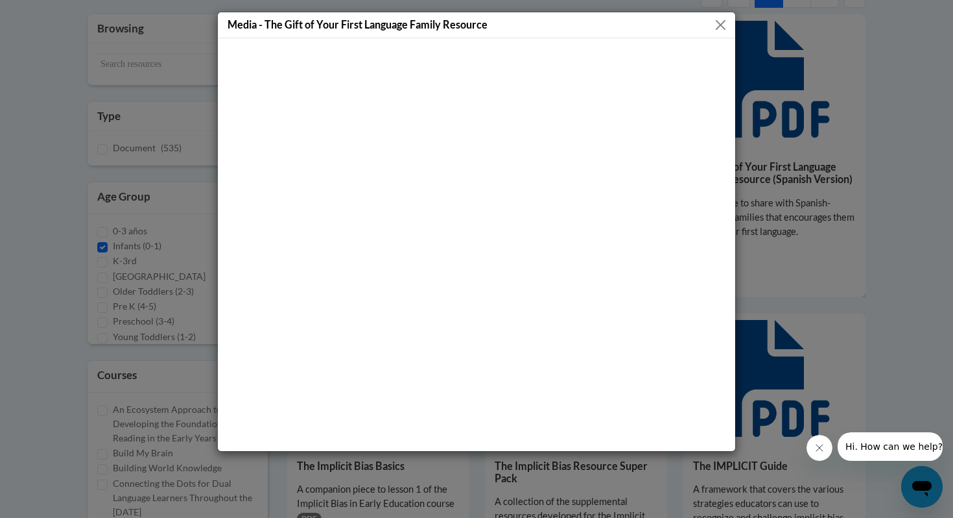
click at [785, 187] on div "Media - The Gift of Your First Language Family Resource" at bounding box center [476, 259] width 953 height 518
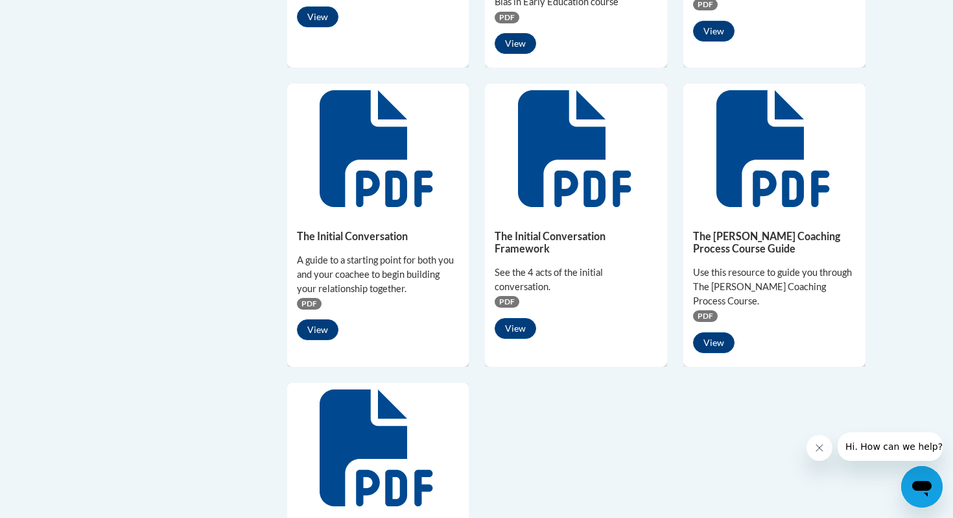
scroll to position [1245, 0]
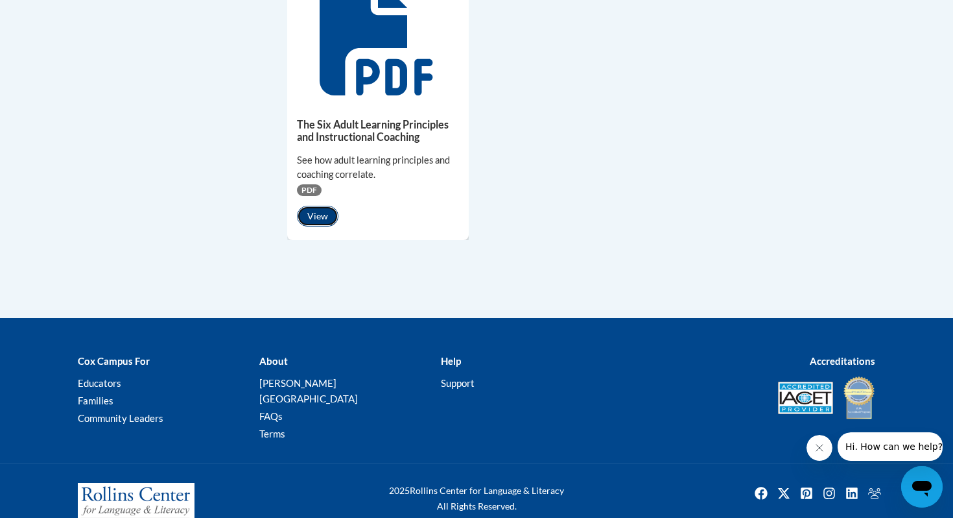
click at [323, 206] on button "View" at bounding box center [318, 216] width 42 height 21
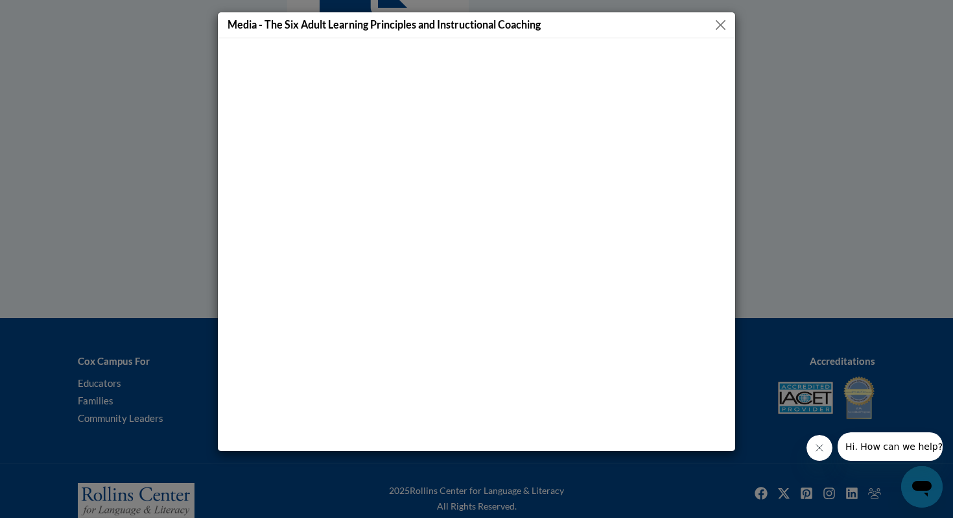
click at [798, 68] on div "Media - The Six Adult Learning Principles and Instructional Coaching" at bounding box center [476, 259] width 953 height 518
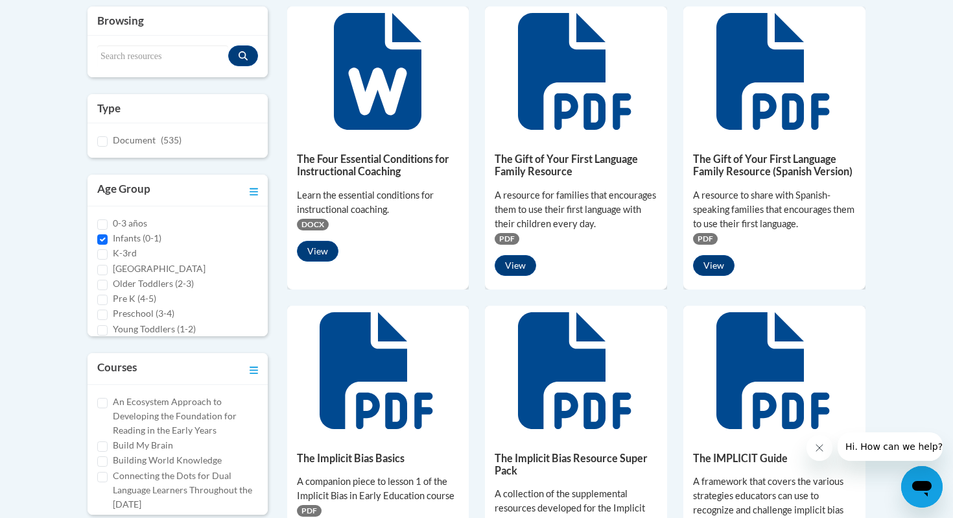
scroll to position [0, 0]
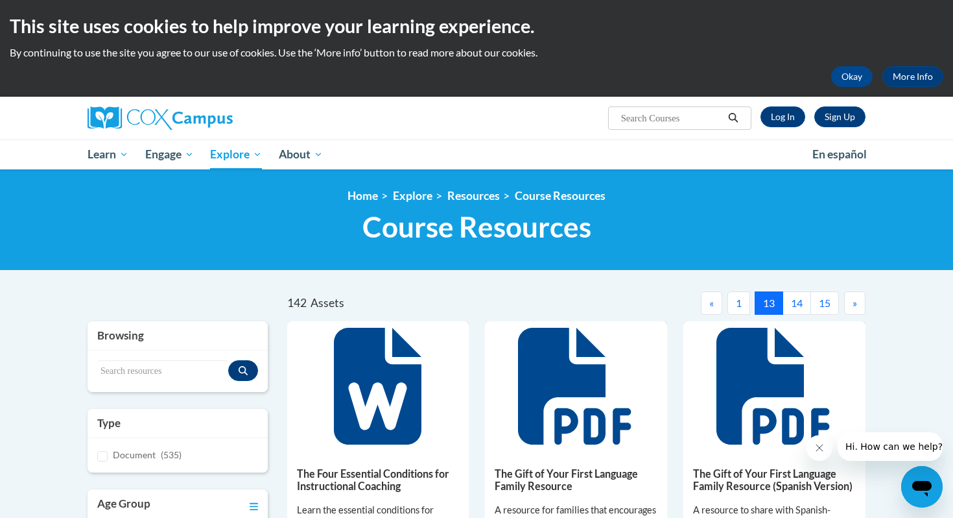
click at [794, 303] on button "14" at bounding box center [797, 302] width 29 height 23
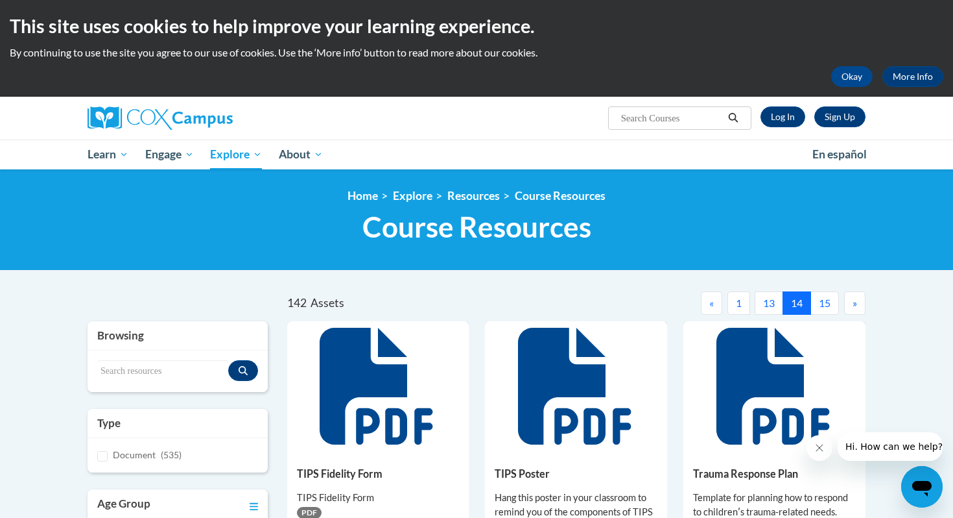
click at [820, 294] on button "15" at bounding box center [825, 302] width 29 height 23
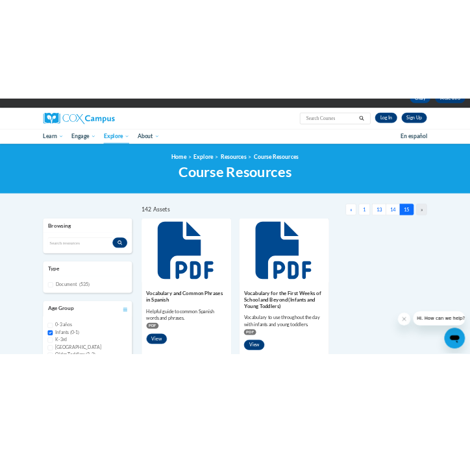
scroll to position [184, 0]
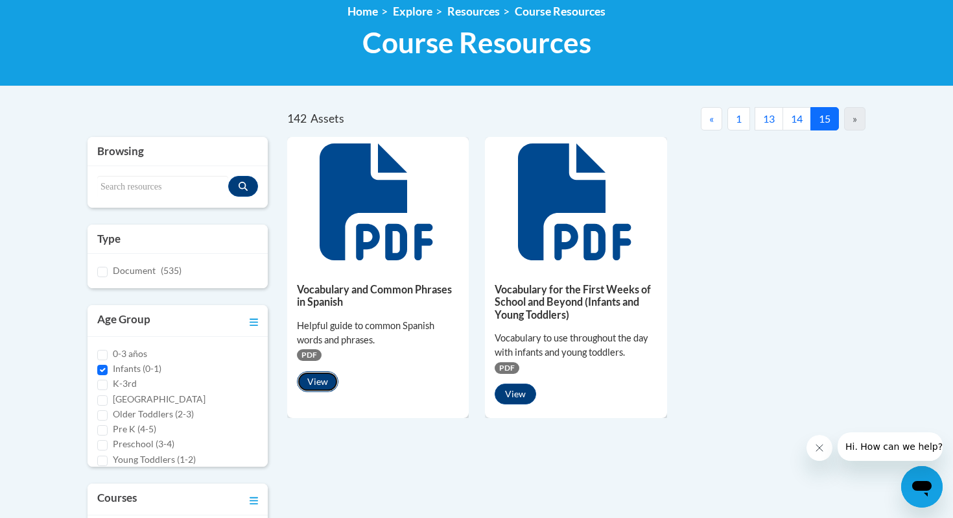
click at [316, 381] on button "View" at bounding box center [318, 381] width 42 height 21
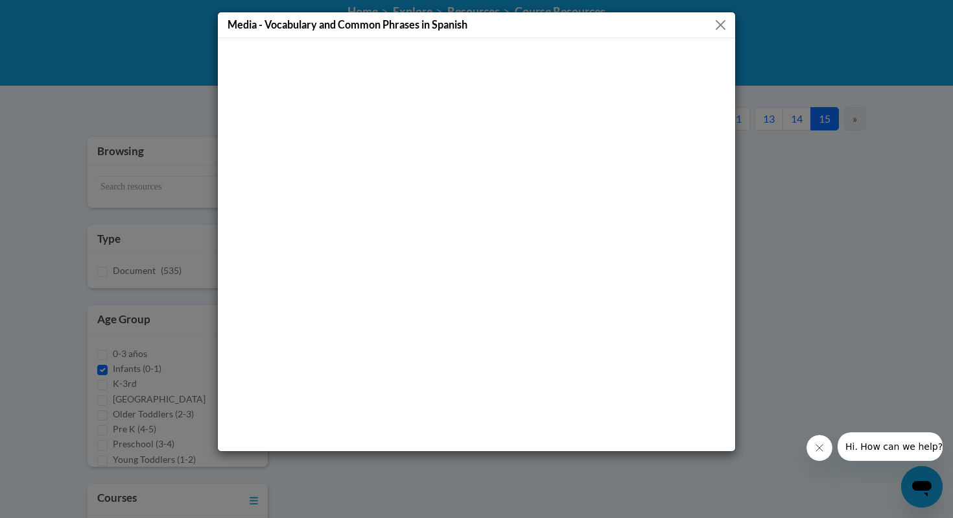
click at [730, 21] on div "Media - Vocabulary and Common Phrases in Spanish" at bounding box center [477, 25] width 518 height 26
click at [720, 23] on button "Close" at bounding box center [721, 25] width 16 height 16
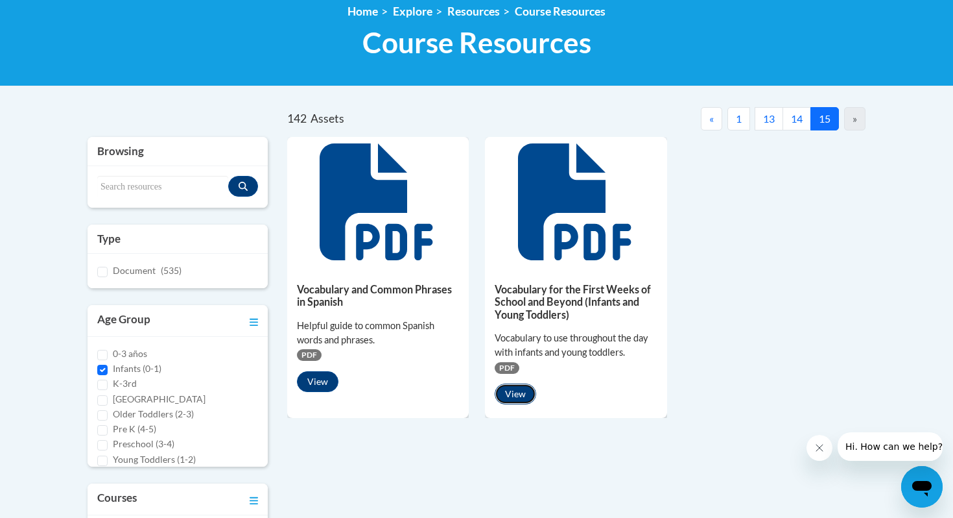
click at [521, 392] on button "View" at bounding box center [516, 393] width 42 height 21
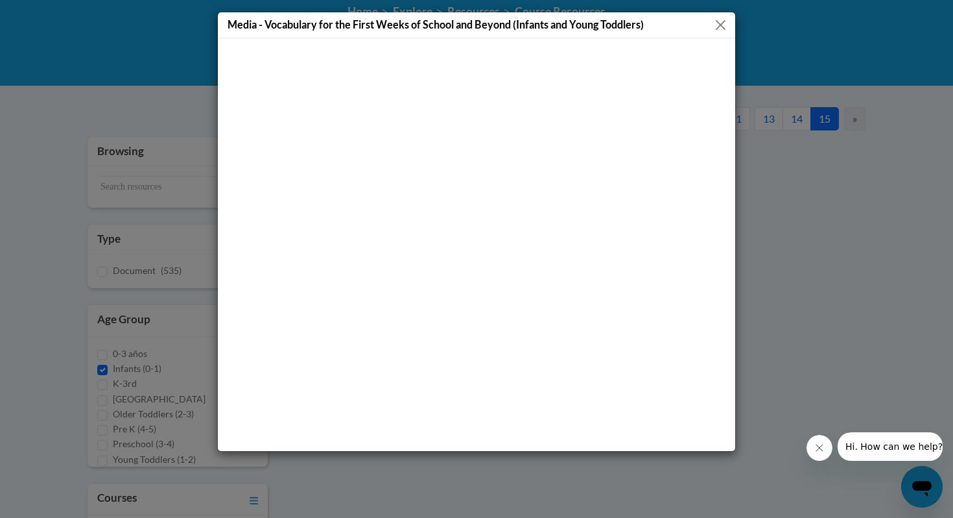
click at [147, 64] on div "Media - Vocabulary for the First Weeks of School and Beyond (Infants and Young …" at bounding box center [476, 259] width 953 height 518
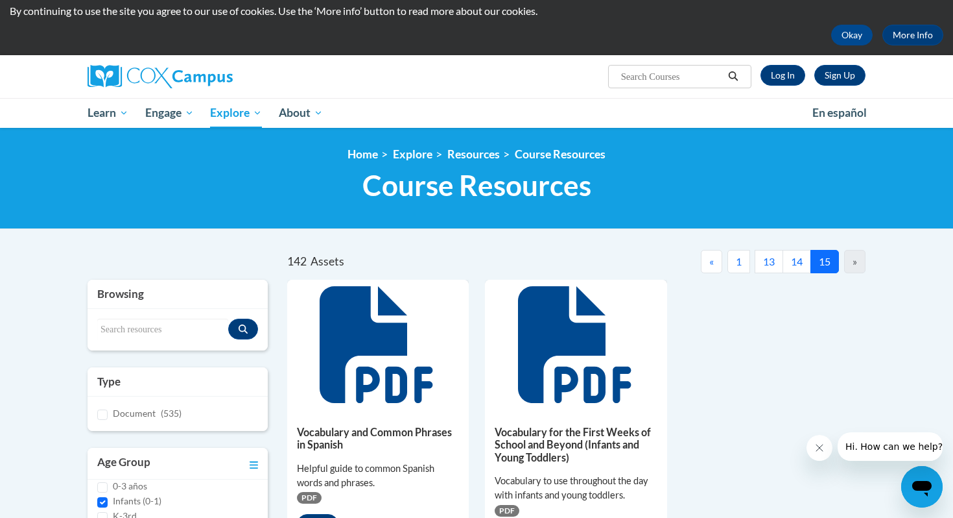
scroll to position [0, 0]
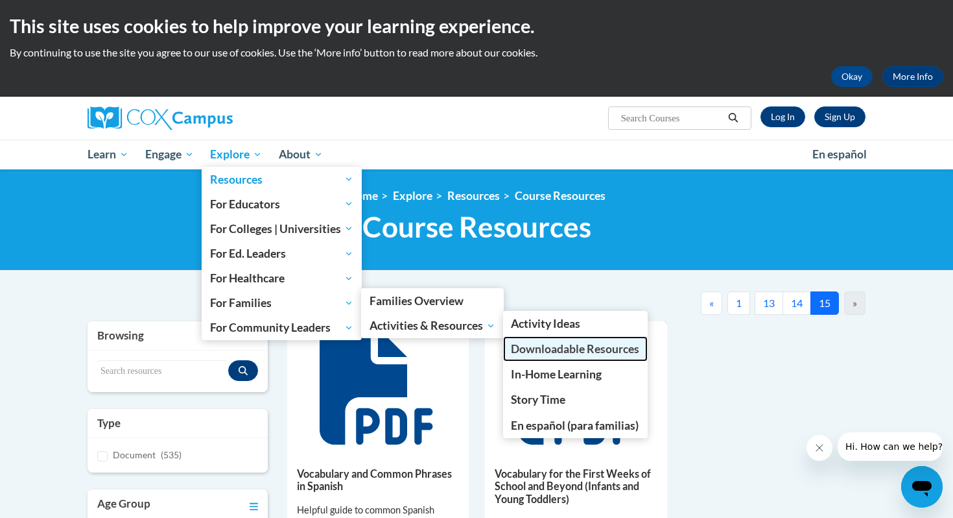
click at [533, 350] on span "Downloadable Resources" at bounding box center [575, 349] width 128 height 14
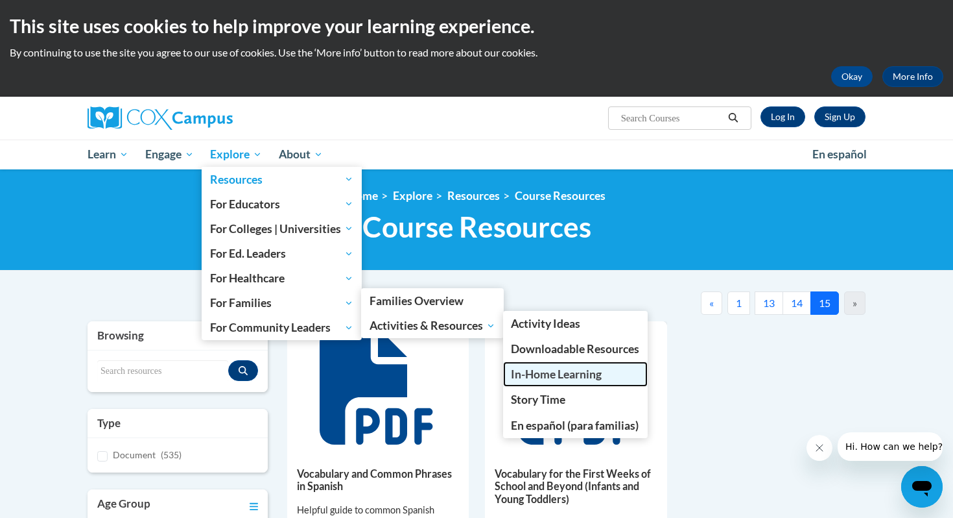
click at [558, 371] on span "In-Home Learning" at bounding box center [556, 374] width 91 height 14
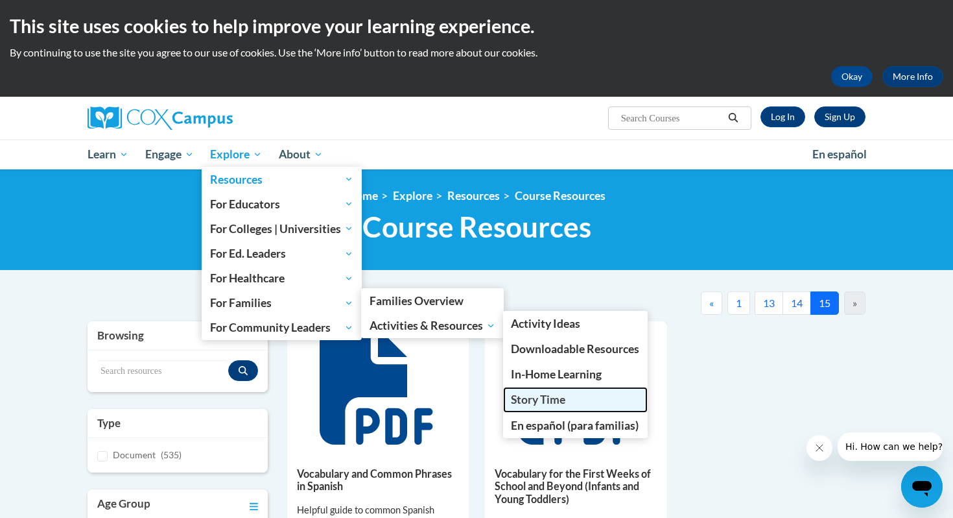
click at [551, 392] on link "Story Time" at bounding box center [575, 399] width 145 height 25
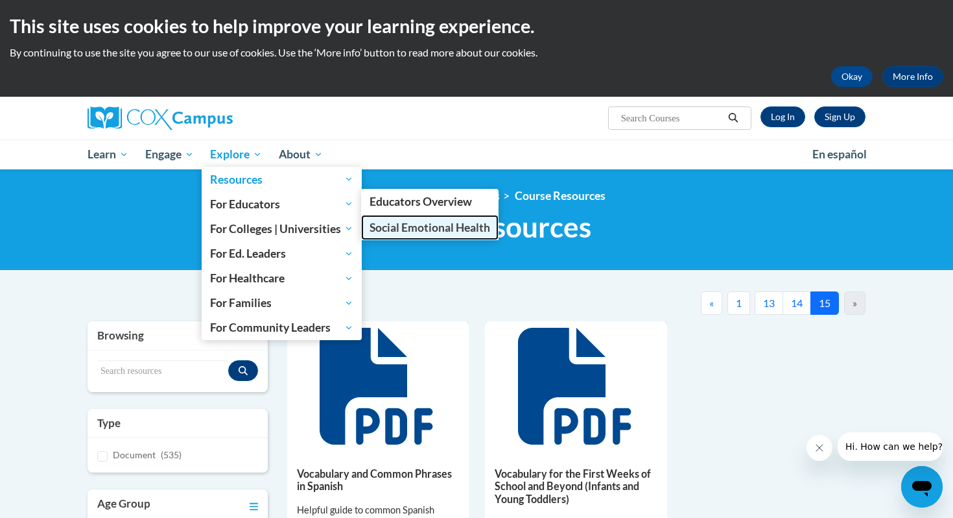
click at [371, 231] on span "Social Emotional Health" at bounding box center [430, 227] width 121 height 14
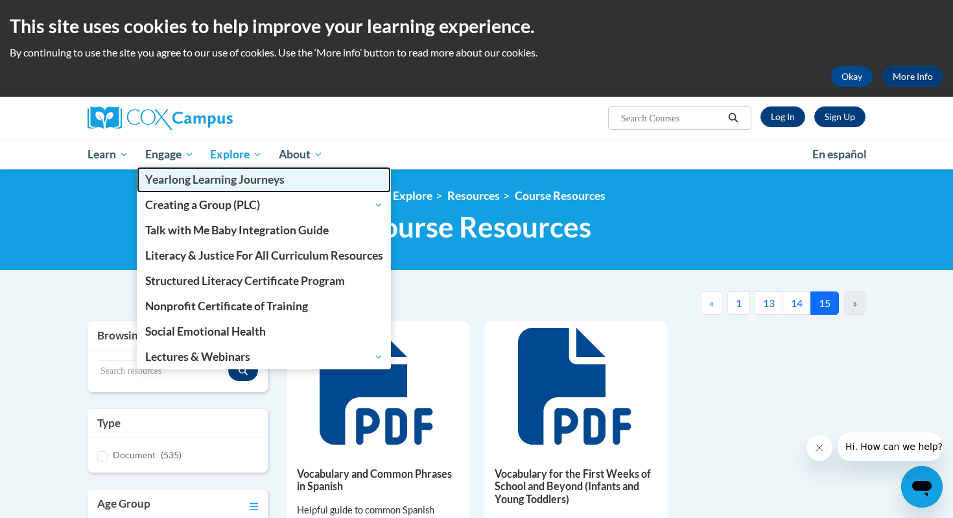
click at [182, 178] on span "Yearlong Learning Journeys" at bounding box center [214, 180] width 139 height 14
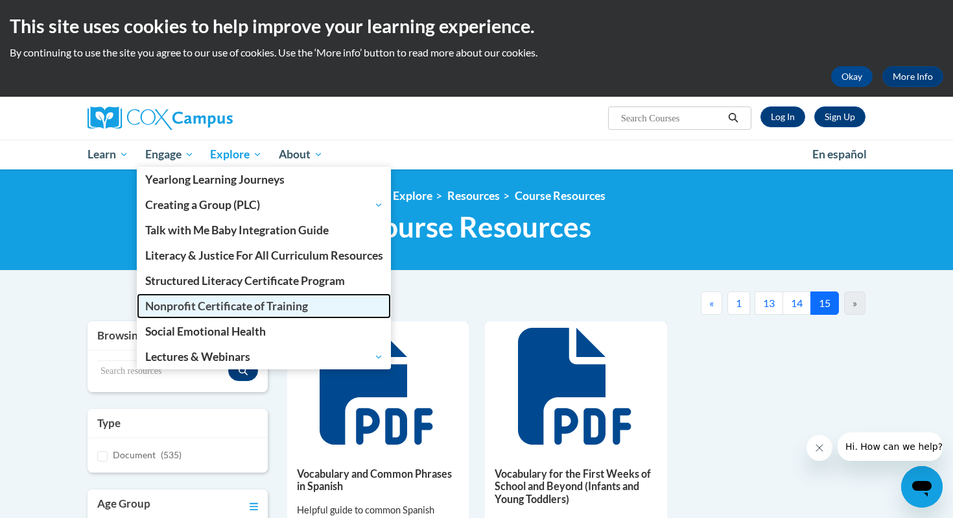
click at [189, 311] on span "Nonprofit Certificate of Training" at bounding box center [226, 306] width 163 height 14
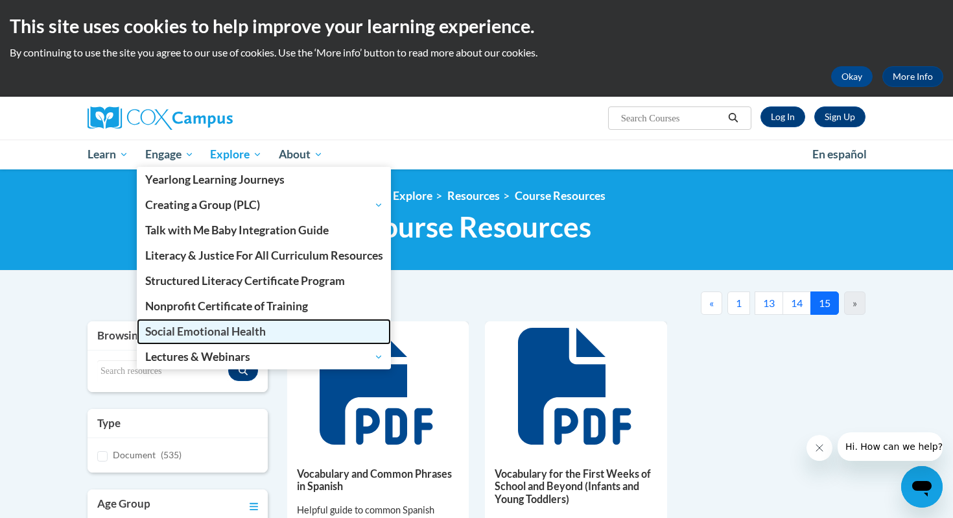
click at [195, 337] on span "Social Emotional Health" at bounding box center [205, 331] width 121 height 14
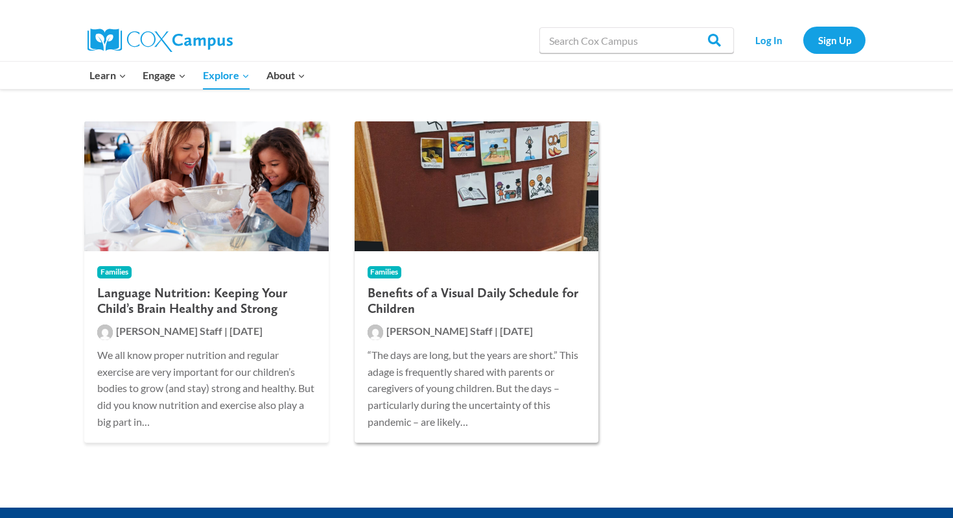
scroll to position [270, 0]
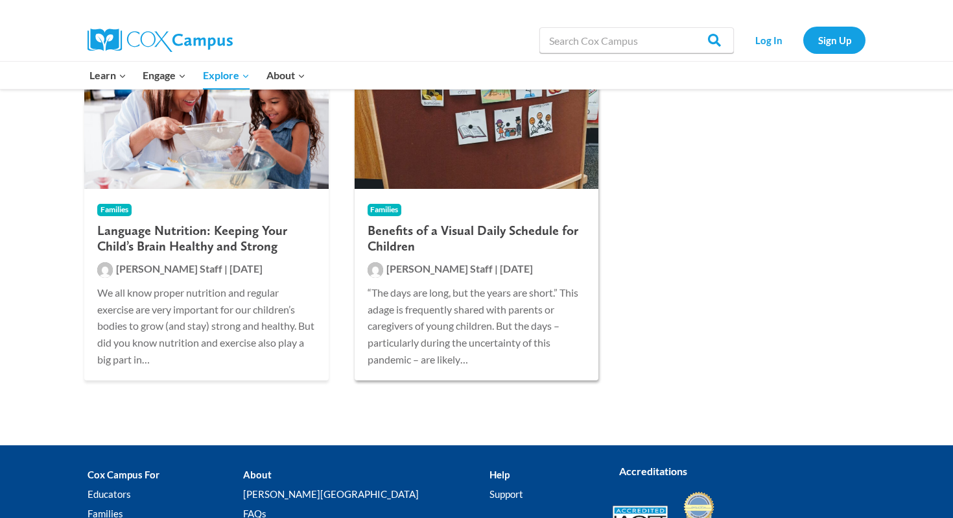
click at [407, 267] on span "Rollins Staff" at bounding box center [440, 268] width 106 height 12
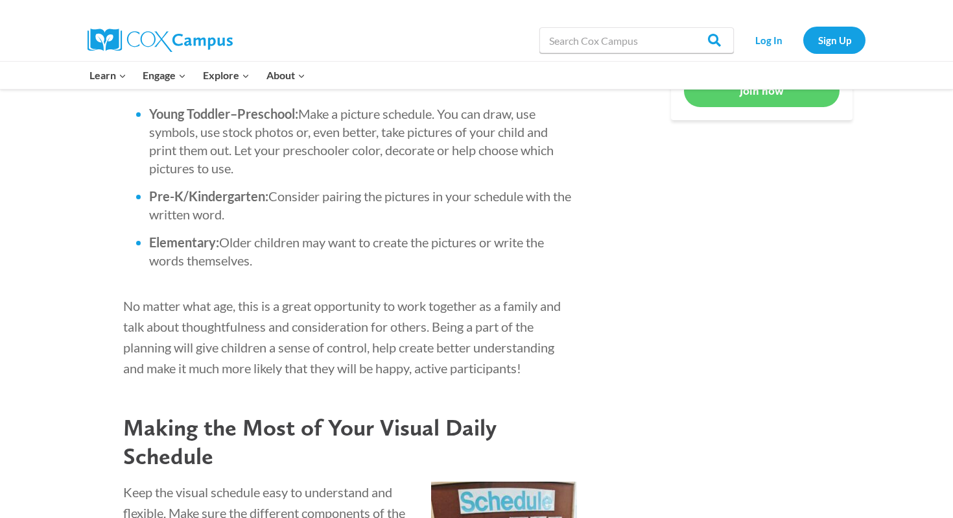
scroll to position [1047, 0]
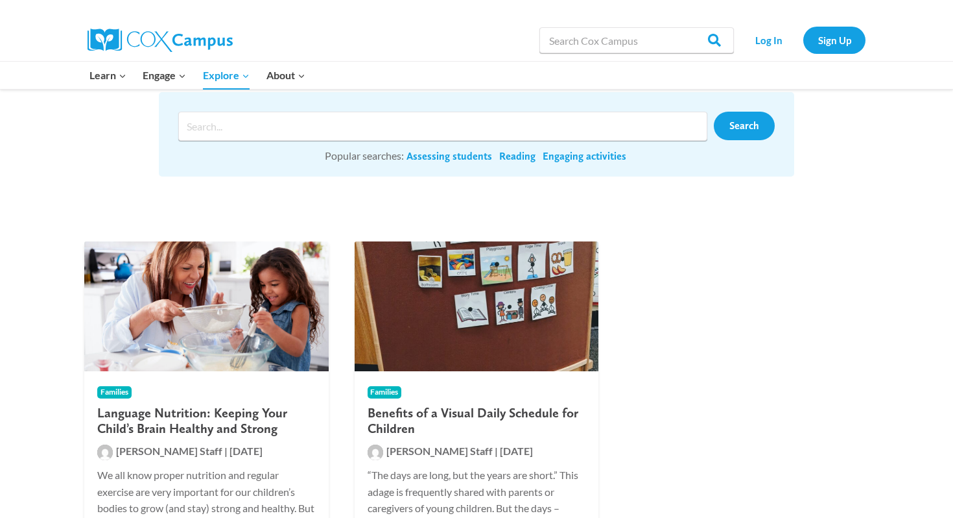
scroll to position [204, 0]
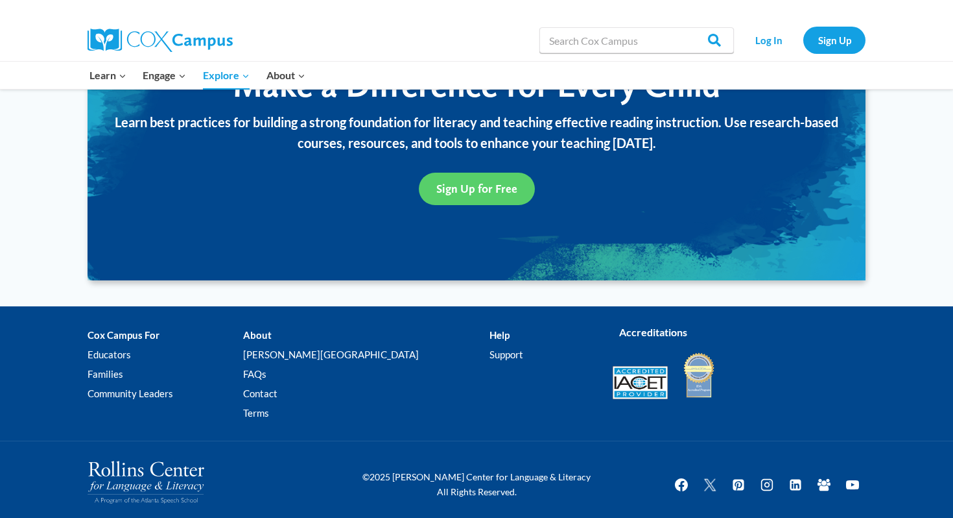
scroll to position [1566, 0]
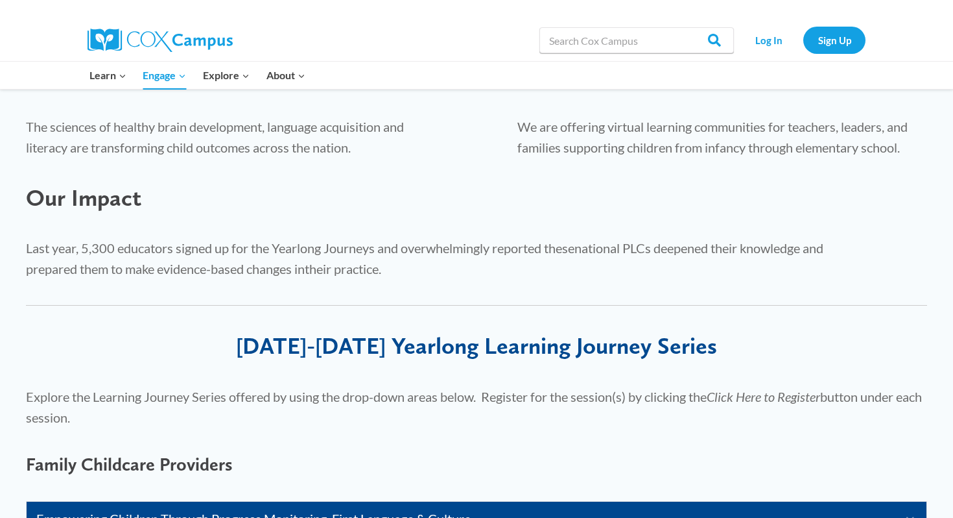
scroll to position [803, 0]
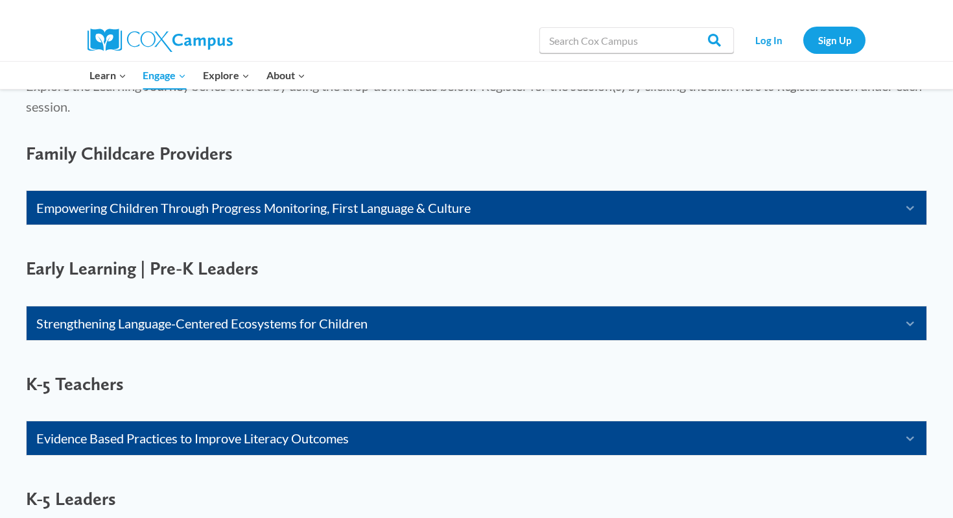
click at [890, 316] on link "Expand" at bounding box center [901, 323] width 32 height 21
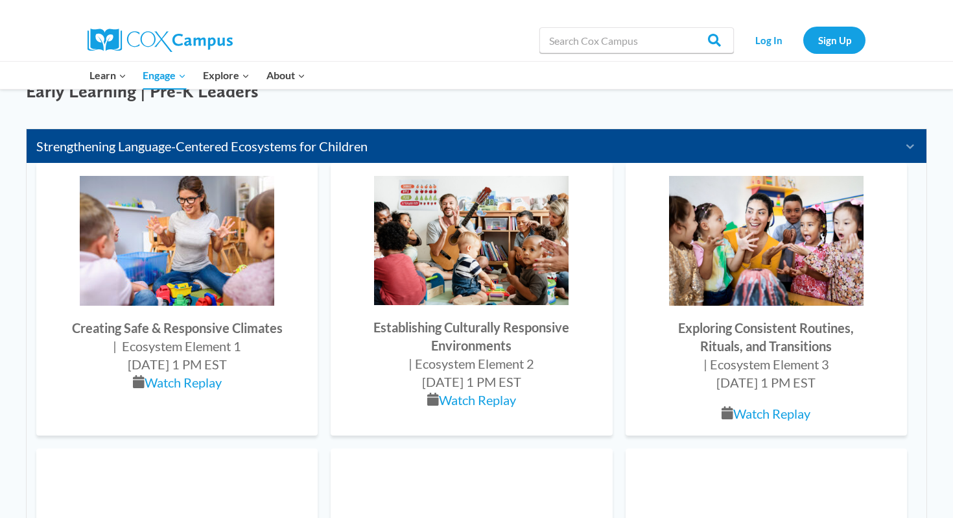
scroll to position [1033, 0]
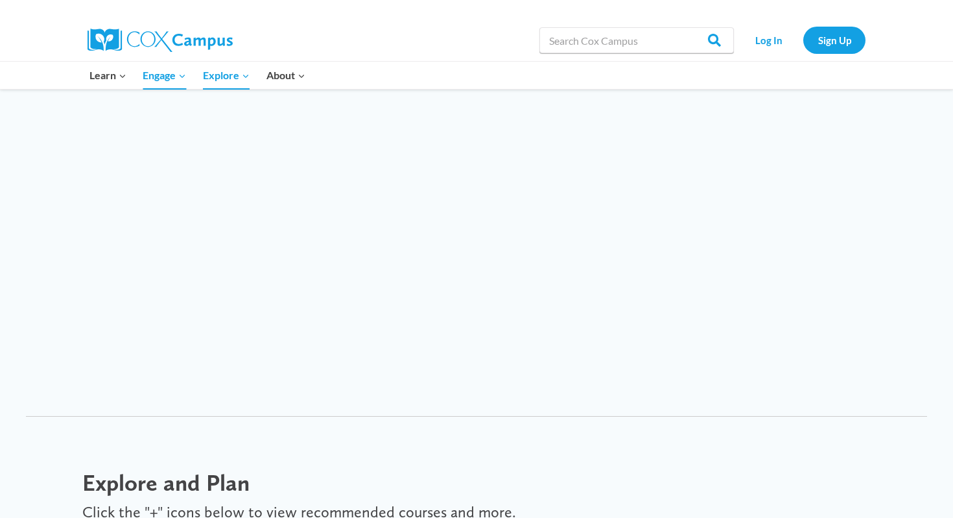
scroll to position [1459, 0]
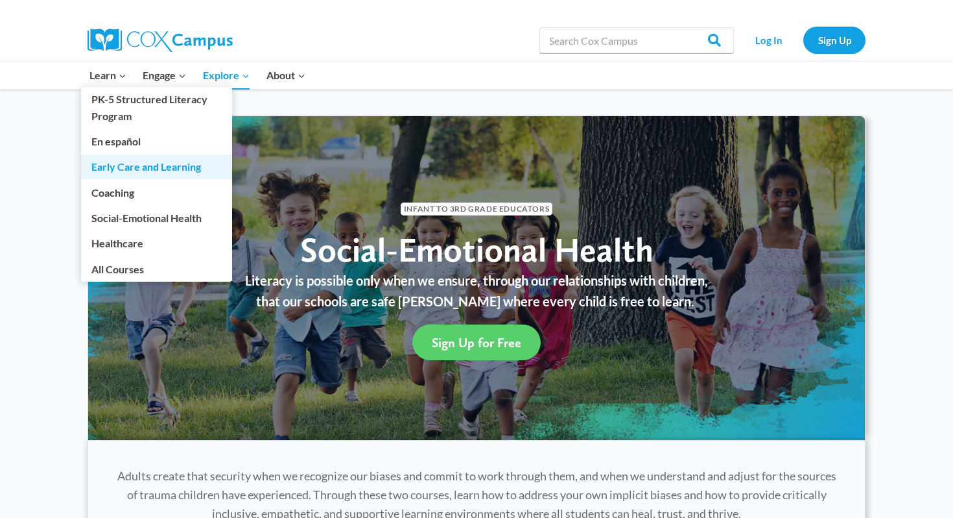
click at [128, 173] on link "Early Care and Learning" at bounding box center [156, 166] width 151 height 25
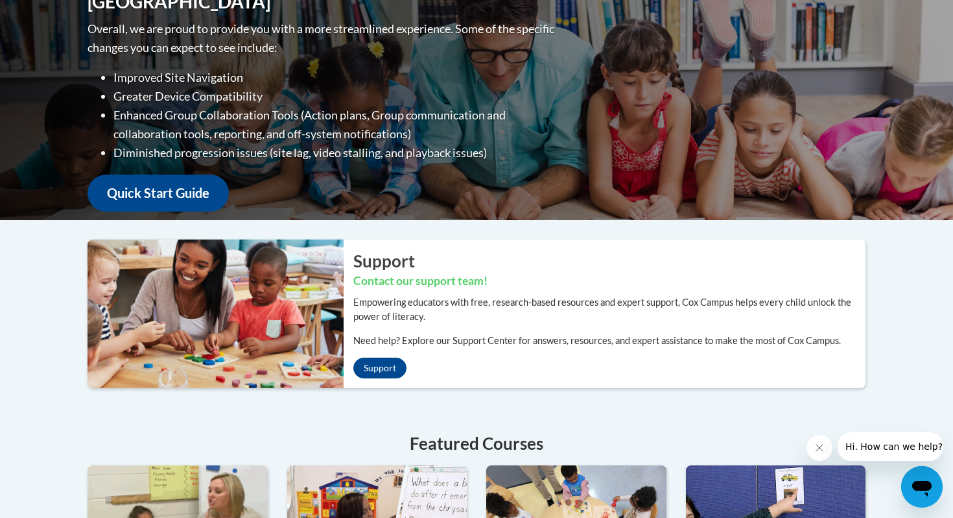
scroll to position [206, 0]
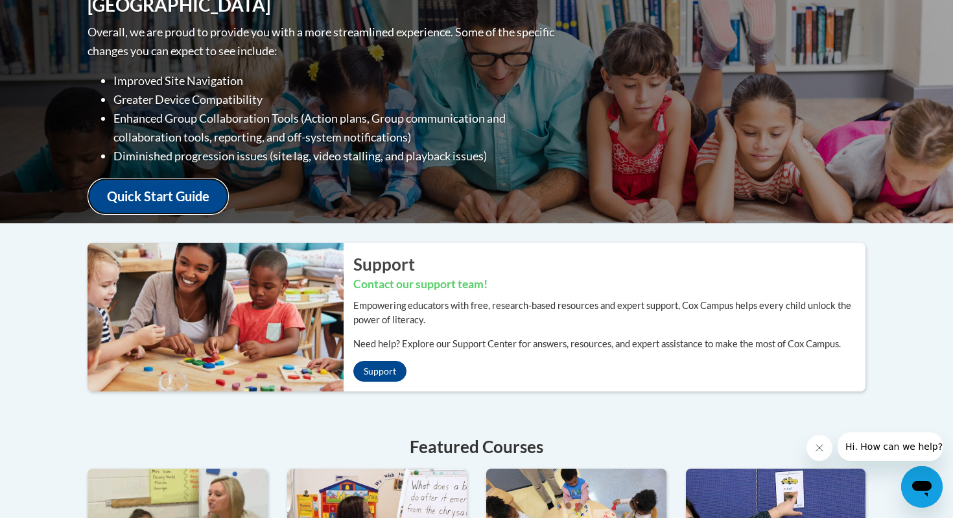
click at [198, 189] on link "Quick Start Guide" at bounding box center [158, 196] width 141 height 37
